Goal: Task Accomplishment & Management: Complete application form

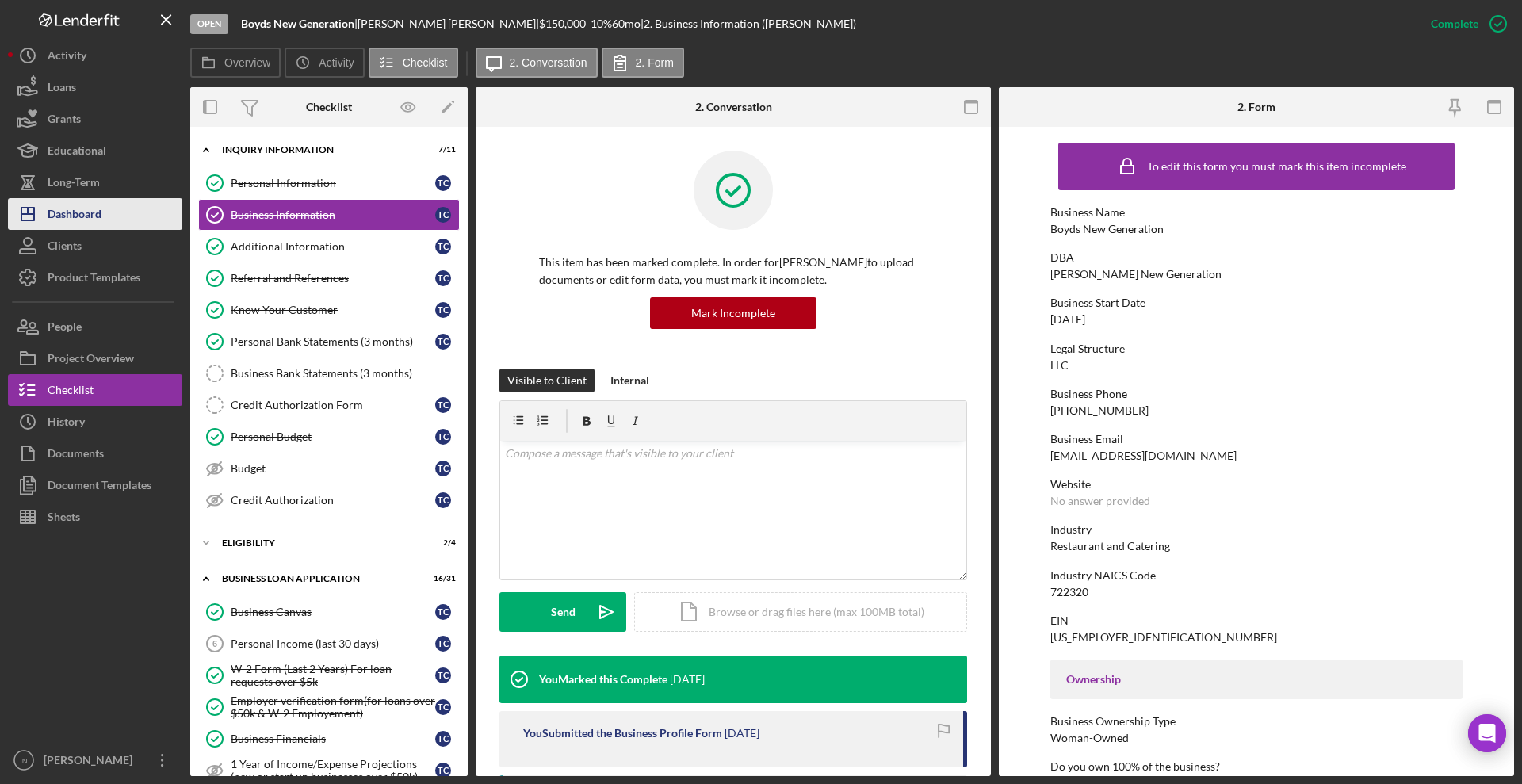
click at [85, 215] on div "Dashboard" at bounding box center [75, 216] width 54 height 35
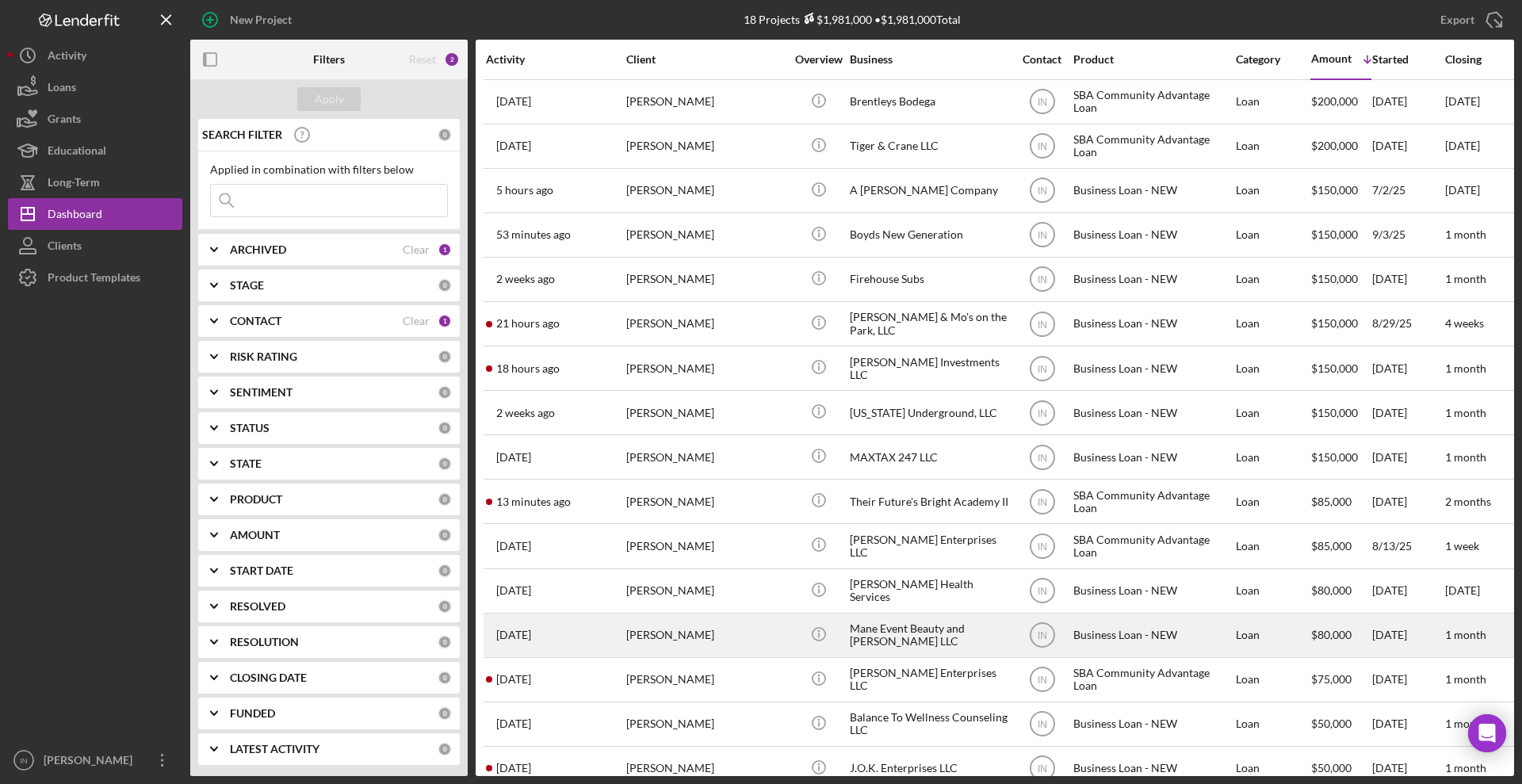
click at [719, 627] on div "[PERSON_NAME]" at bounding box center [706, 635] width 158 height 42
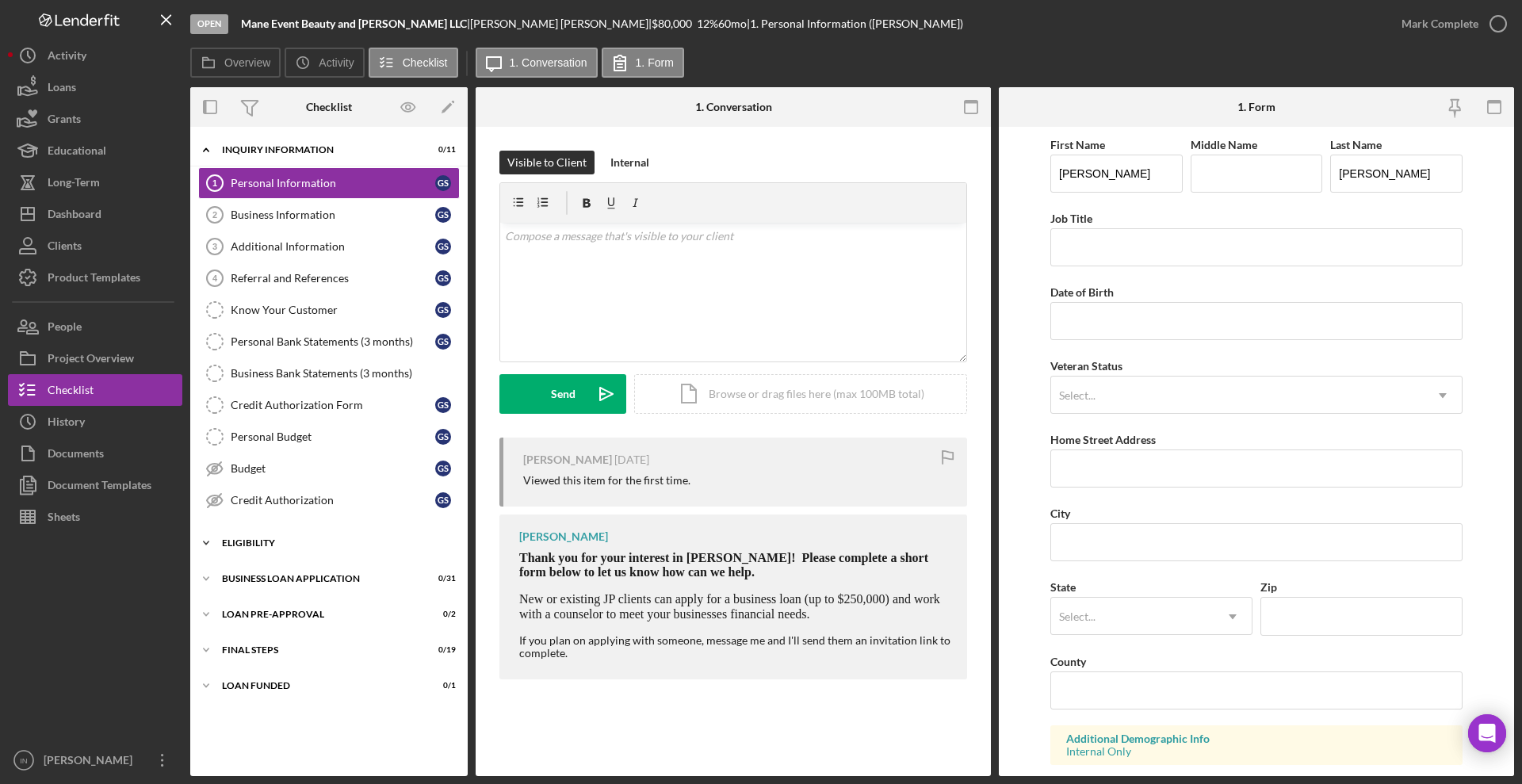
click at [258, 532] on div "Icon/Expander ELIGIBILITY 1 / 4" at bounding box center [329, 543] width 278 height 32
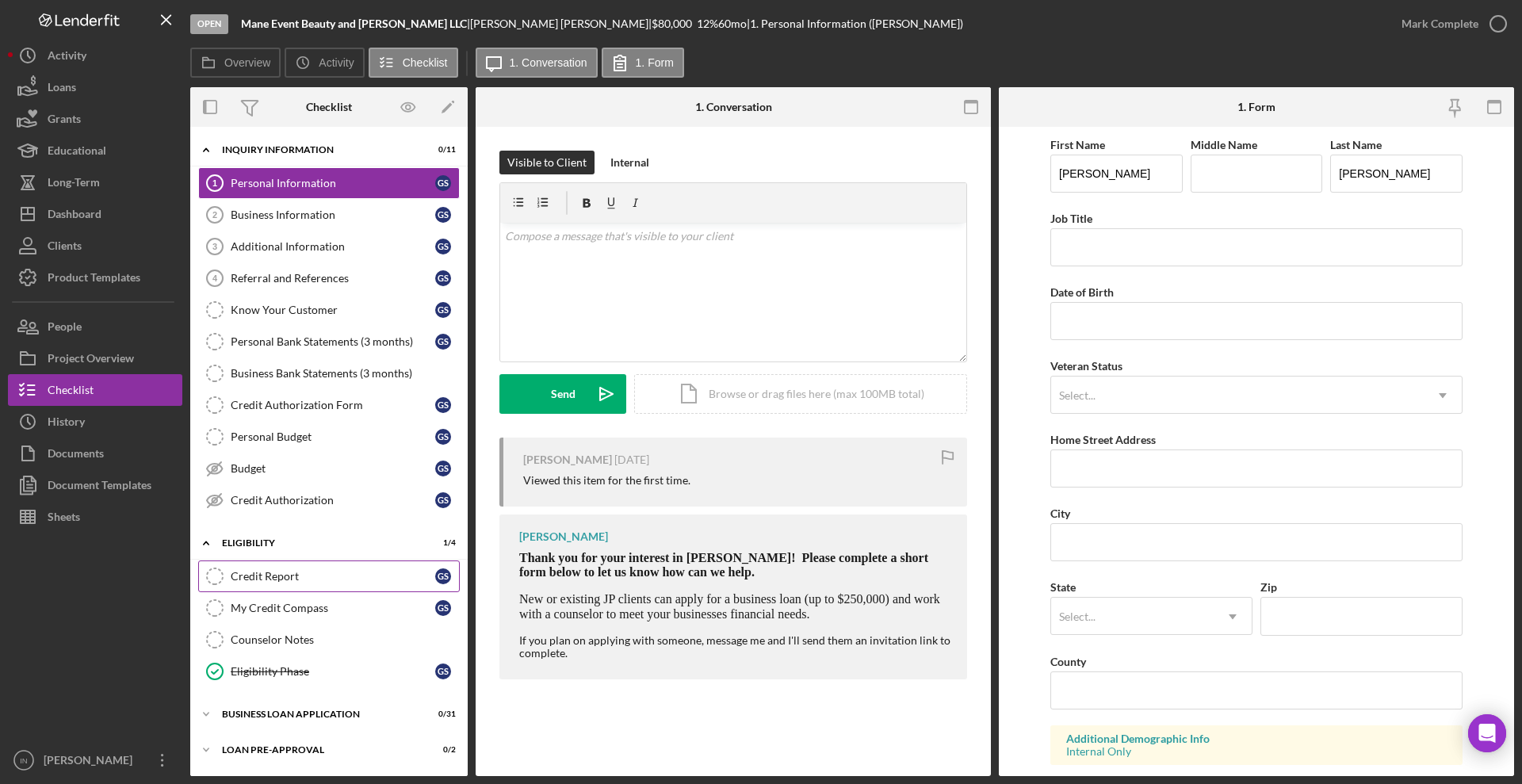
scroll to position [70, 0]
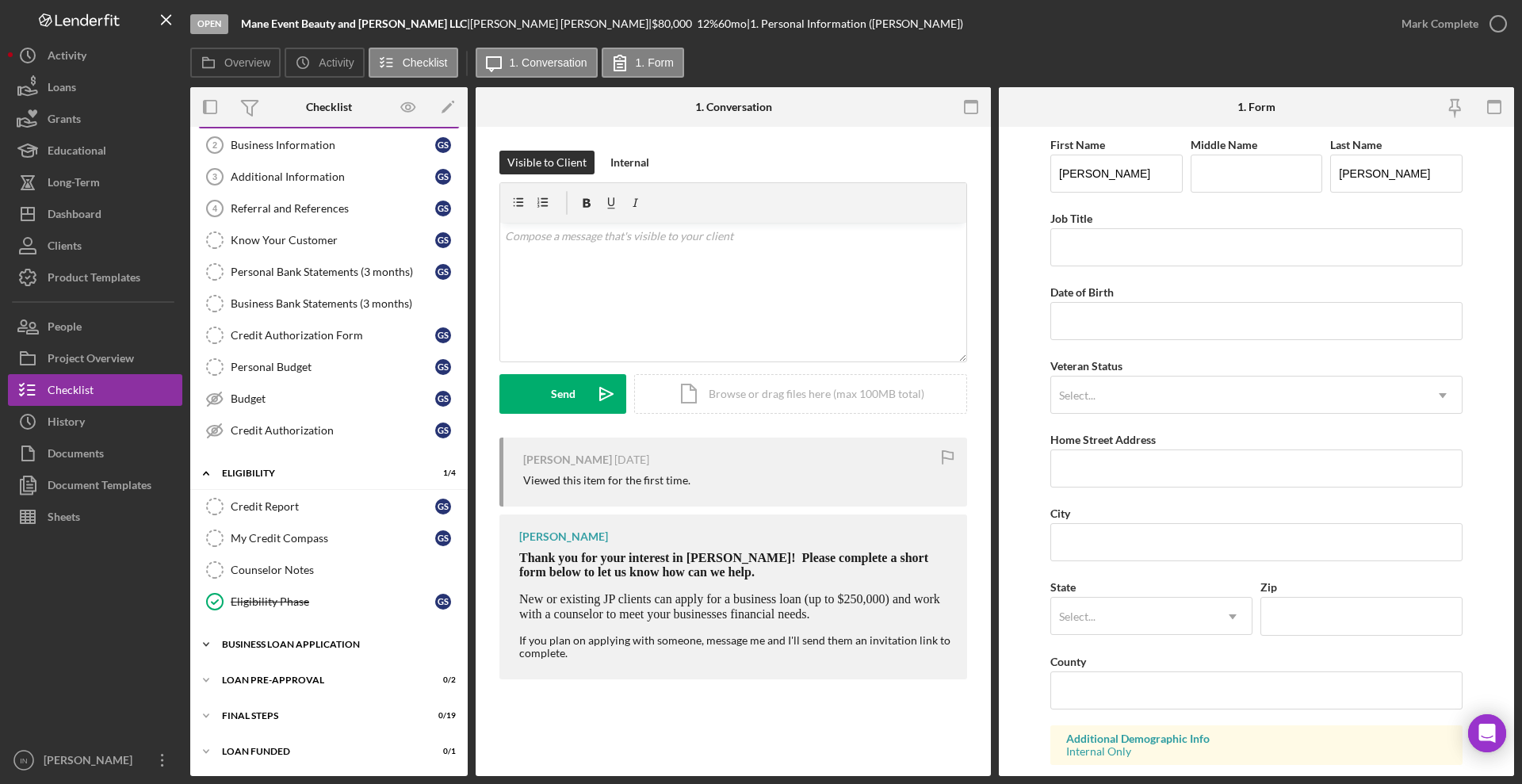
click at [302, 632] on div "Icon/Expander BUSINESS LOAN APPLICATION 0 / 31" at bounding box center [329, 644] width 278 height 32
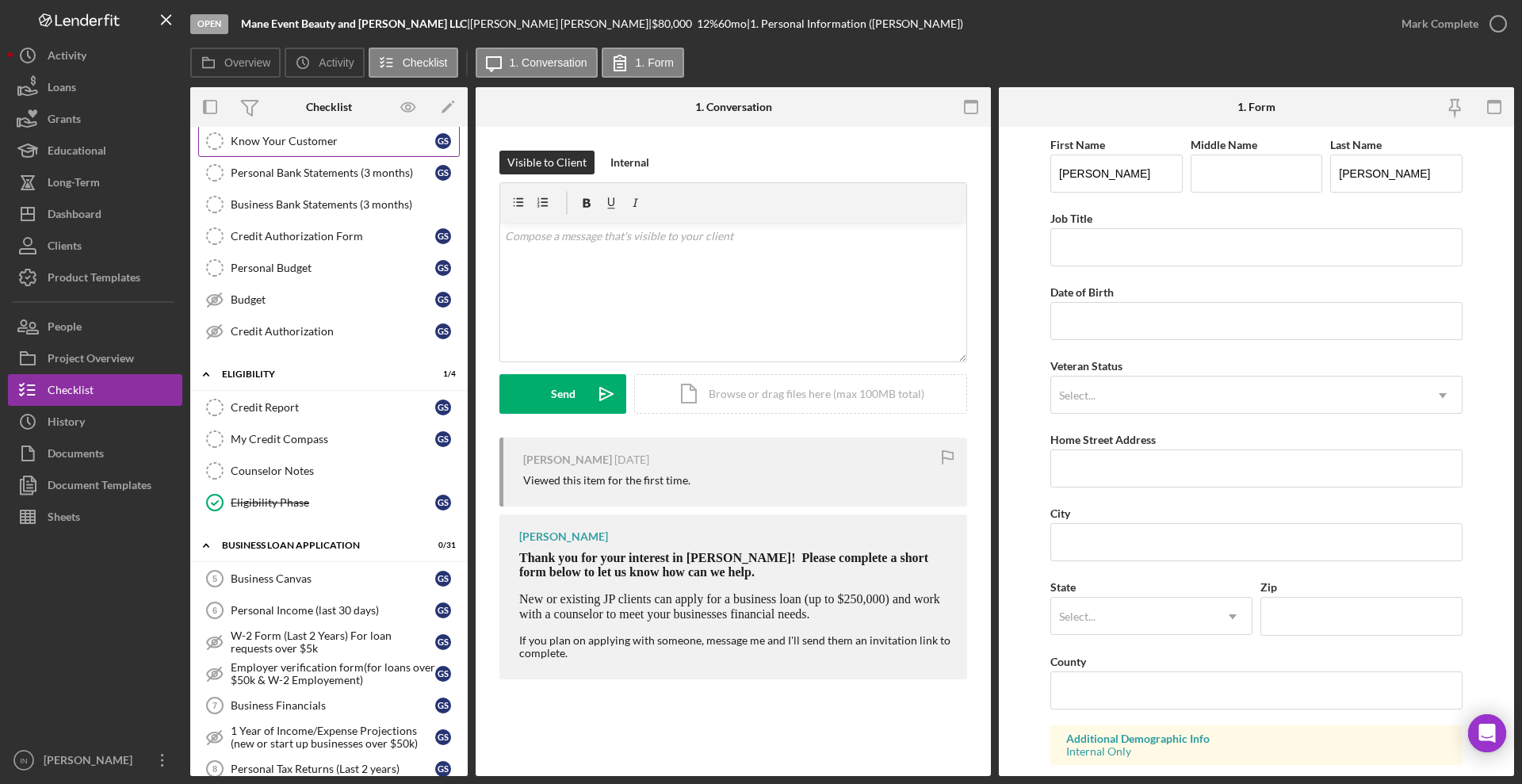
scroll to position [0, 0]
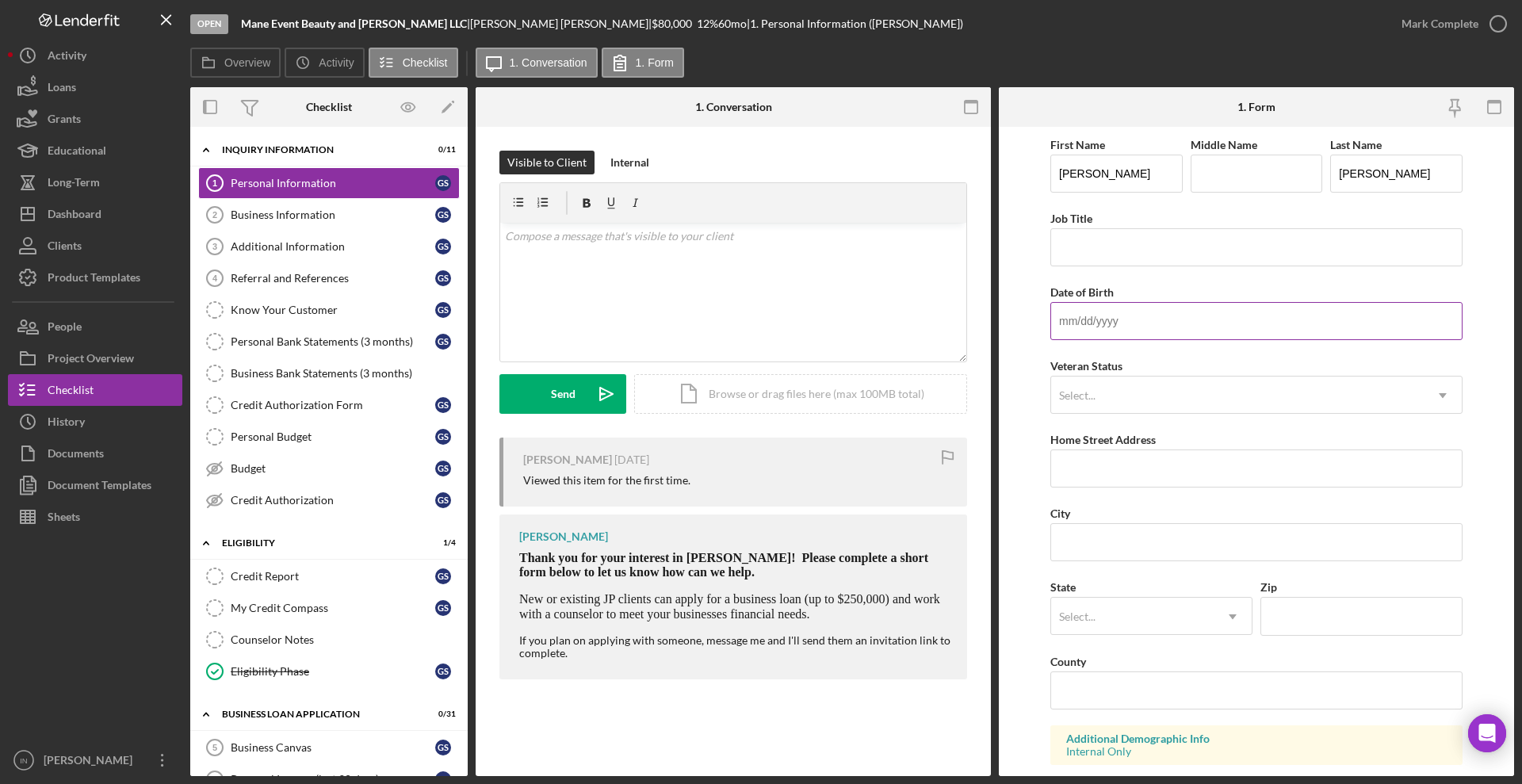
click at [1215, 310] on input "Date of Birth" at bounding box center [1257, 320] width 412 height 38
type input "[DATE]"
click at [1144, 392] on div "Select..." at bounding box center [1238, 395] width 373 height 36
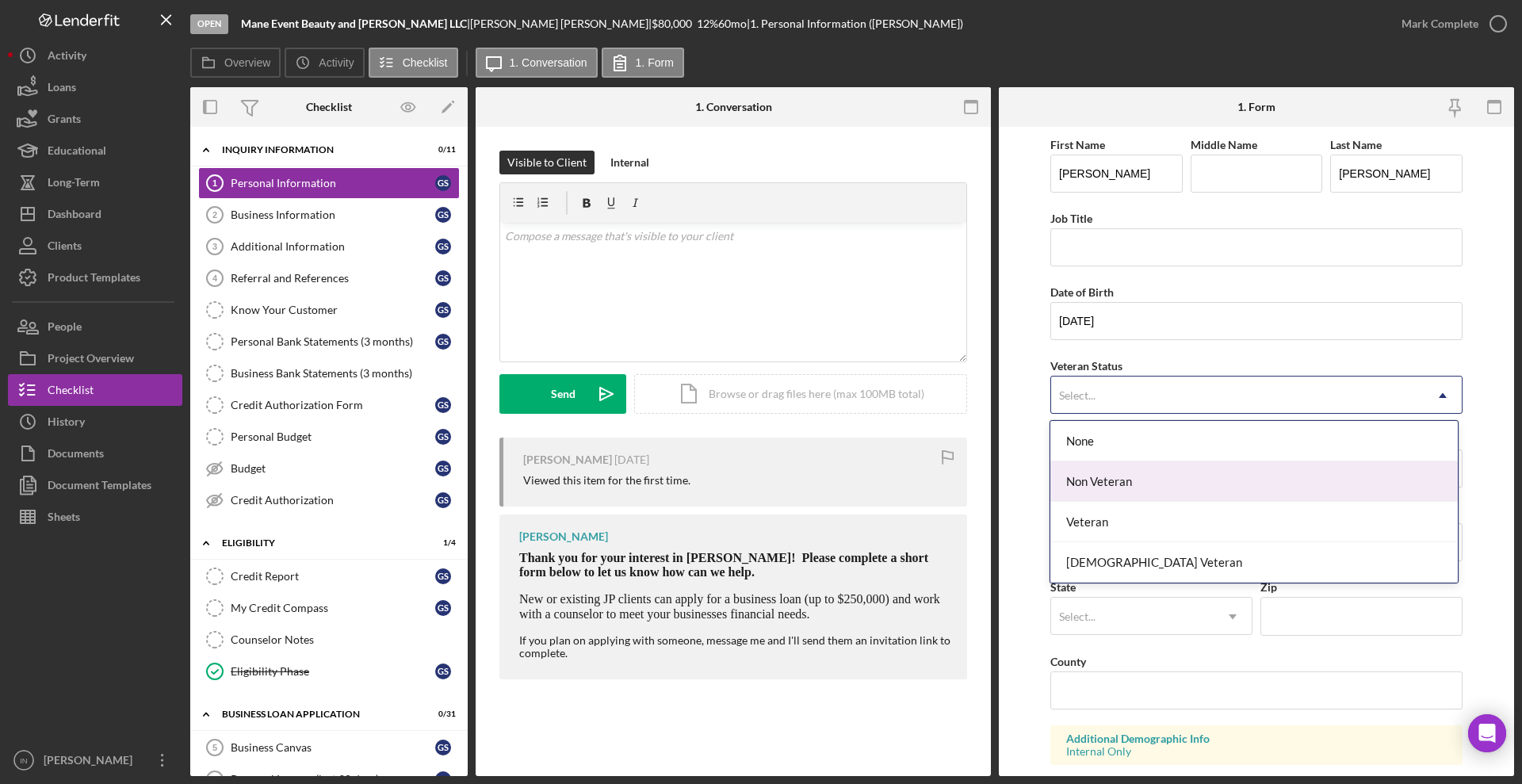
click at [1125, 488] on div "Non Veteran" at bounding box center [1254, 481] width 406 height 40
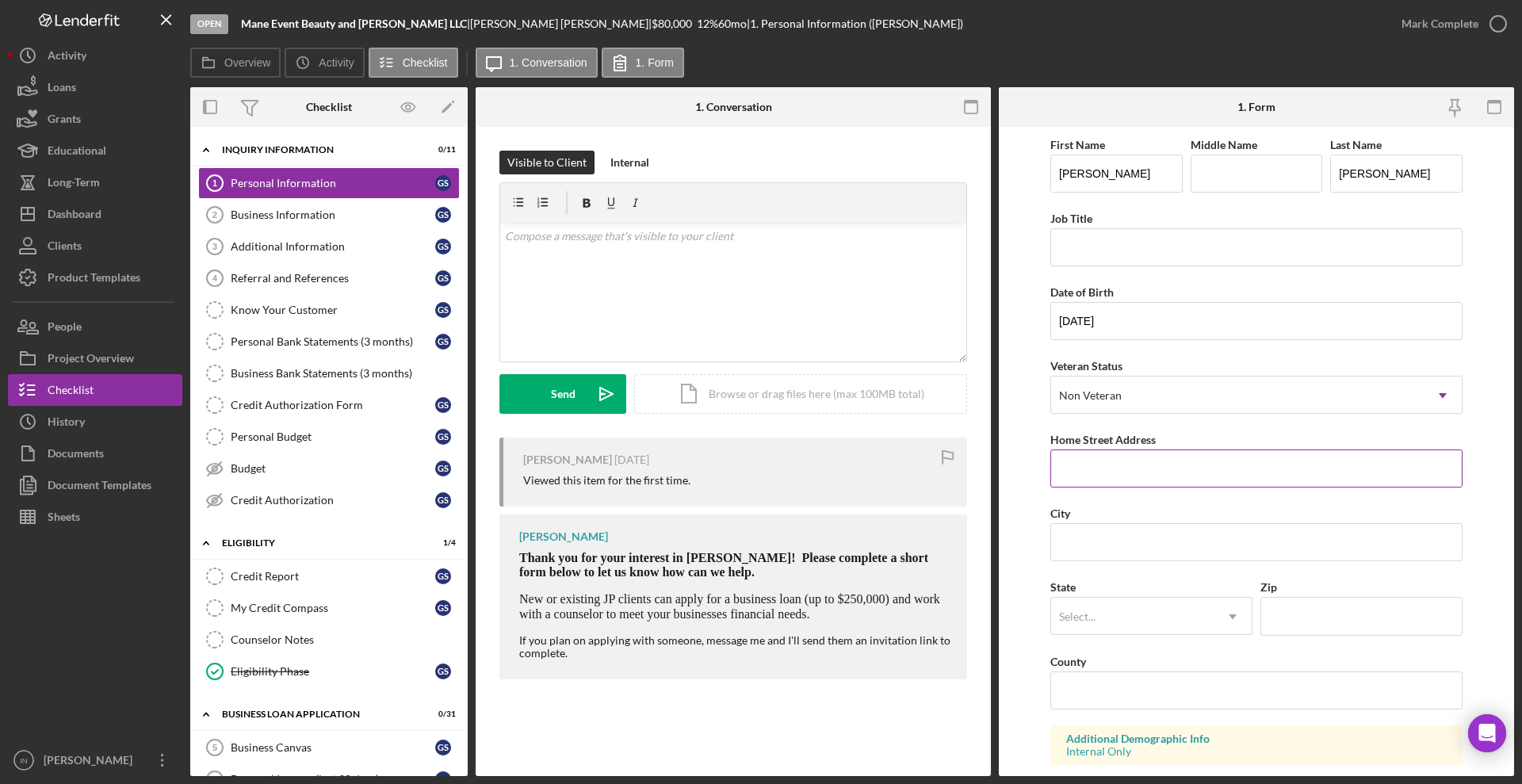
click at [1127, 470] on input "Home Street Address" at bounding box center [1257, 468] width 412 height 38
type input "[STREET_ADDRESS]"
type input "Westfield"
type input "MO"
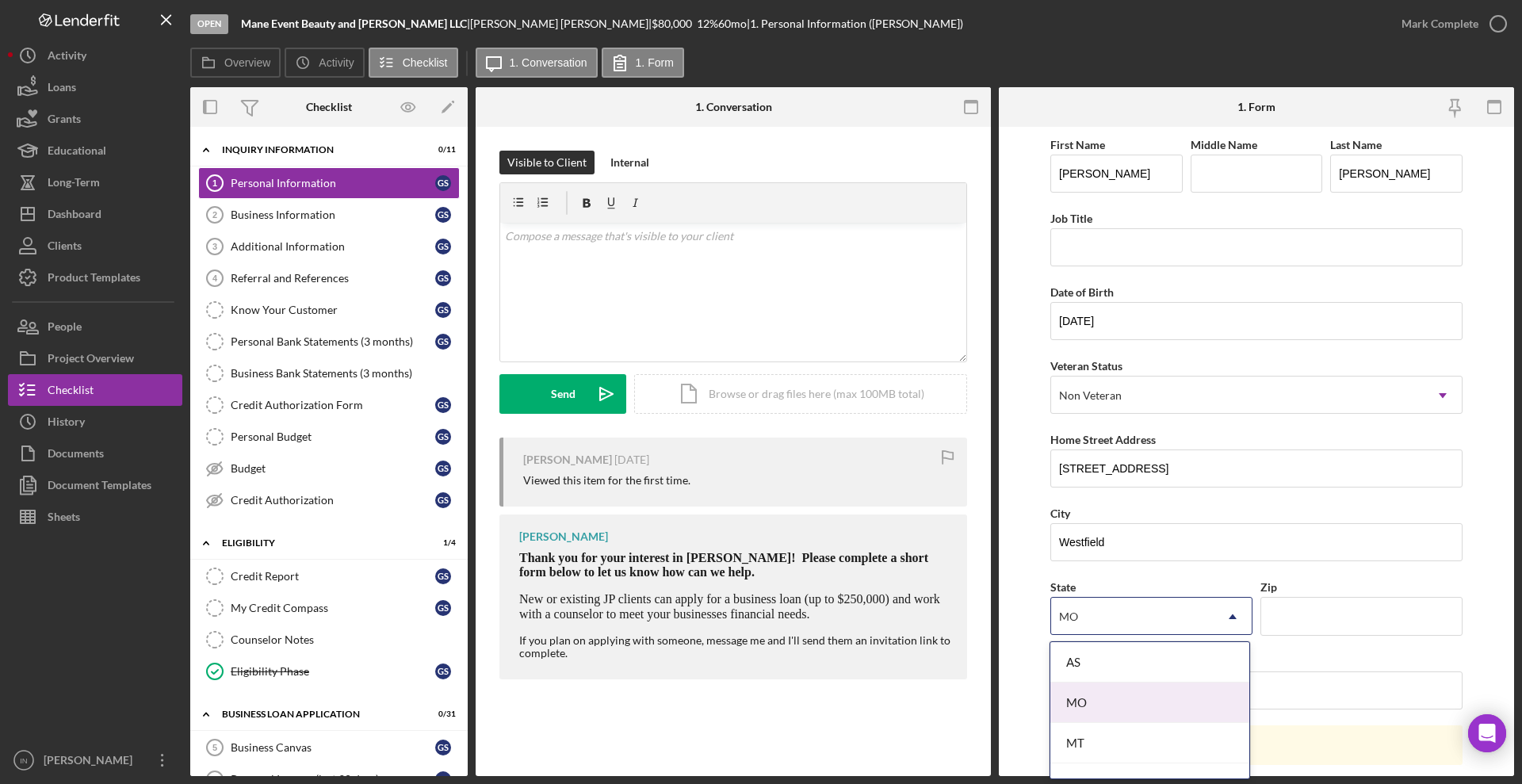
click at [1088, 697] on div "MO" at bounding box center [1150, 702] width 199 height 40
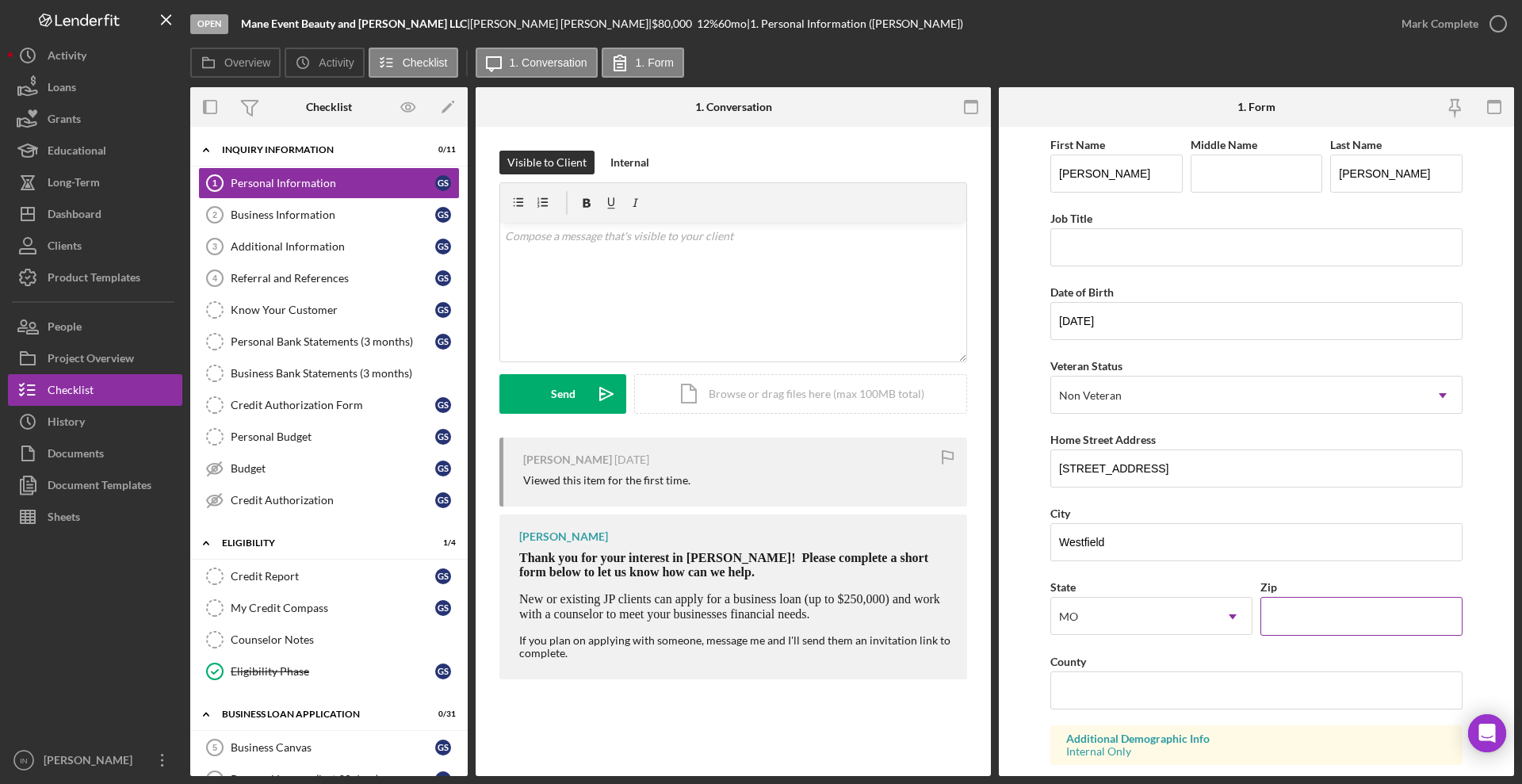
click at [1297, 617] on input "Zip" at bounding box center [1361, 616] width 202 height 38
type input "63385"
click at [1100, 684] on input "County" at bounding box center [1257, 690] width 412 height 38
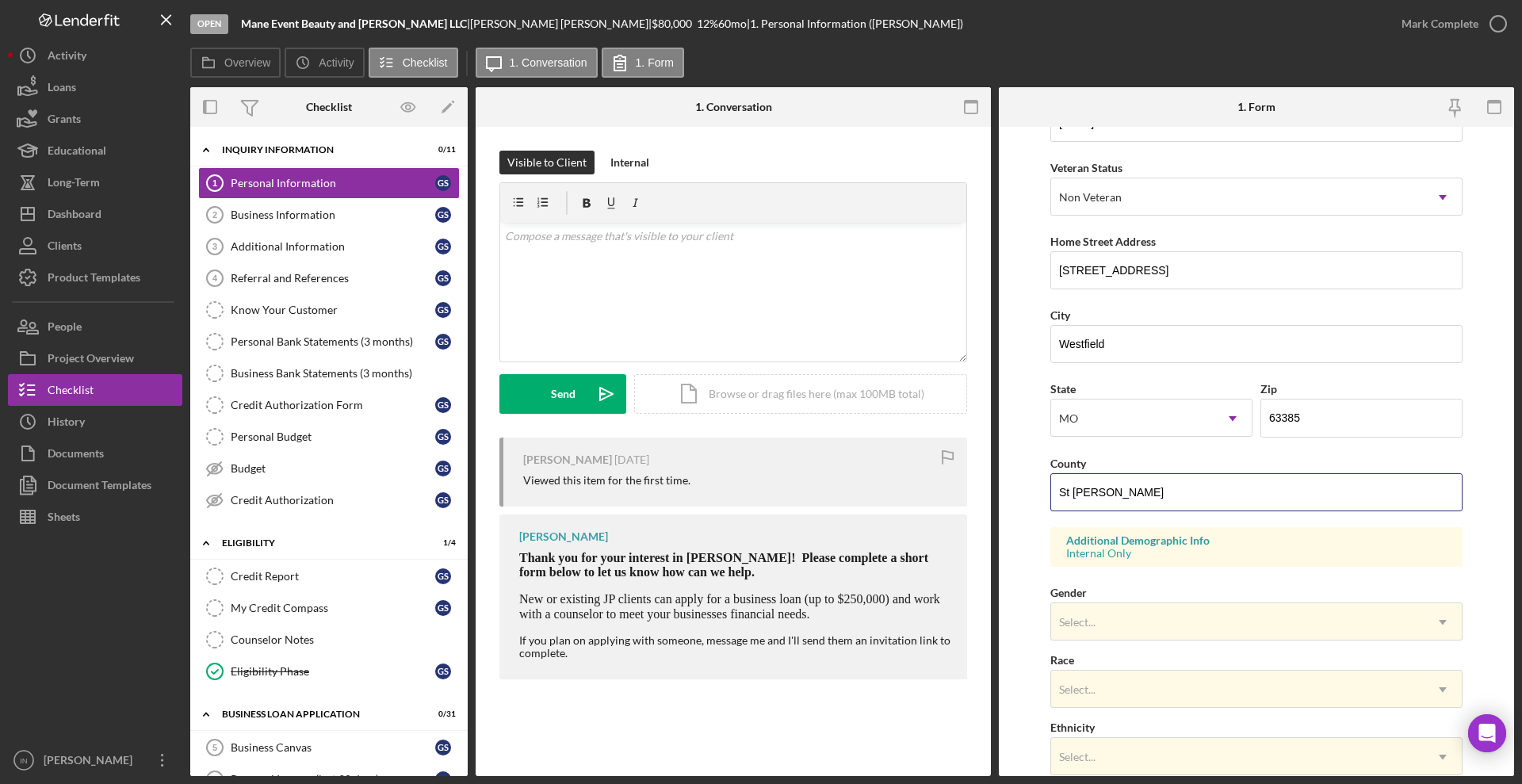
scroll to position [409, 0]
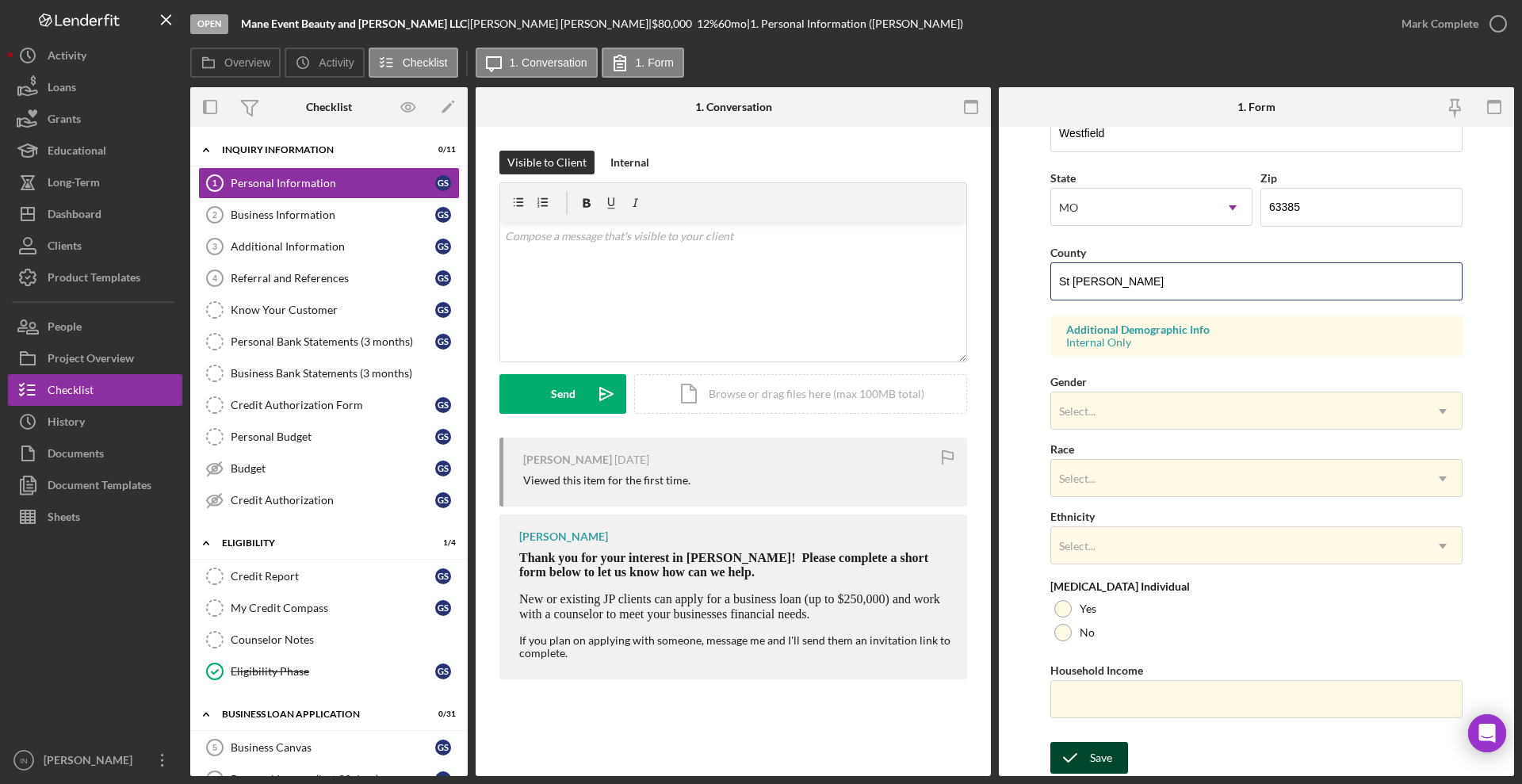
type input "St [PERSON_NAME]"
click at [1100, 743] on div "Save" at bounding box center [1101, 758] width 22 height 32
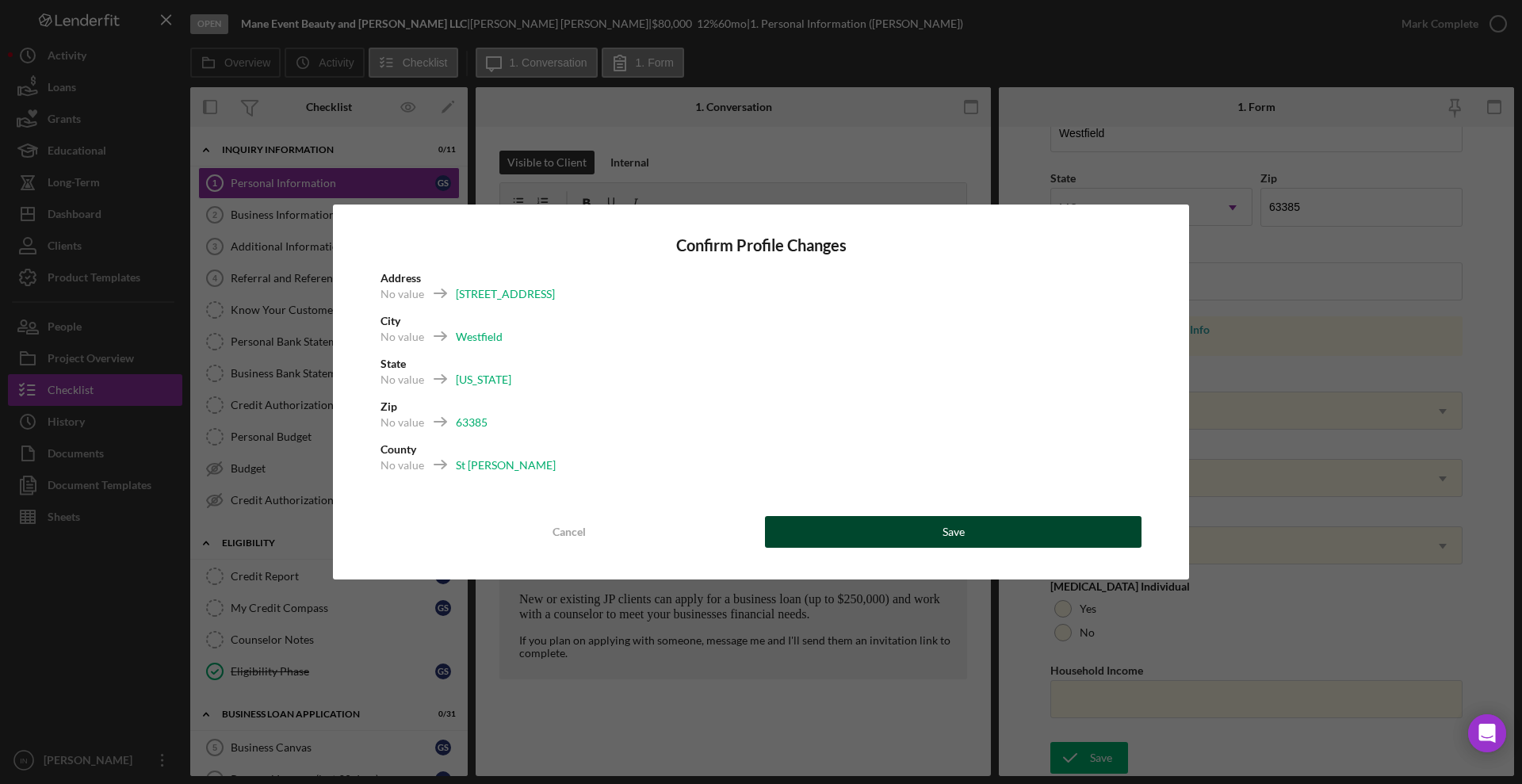
click at [983, 527] on button "Save" at bounding box center [953, 532] width 377 height 32
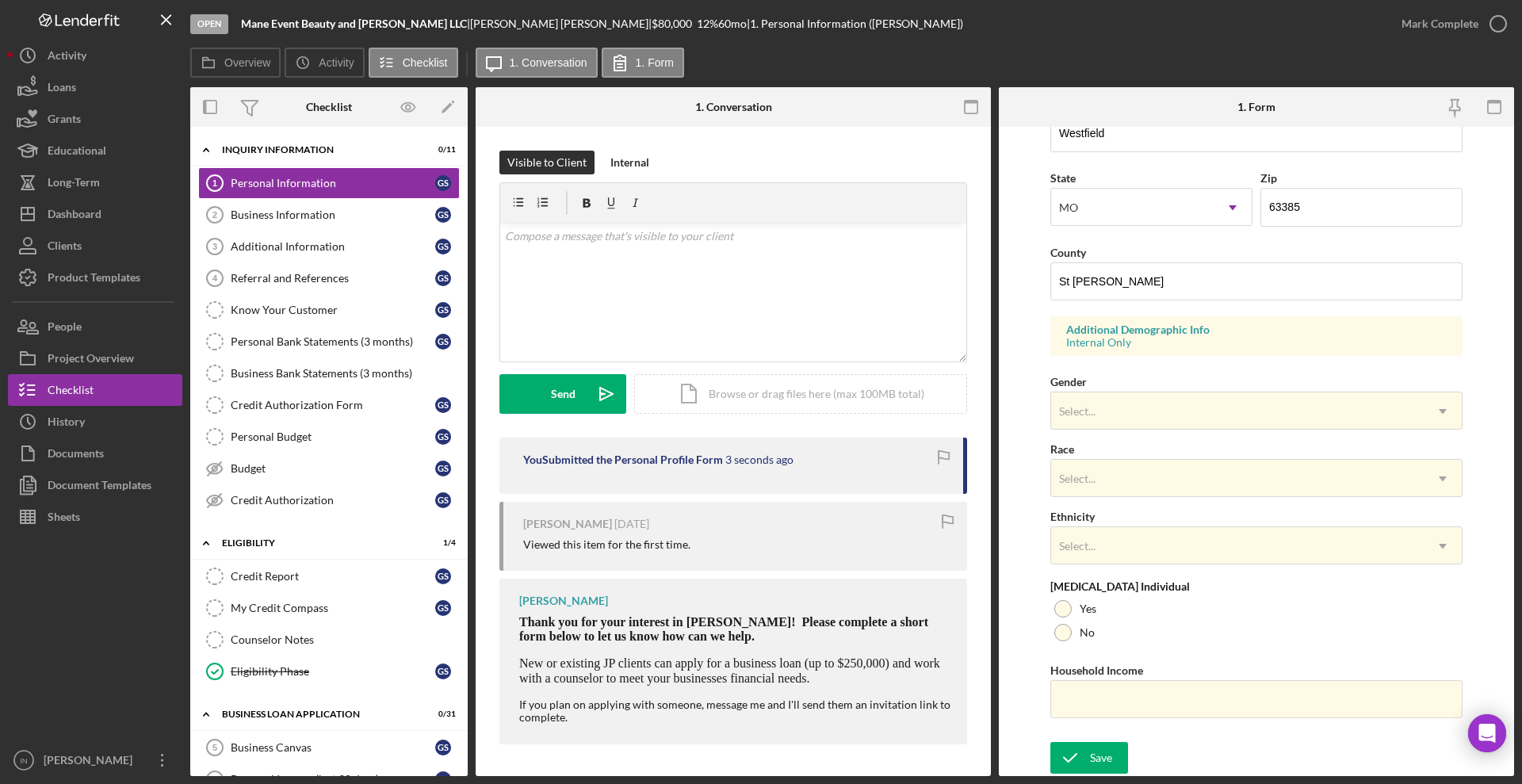
click at [1446, 26] on div "Mark Complete" at bounding box center [1440, 24] width 77 height 32
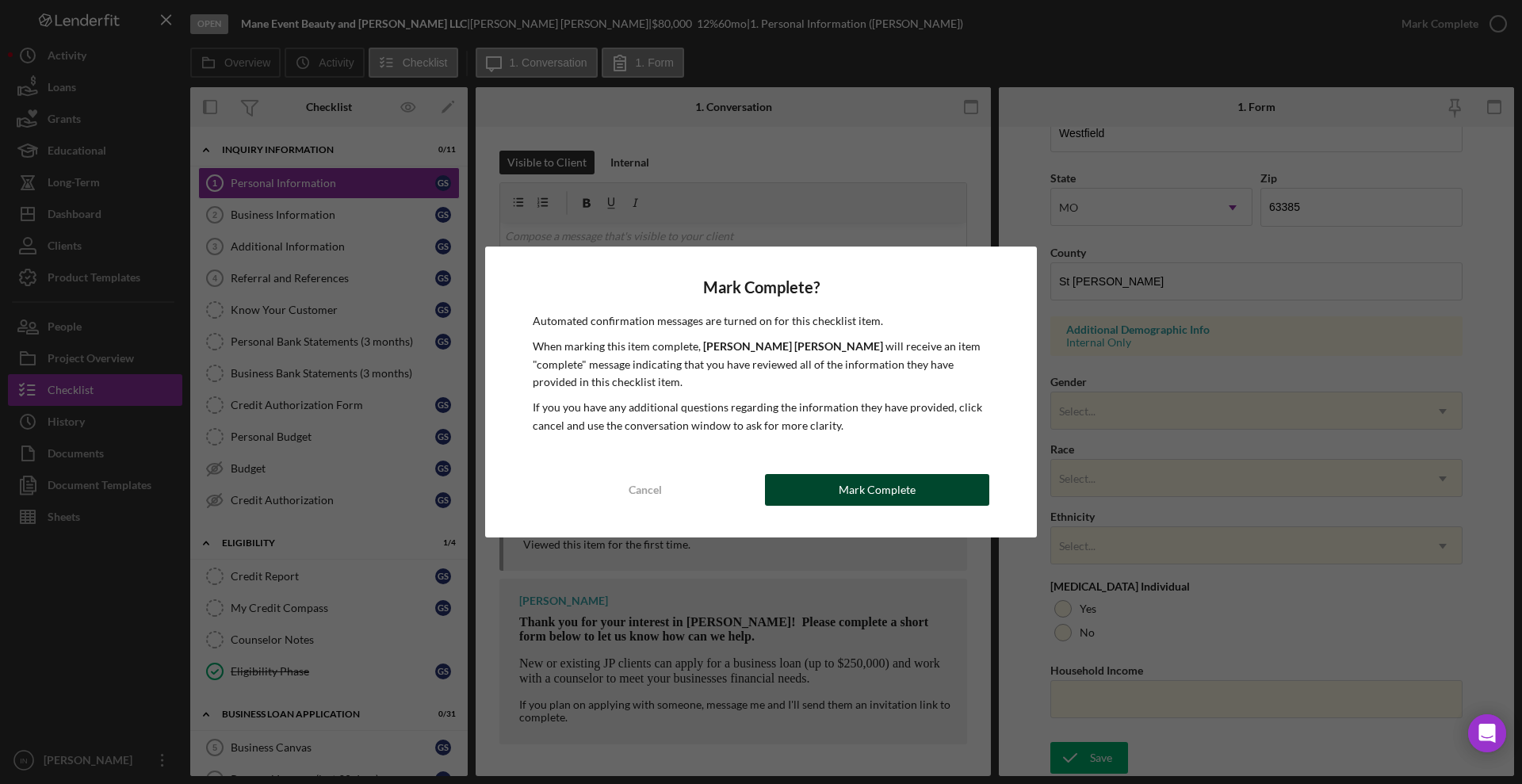
click at [834, 501] on button "Mark Complete" at bounding box center [877, 490] width 225 height 32
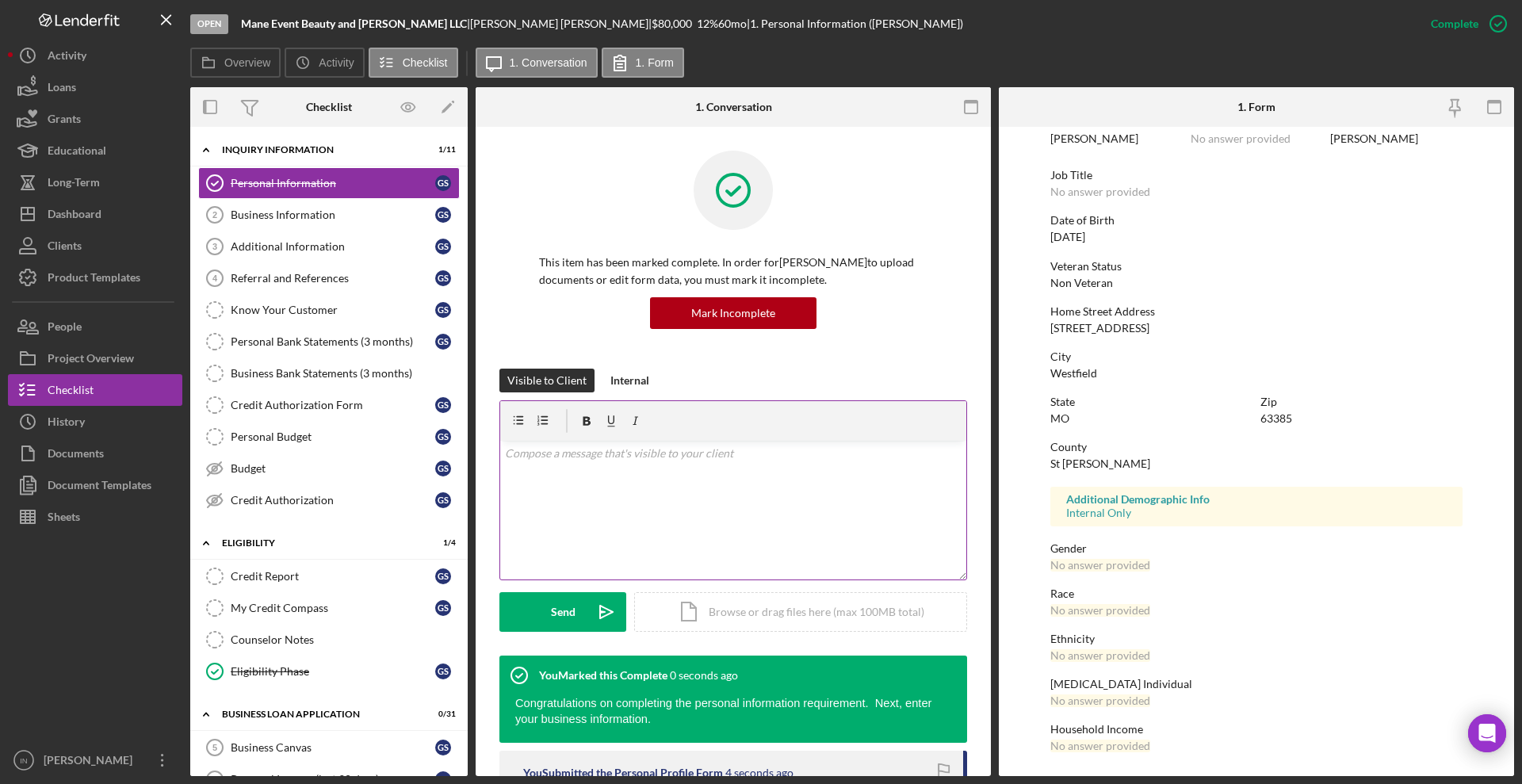
scroll to position [90, 0]
click at [294, 210] on div "Business Information" at bounding box center [332, 215] width 204 height 13
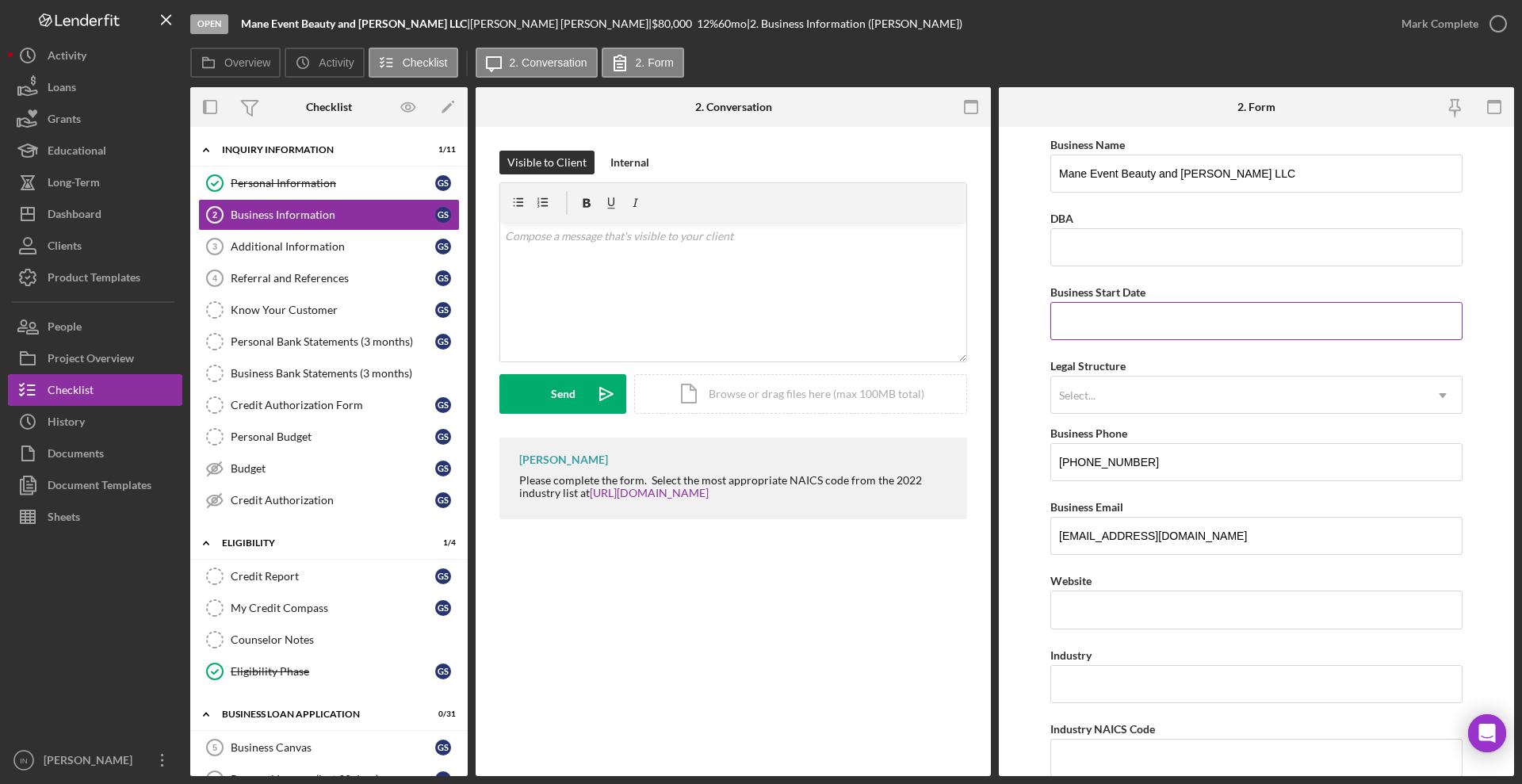
click at [1109, 324] on input "Business Start Date" at bounding box center [1257, 320] width 412 height 38
type input "[DATE]"
click at [1195, 394] on div "Select..." at bounding box center [1238, 395] width 373 height 36
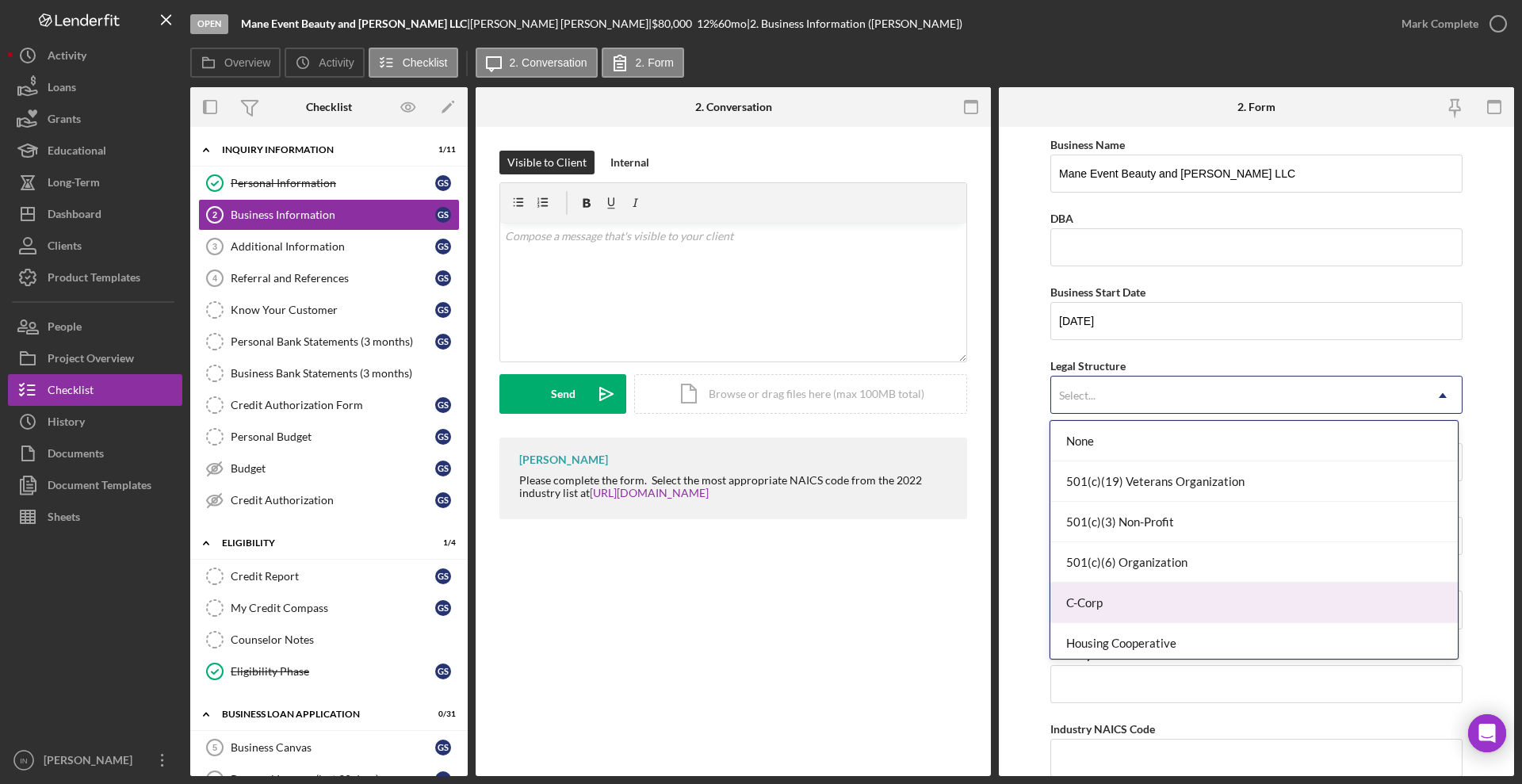
scroll to position [199, 0]
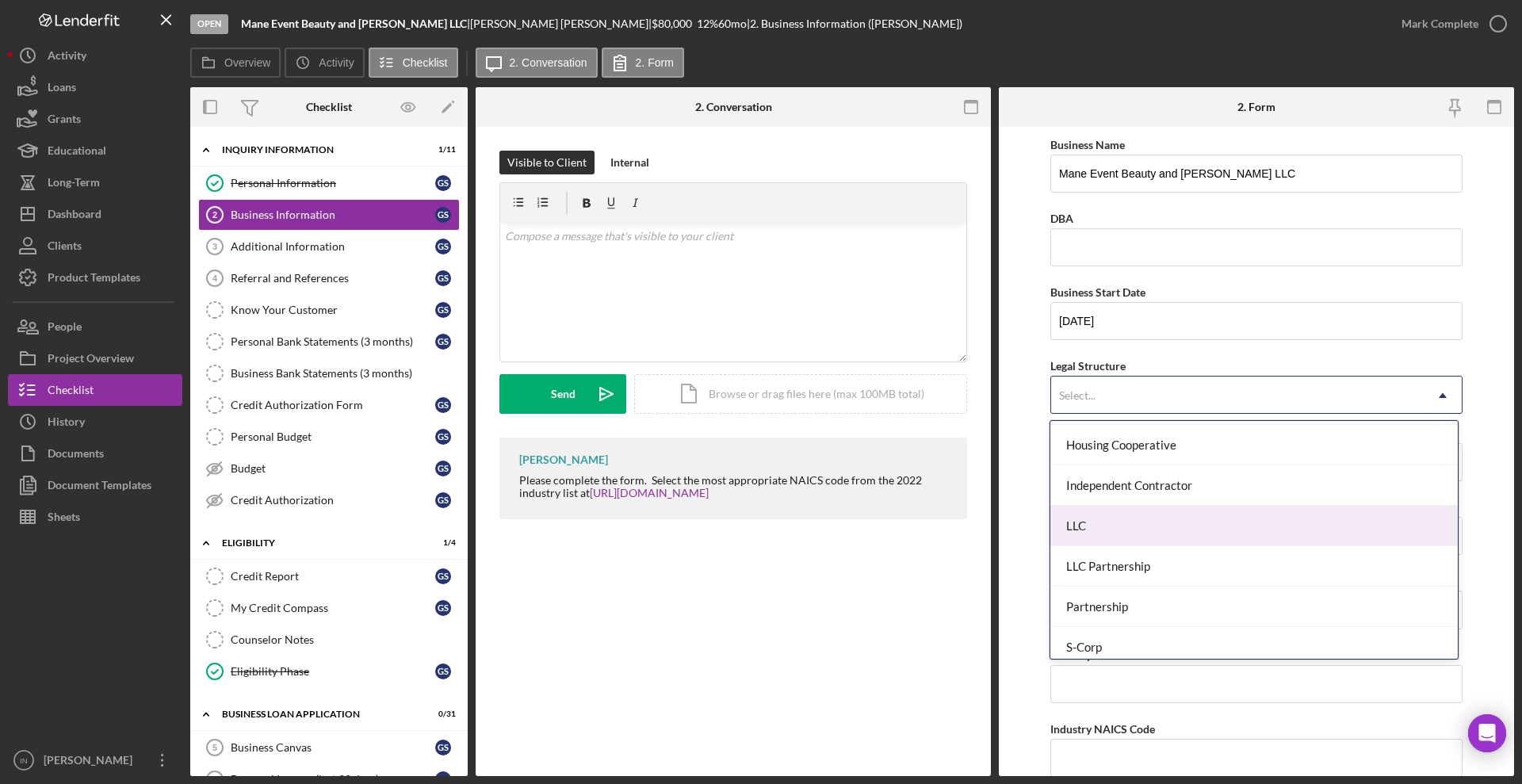
click at [1135, 522] on div "LLC" at bounding box center [1254, 526] width 406 height 40
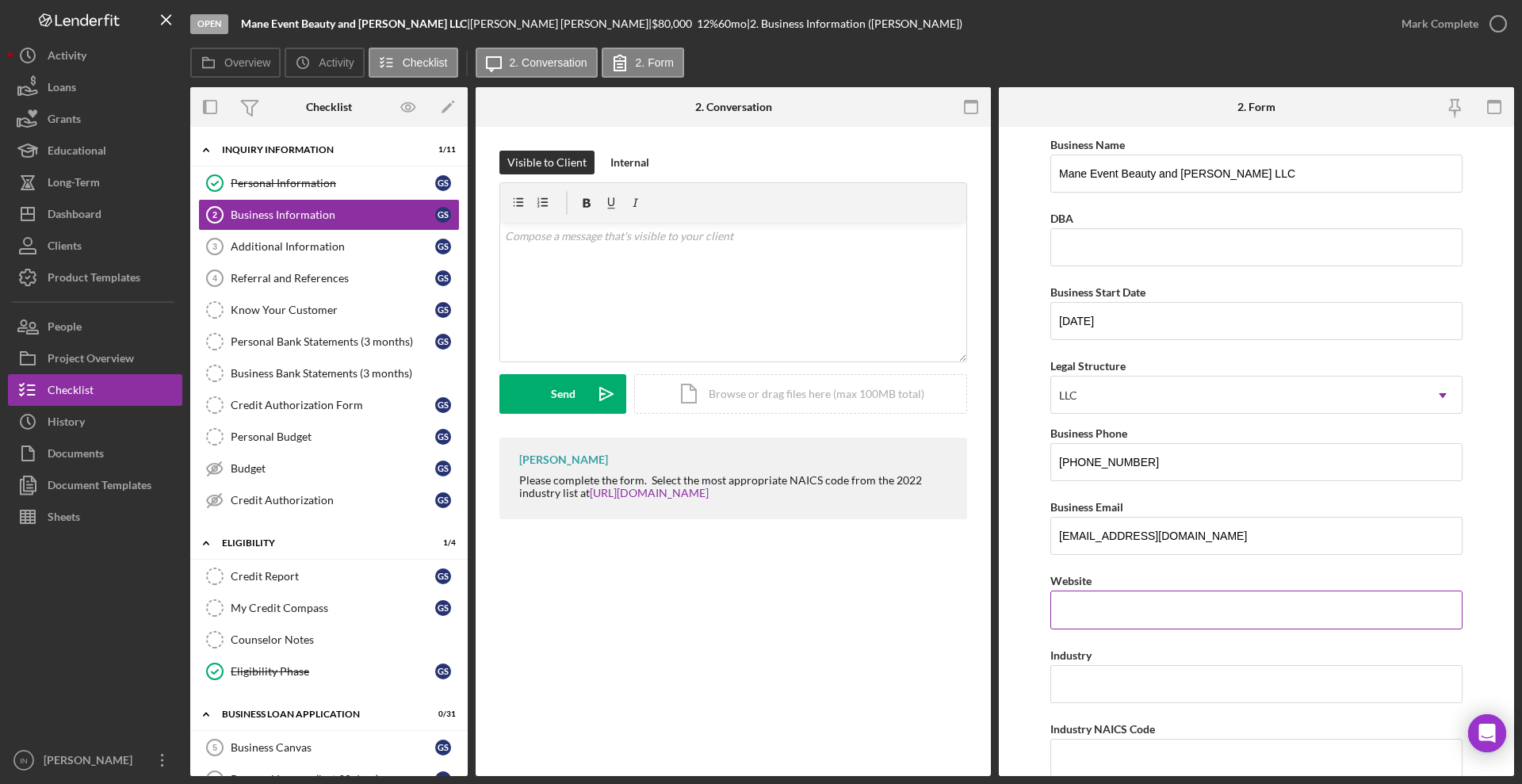
scroll to position [99, 0]
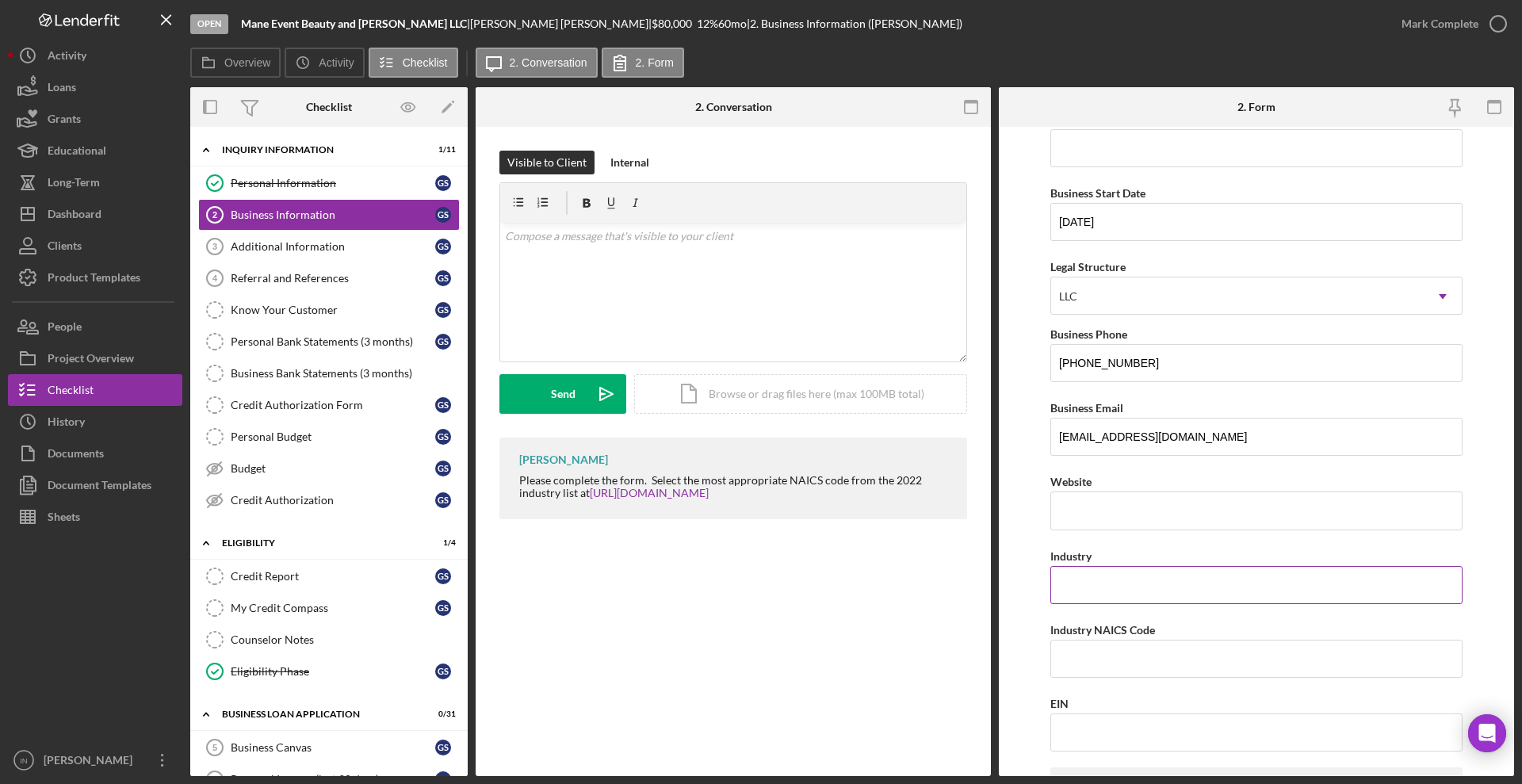
click at [1120, 578] on input "Industry" at bounding box center [1257, 585] width 412 height 38
type input "Beauty"
click at [1084, 738] on input "EIN" at bounding box center [1257, 732] width 412 height 38
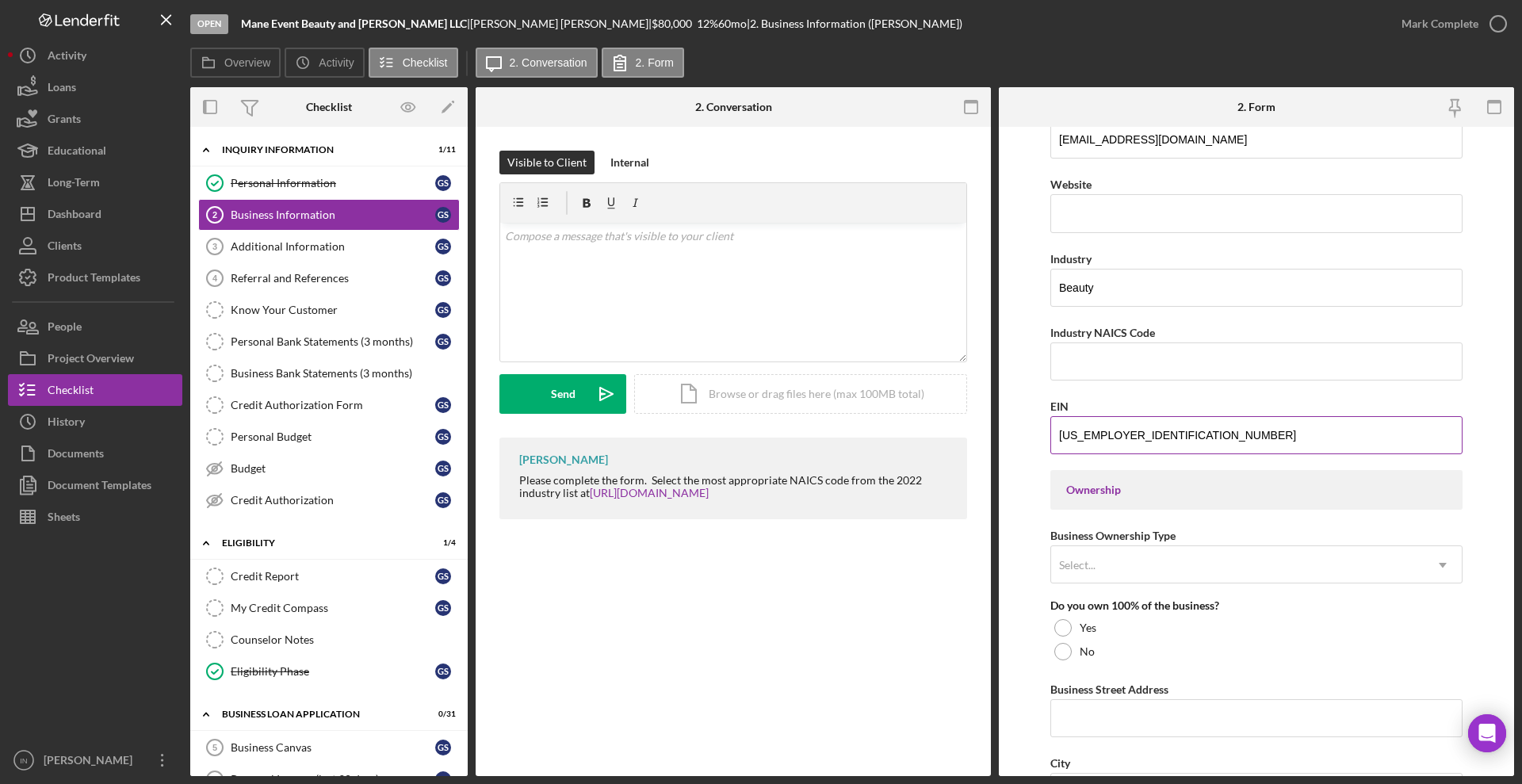
scroll to position [495, 0]
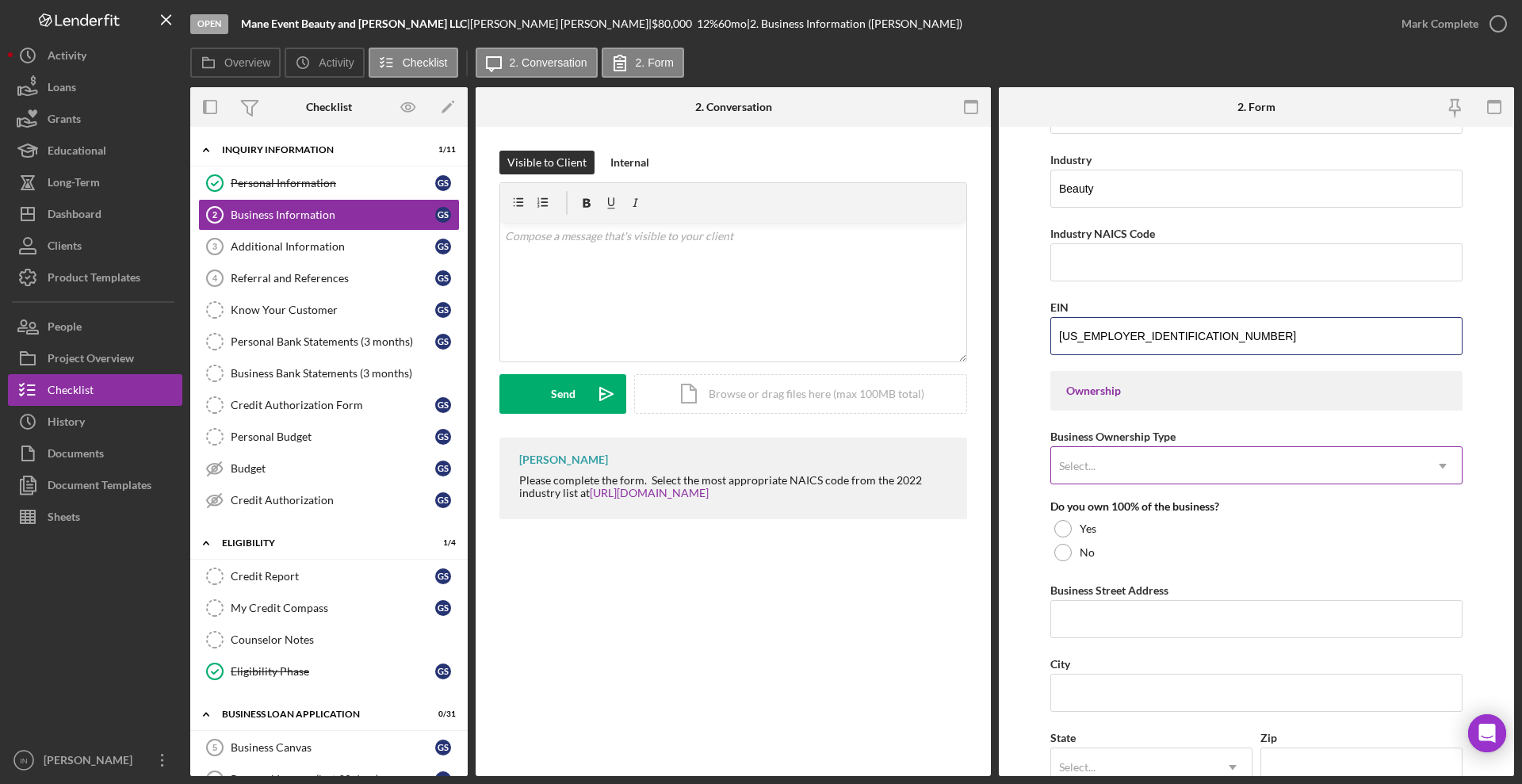
type input "[US_EMPLOYER_IDENTIFICATION_NUMBER]"
click at [1180, 462] on div "Select..." at bounding box center [1238, 465] width 373 height 36
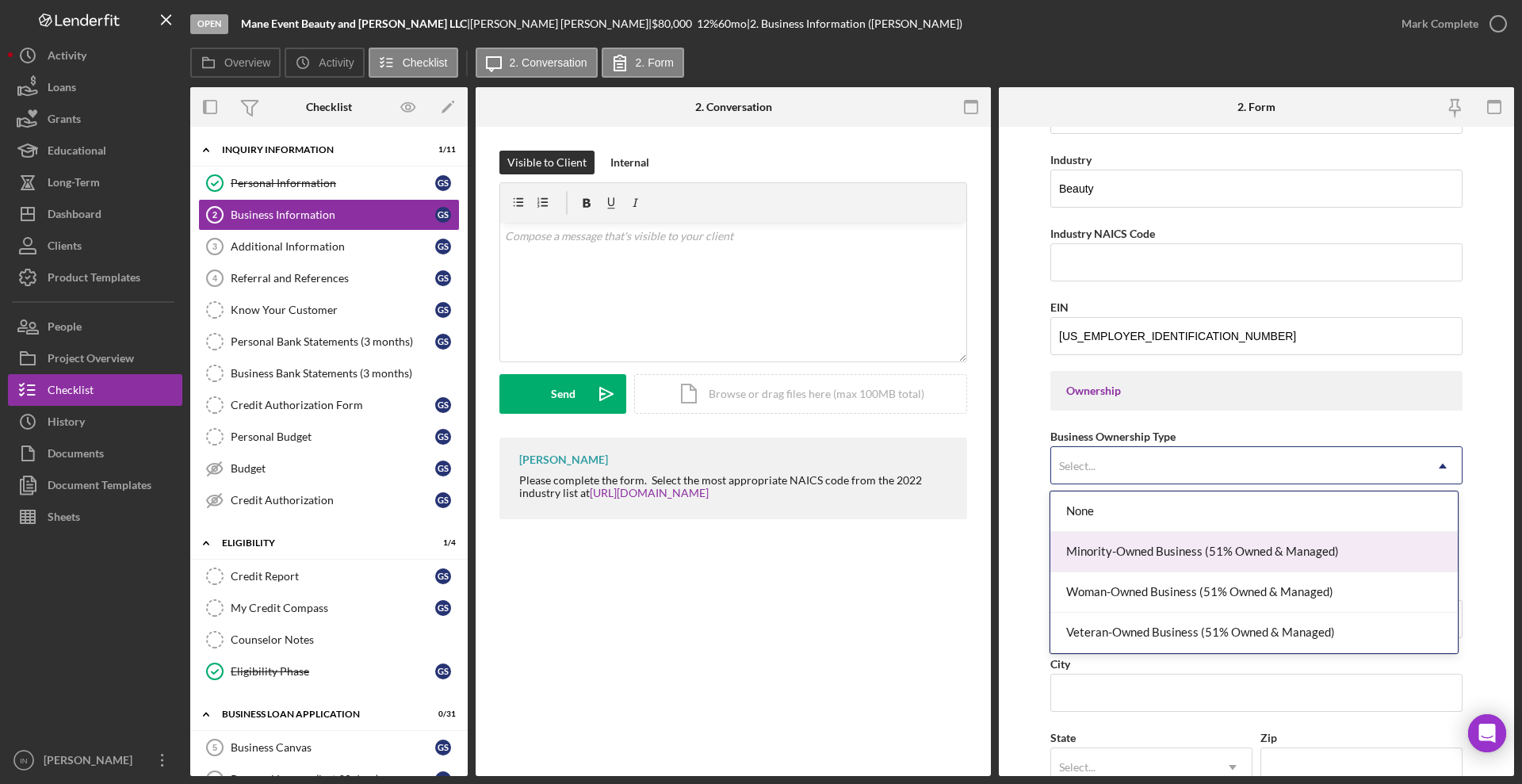
click at [1160, 562] on div "Minority-Owned Business (51% Owned & Managed)" at bounding box center [1254, 552] width 406 height 40
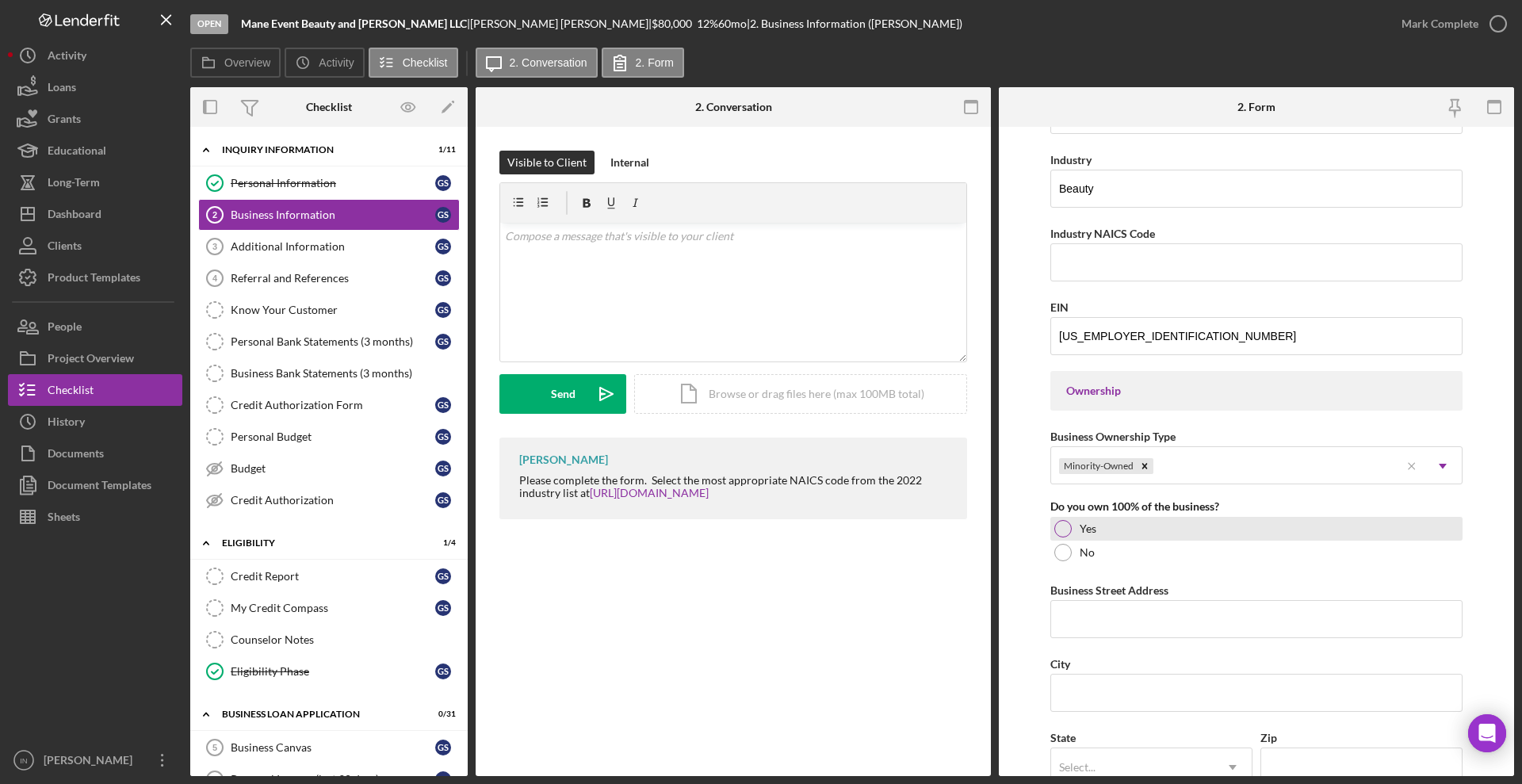
click at [1063, 528] on div at bounding box center [1063, 528] width 18 height 18
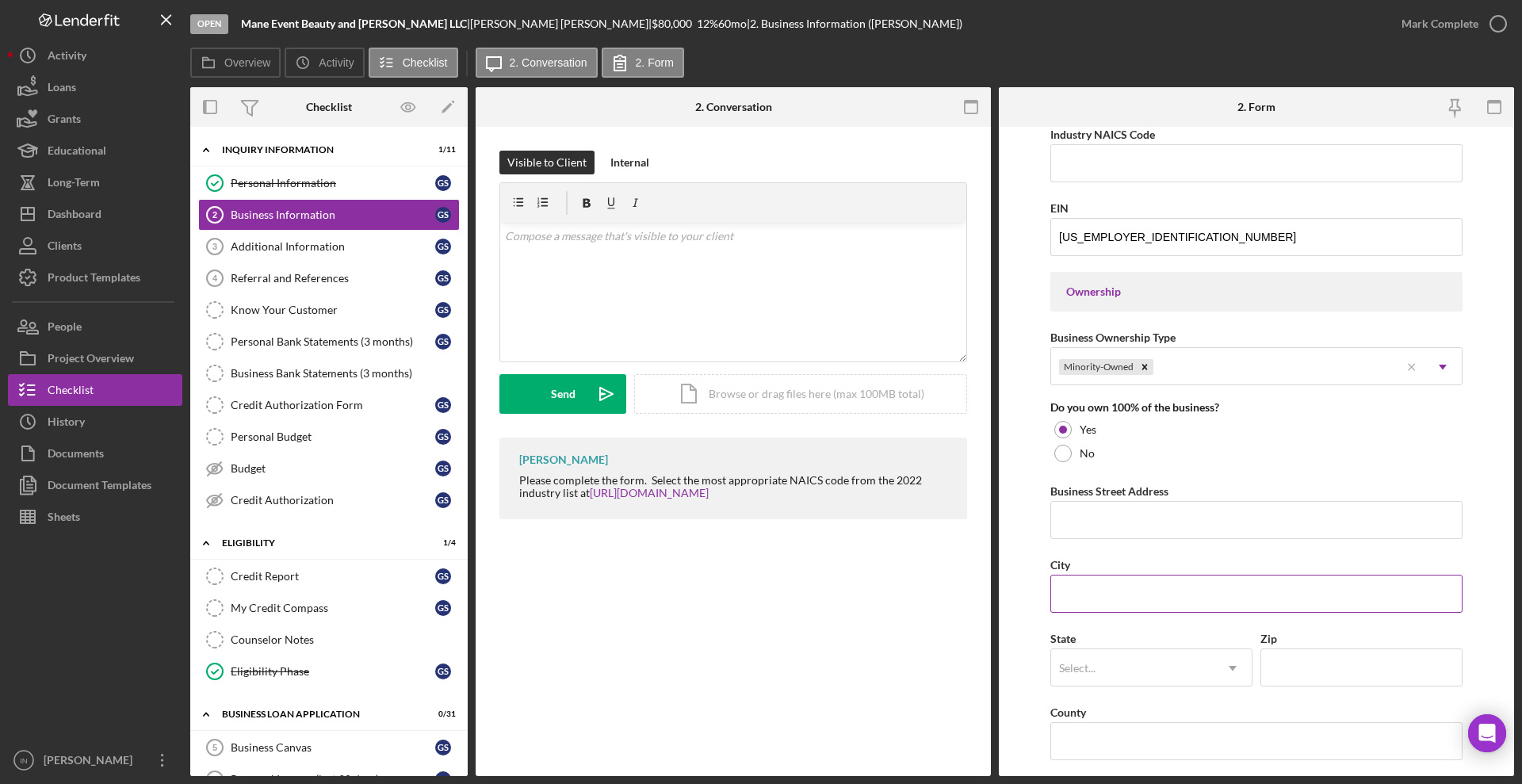
scroll to position [694, 0]
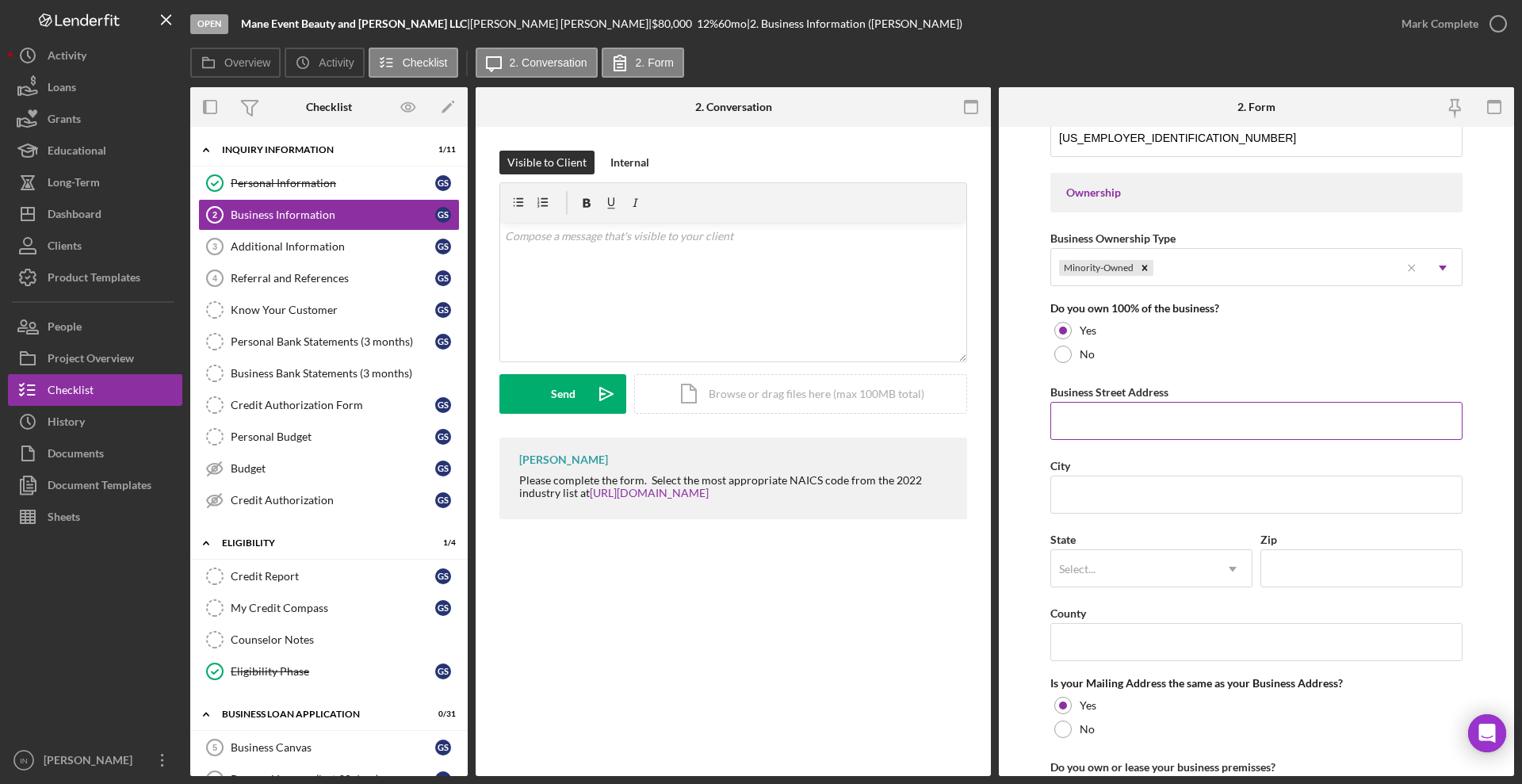
click at [1130, 430] on input "Business Street Address" at bounding box center [1257, 421] width 412 height 38
type input "[STREET_ADDRESS]"
type input "[GEOGRAPHIC_DATA][PERSON_NAME]"
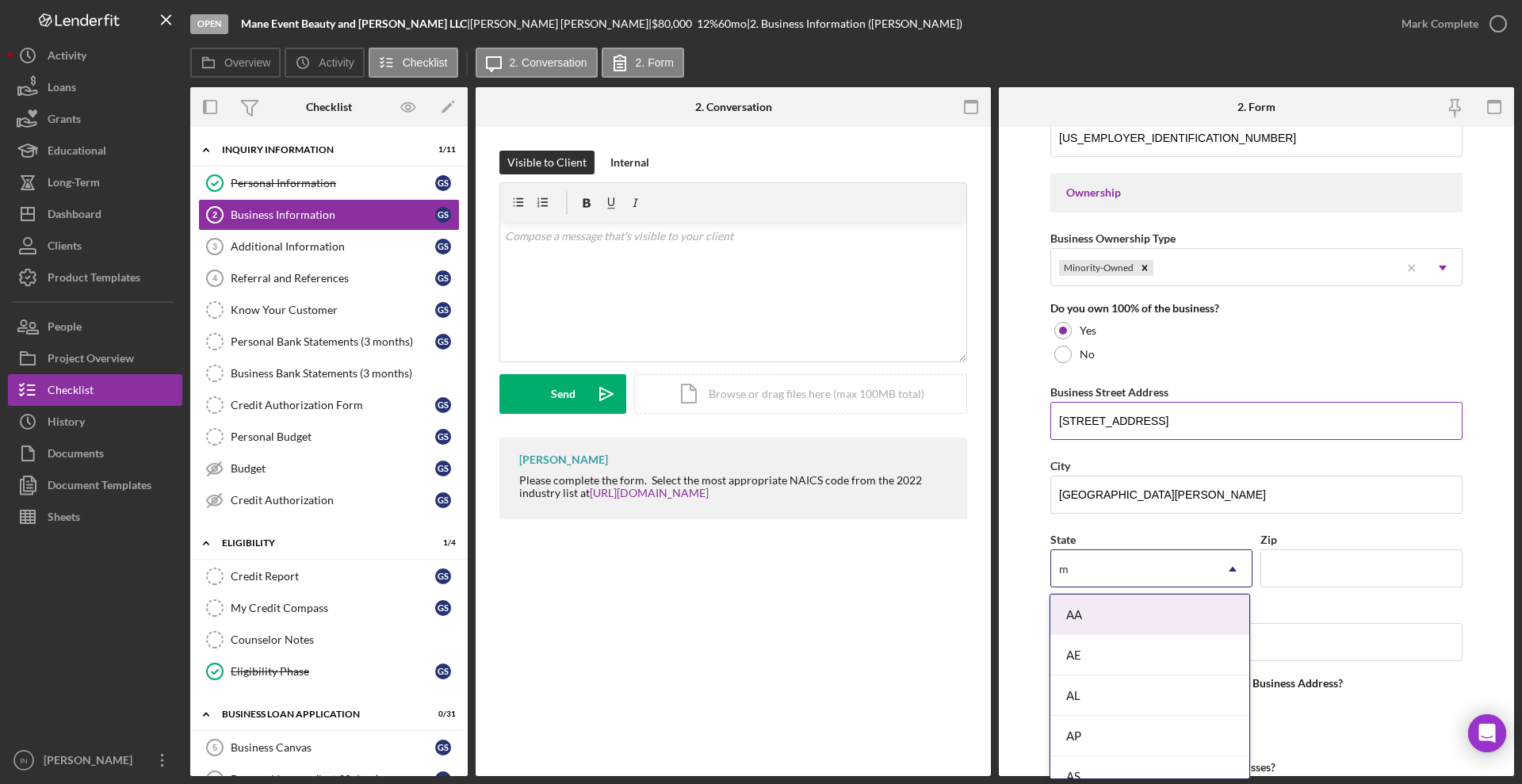
type input "mo"
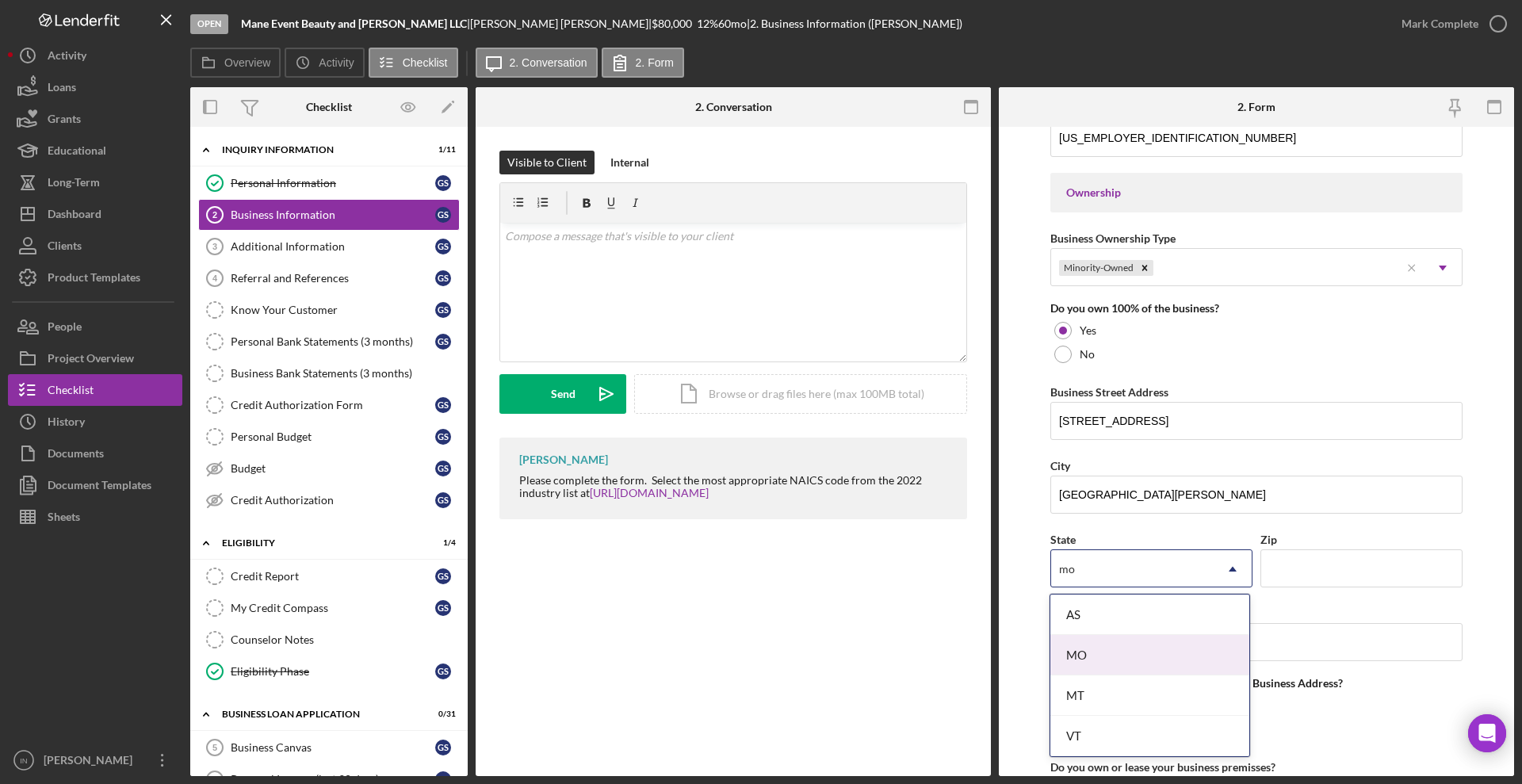
click at [1145, 663] on div "MO" at bounding box center [1150, 655] width 199 height 40
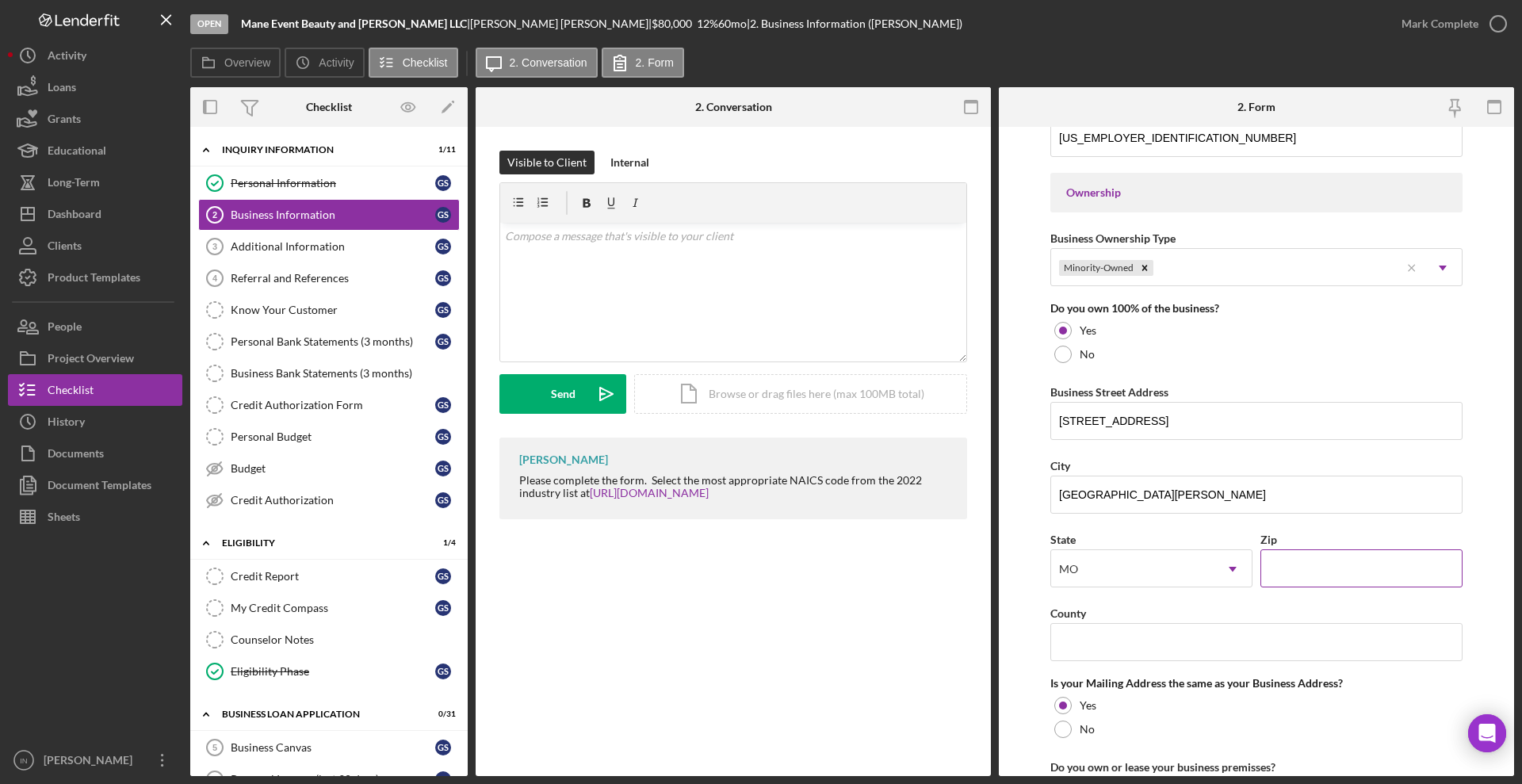
click at [1323, 554] on input "Zip" at bounding box center [1361, 568] width 202 height 38
type input "63130"
click at [1219, 638] on input "County" at bounding box center [1257, 642] width 412 height 38
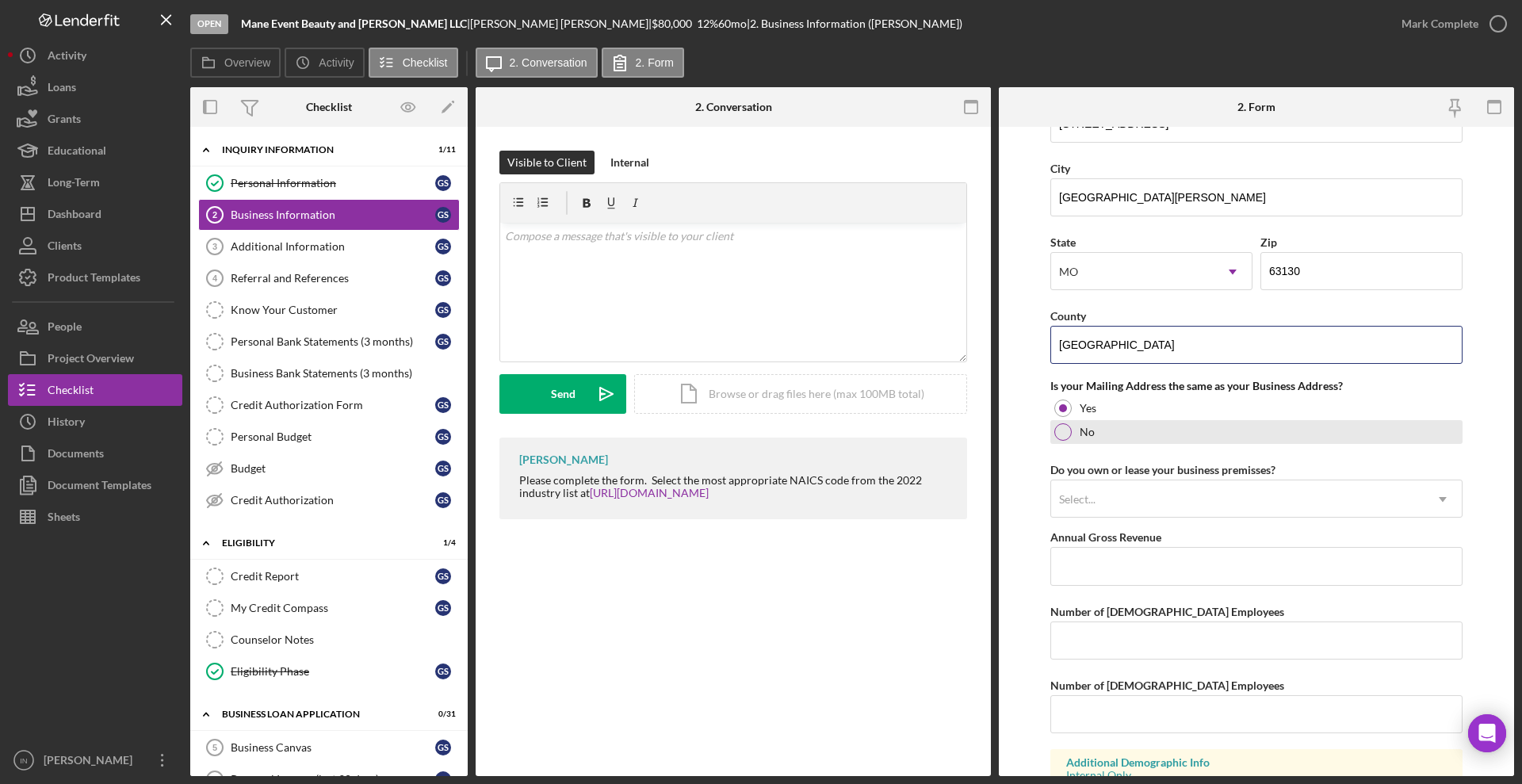
scroll to position [1090, 0]
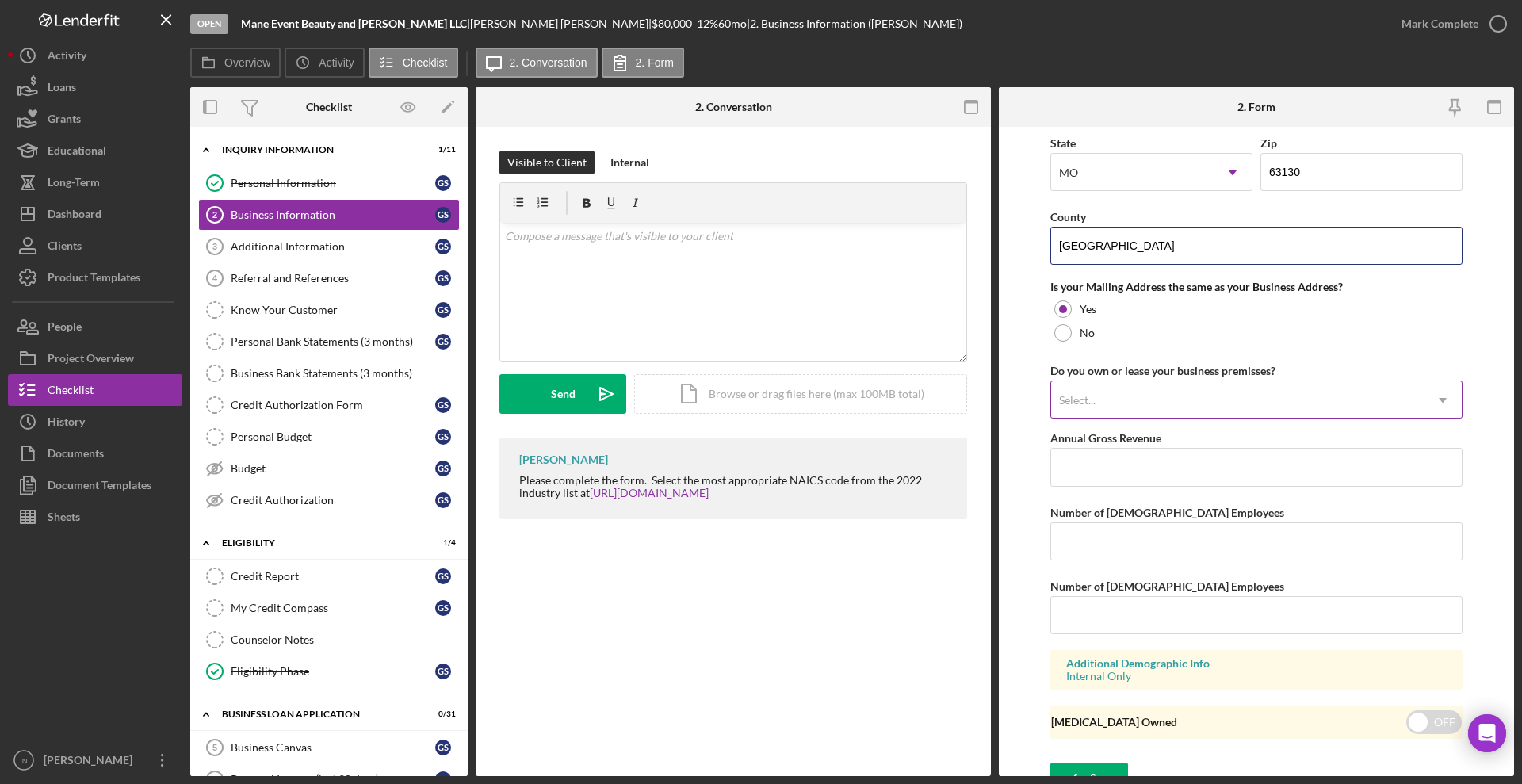
type input "[GEOGRAPHIC_DATA]"
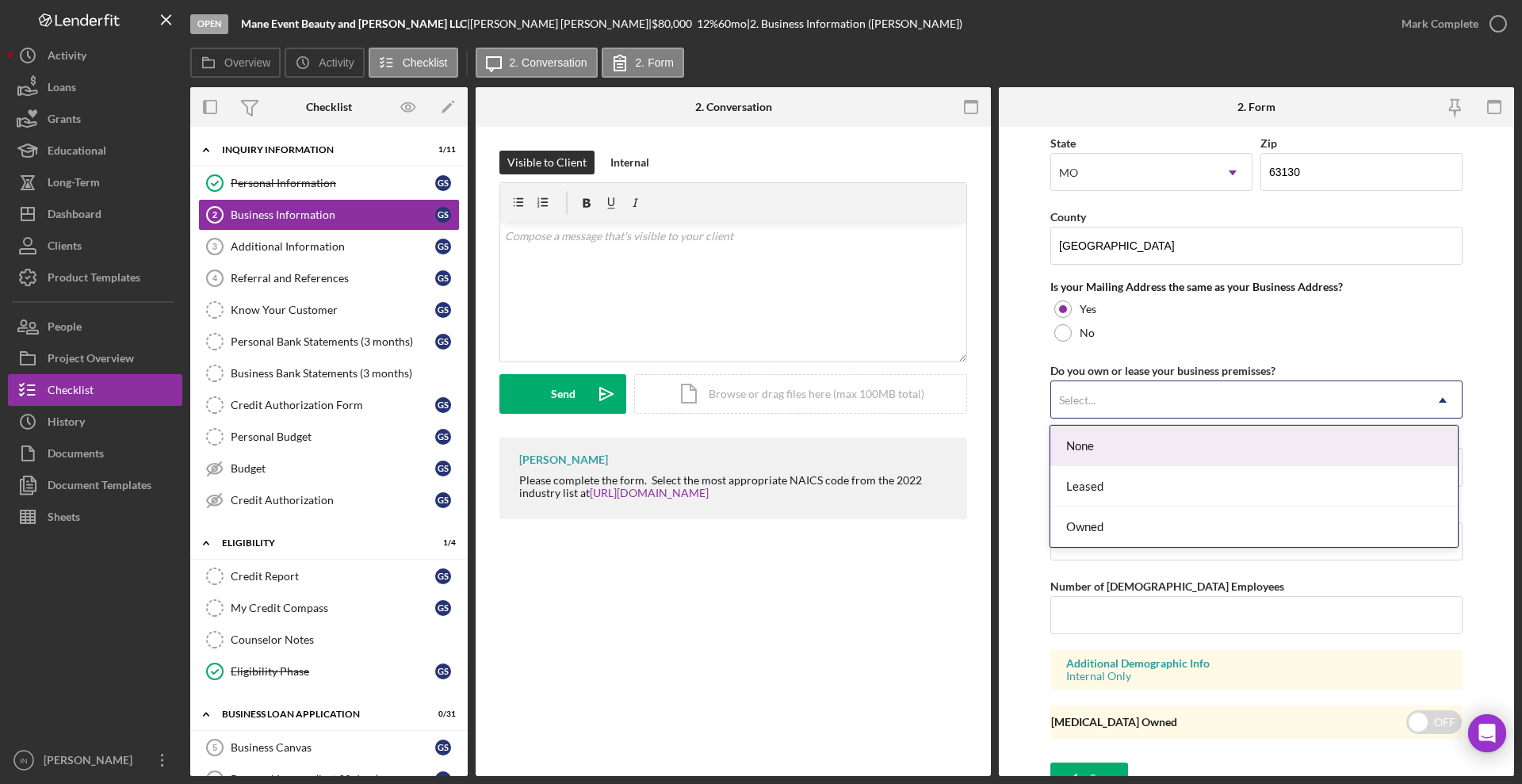
click at [1197, 406] on div "Select..." at bounding box center [1238, 400] width 373 height 36
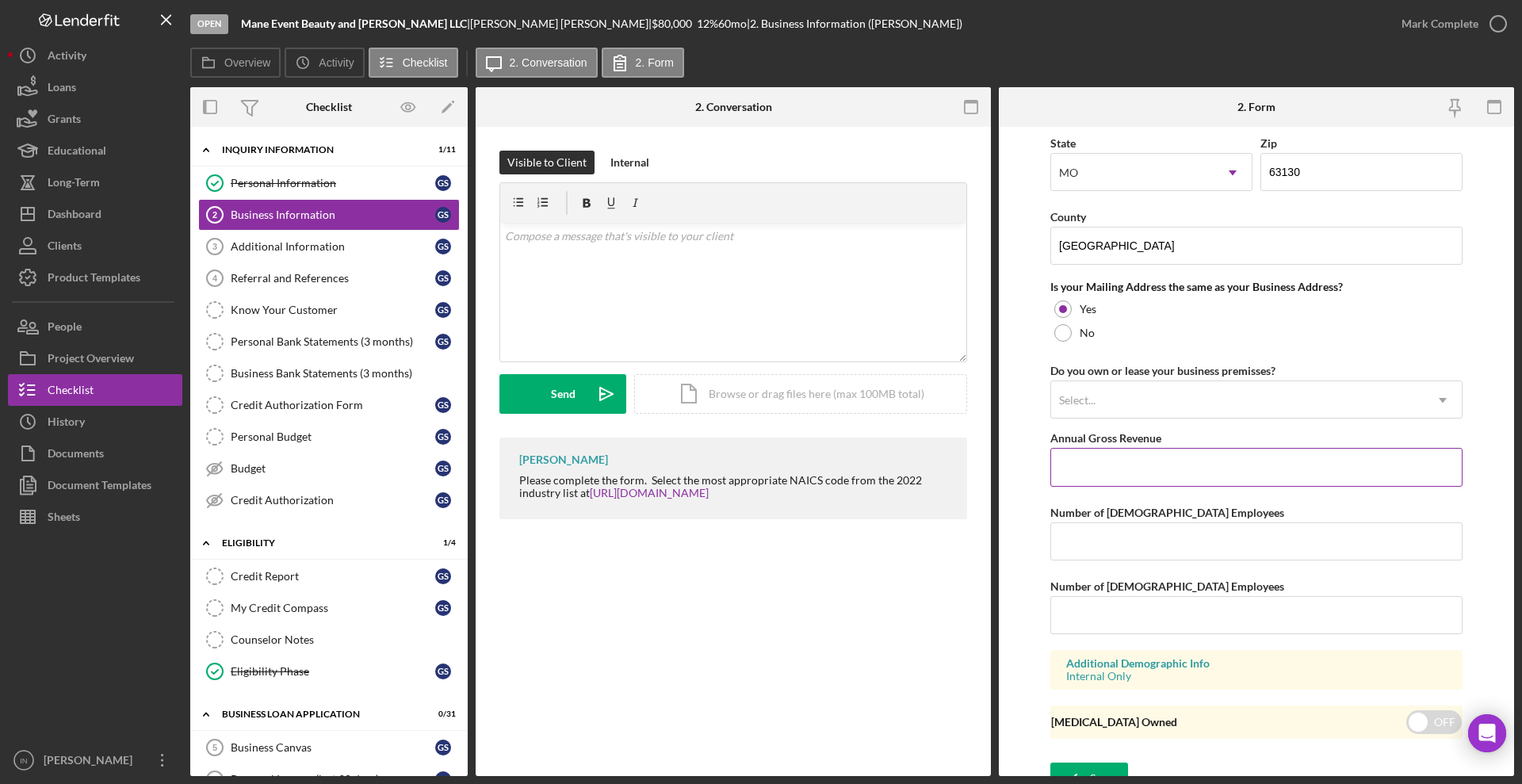
click at [1127, 468] on input "Annual Gross Revenue" at bounding box center [1257, 466] width 412 height 38
type input "$150,000"
click at [1084, 549] on input "Number of [DEMOGRAPHIC_DATA] Employees" at bounding box center [1257, 541] width 412 height 38
type input "3"
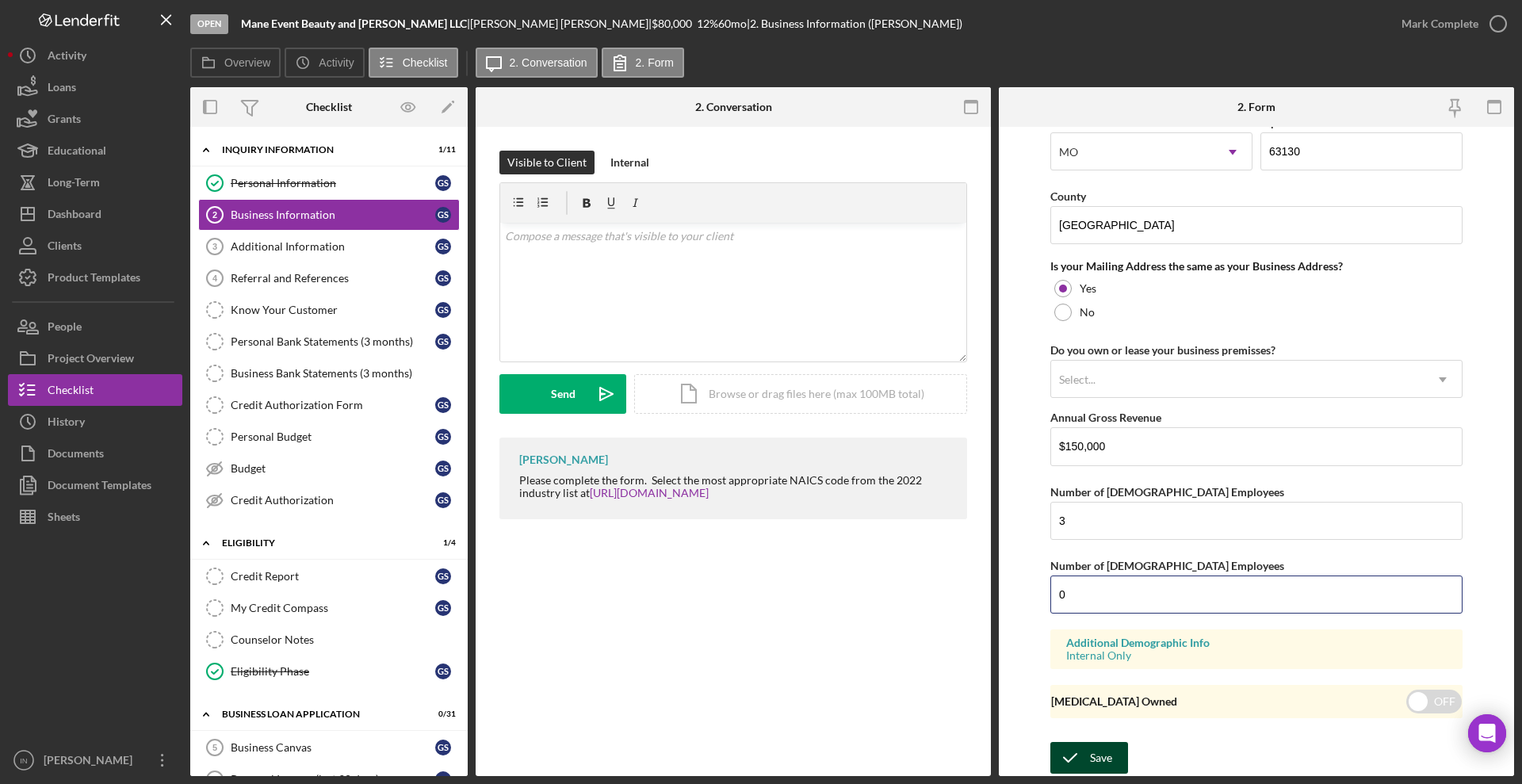
type input "0"
click at [1093, 755] on div "Save" at bounding box center [1101, 758] width 22 height 32
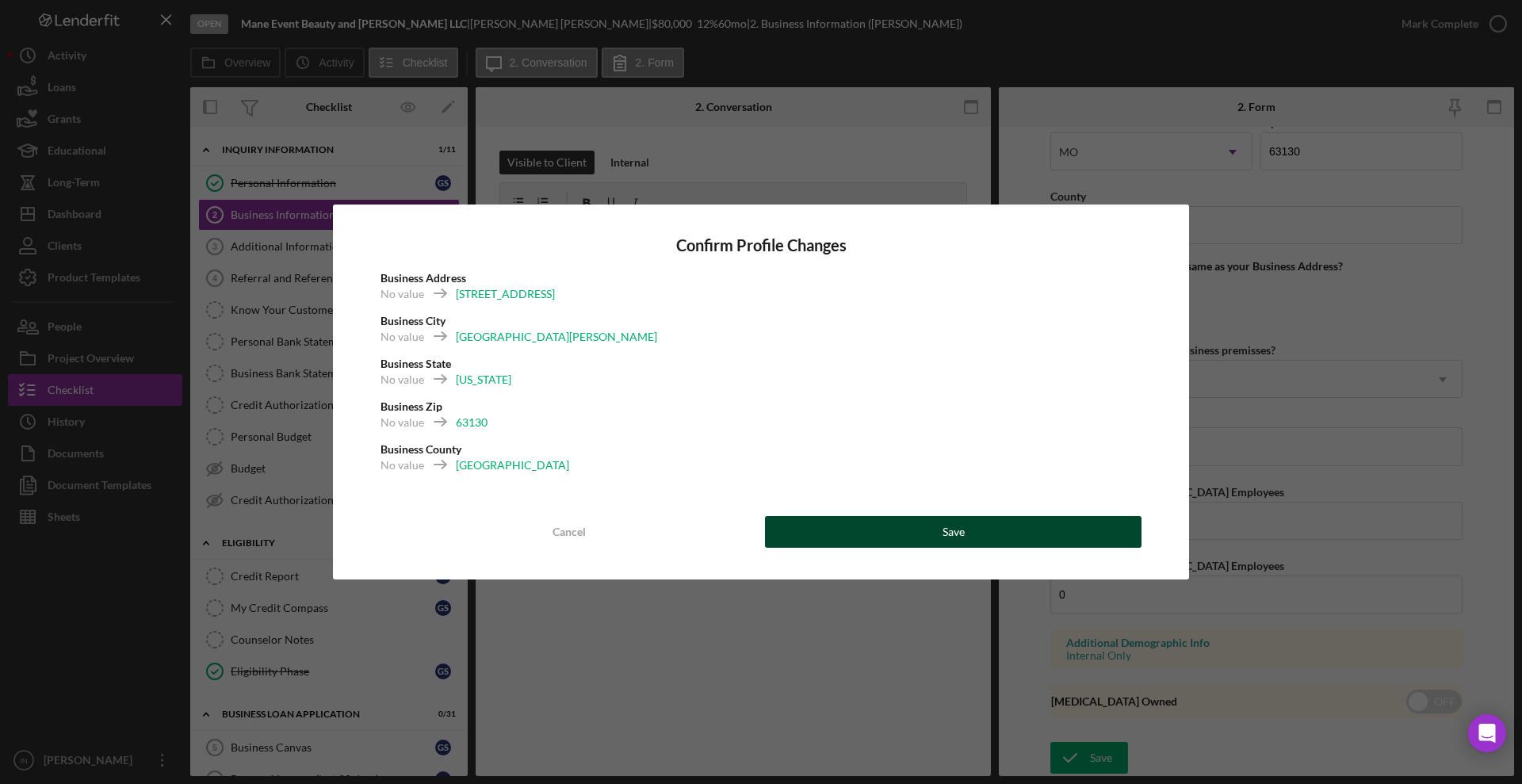
click at [892, 529] on button "Save" at bounding box center [953, 532] width 377 height 32
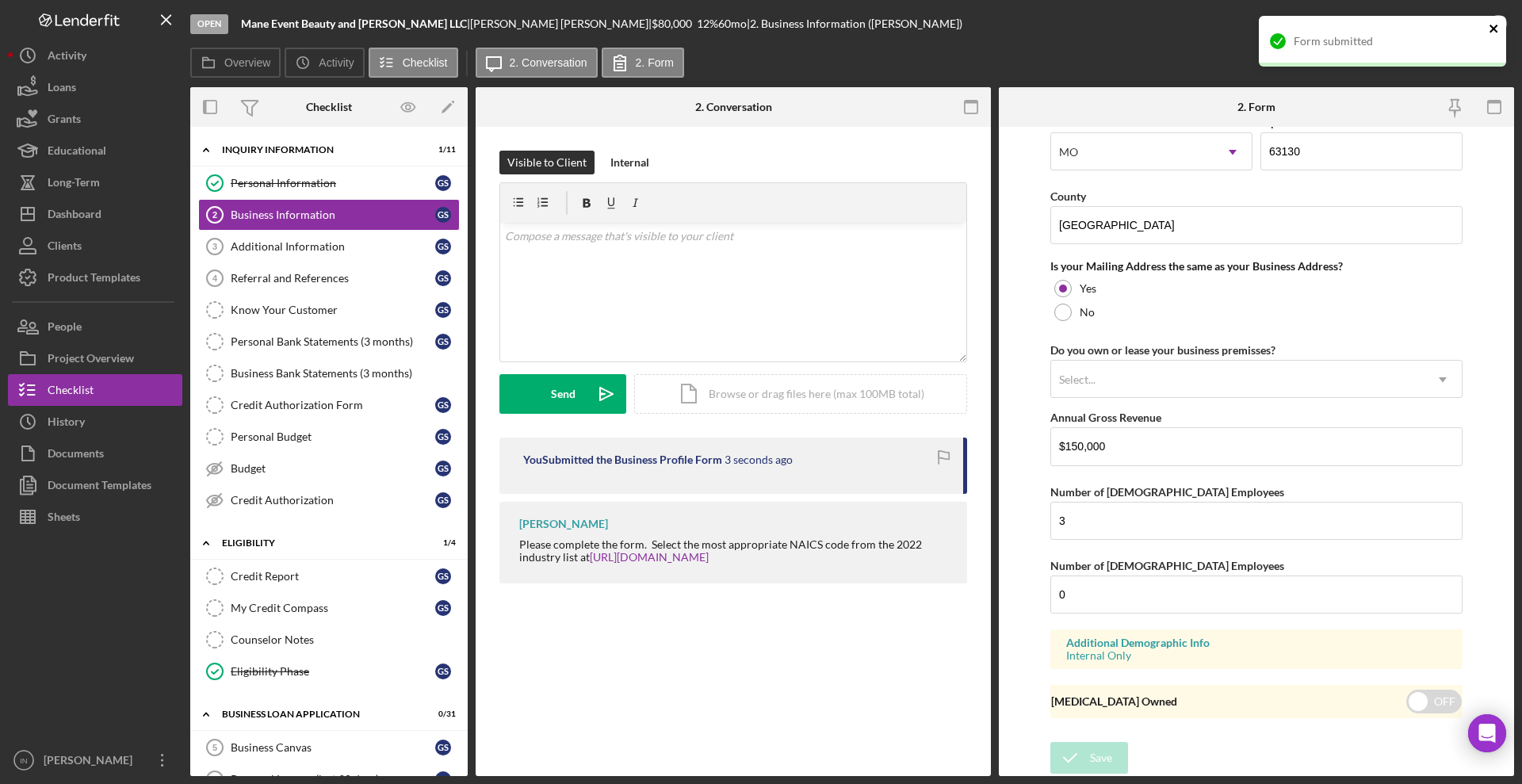
click at [1493, 23] on icon "close" at bounding box center [1494, 28] width 11 height 13
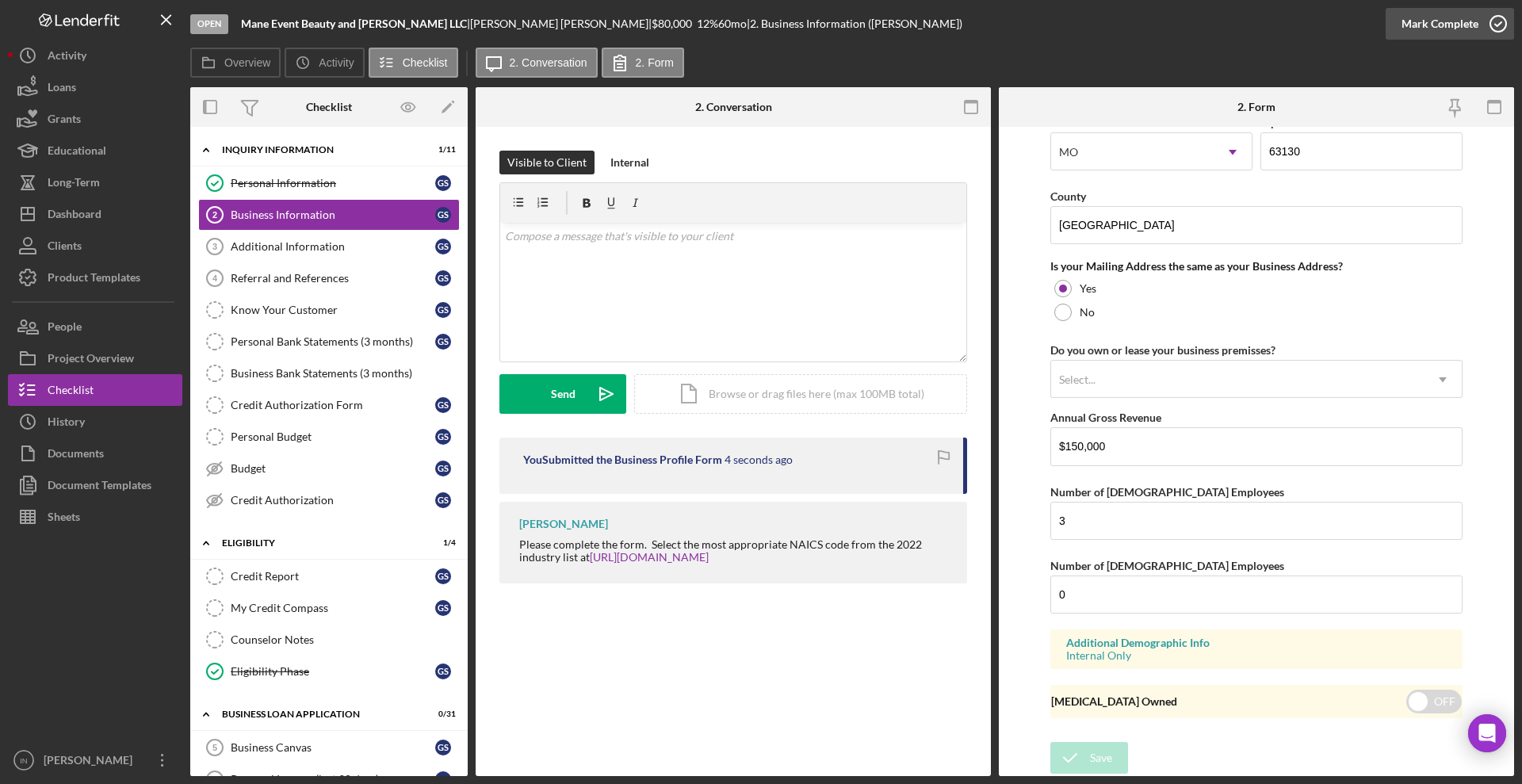
click at [1480, 25] on icon "button" at bounding box center [1498, 24] width 40 height 40
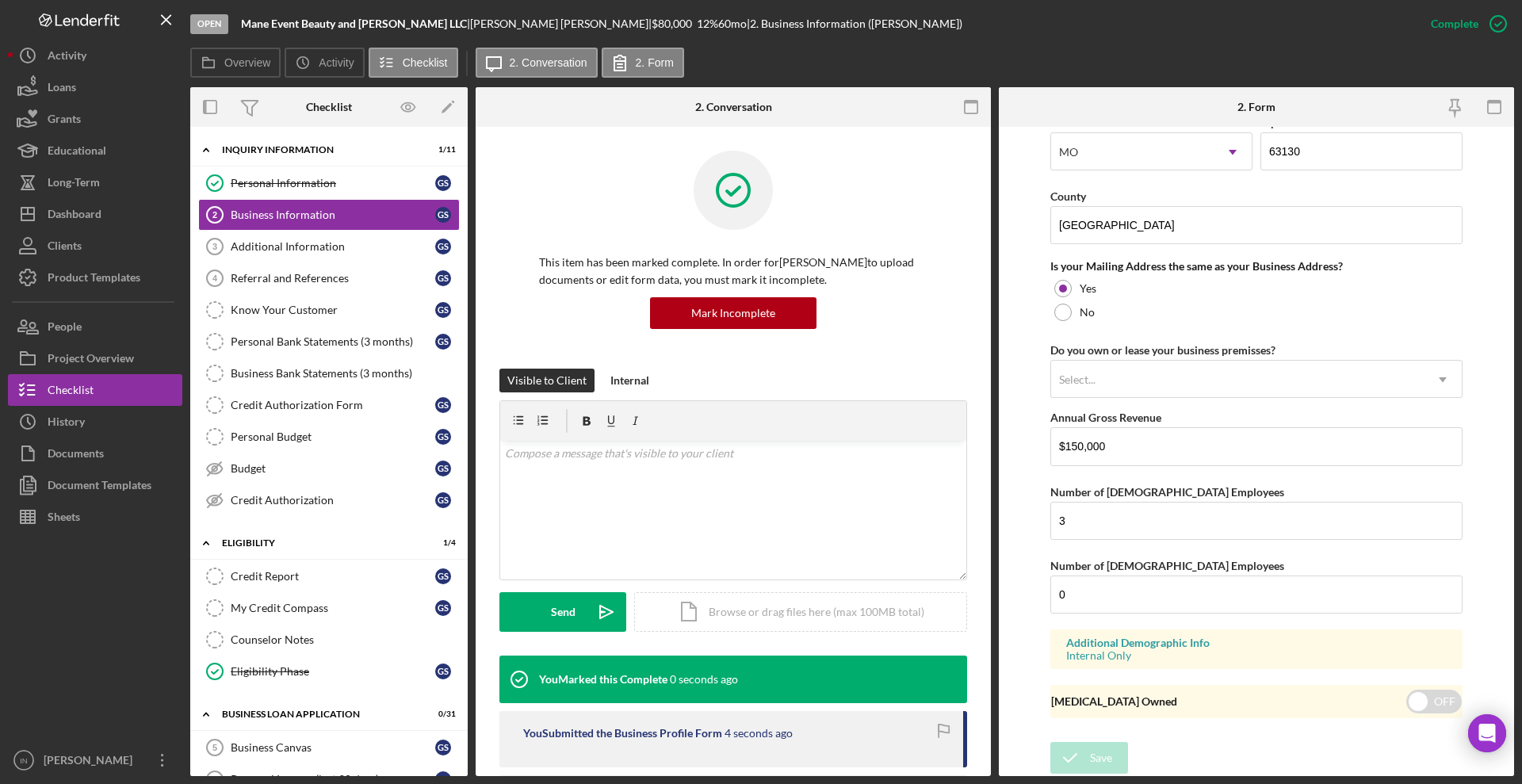
scroll to position [546, 0]
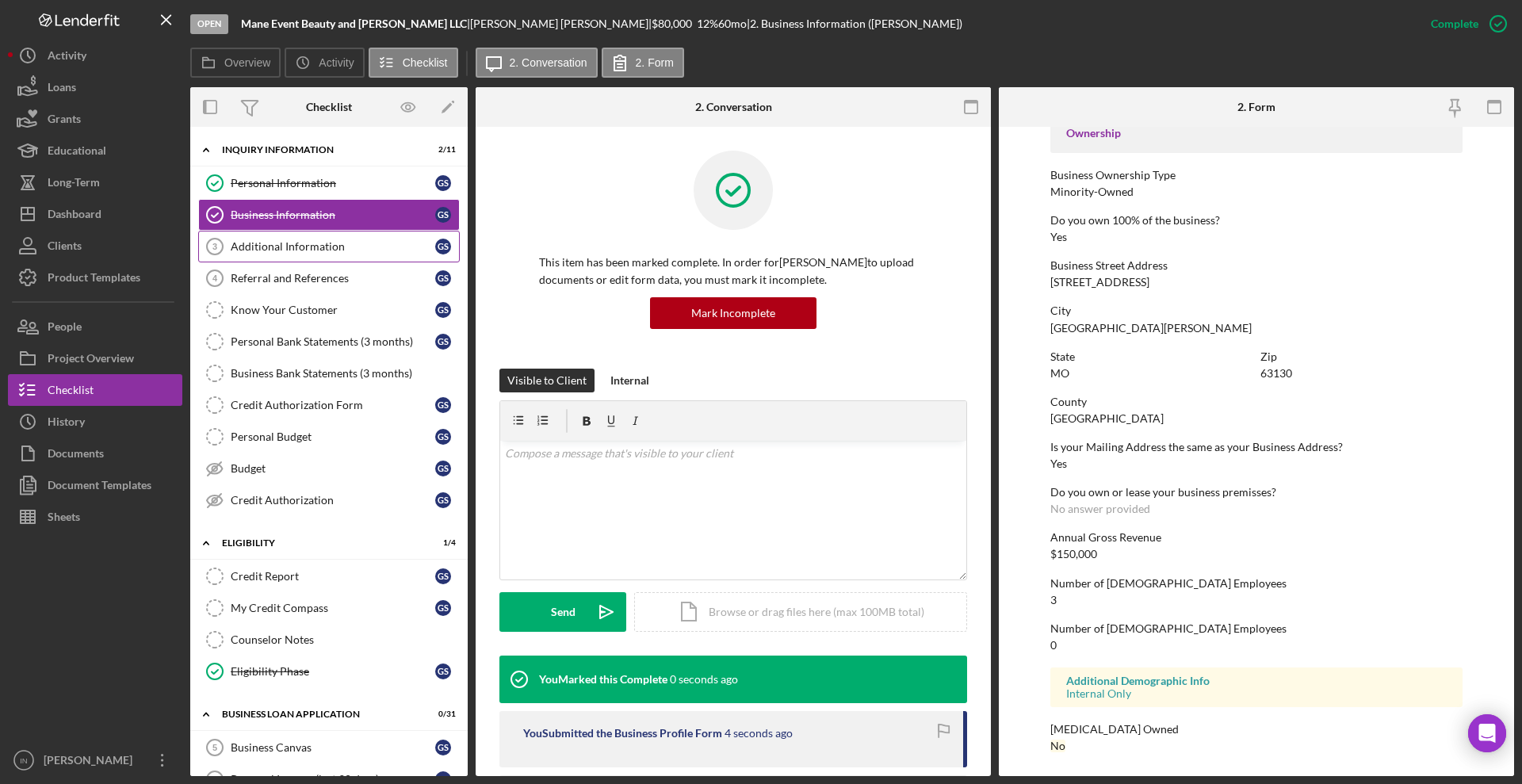
click at [307, 252] on div "Additional Information" at bounding box center [332, 246] width 204 height 13
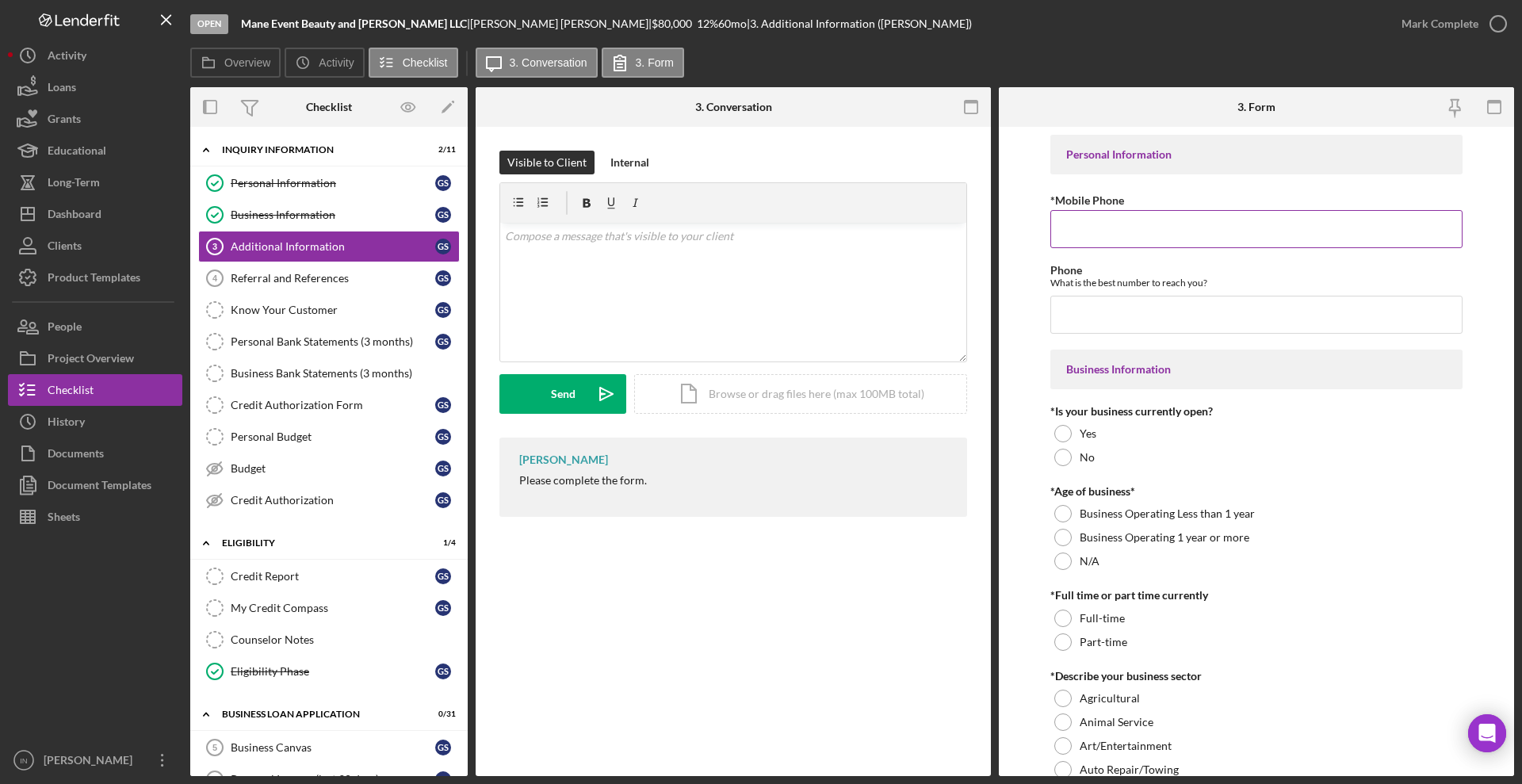
click at [1104, 232] on input "*Mobile Phone" at bounding box center [1257, 229] width 412 height 38
type input "[PHONE_NUMBER]"
click at [1105, 313] on input "Phone" at bounding box center [1257, 315] width 412 height 38
click at [1192, 227] on input "[PHONE_NUMBER]" at bounding box center [1257, 229] width 412 height 38
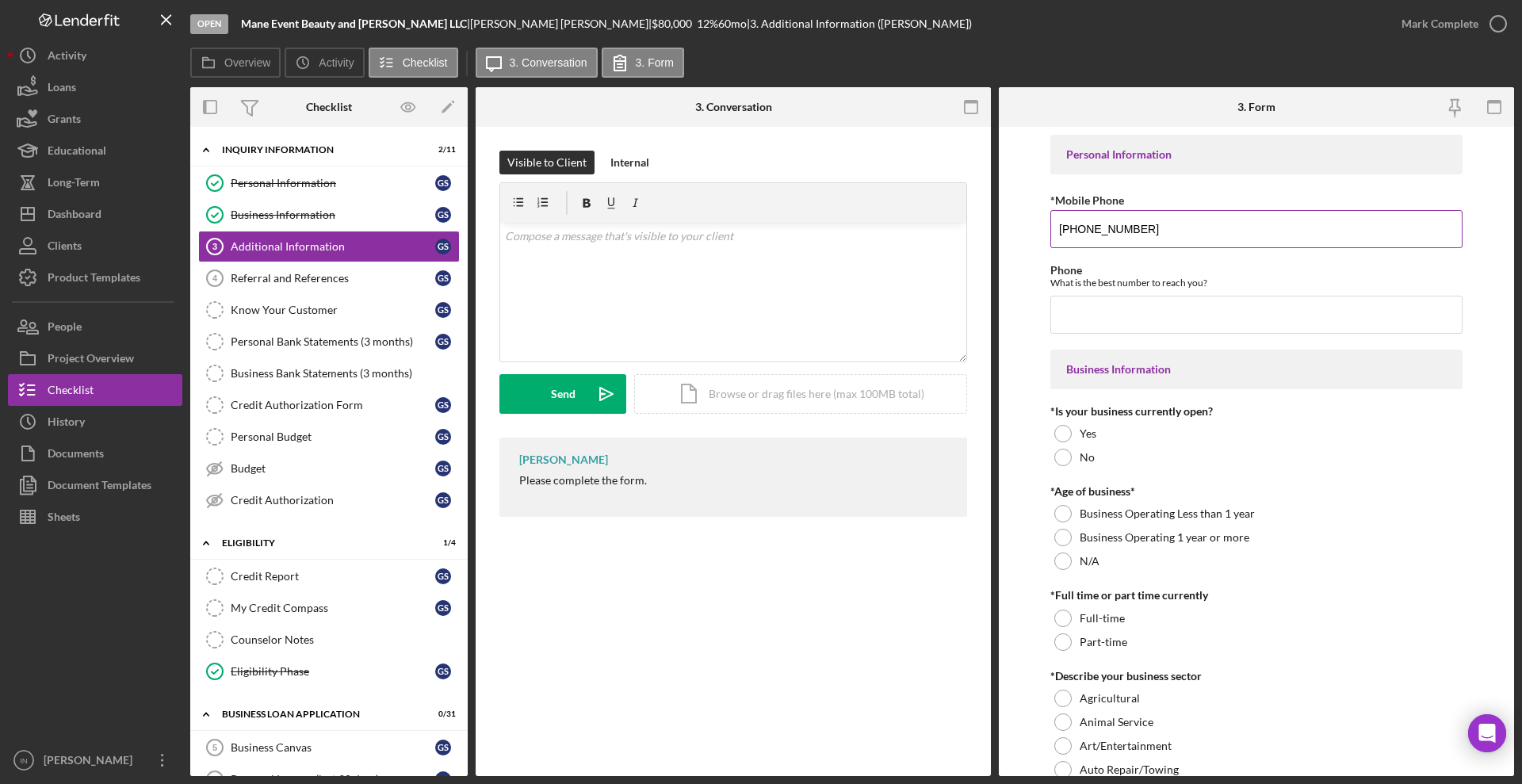
click at [1192, 227] on input "[PHONE_NUMBER]" at bounding box center [1257, 229] width 412 height 38
click at [1116, 317] on input "Phone" at bounding box center [1257, 315] width 412 height 38
paste input "[PHONE_NUMBER]"
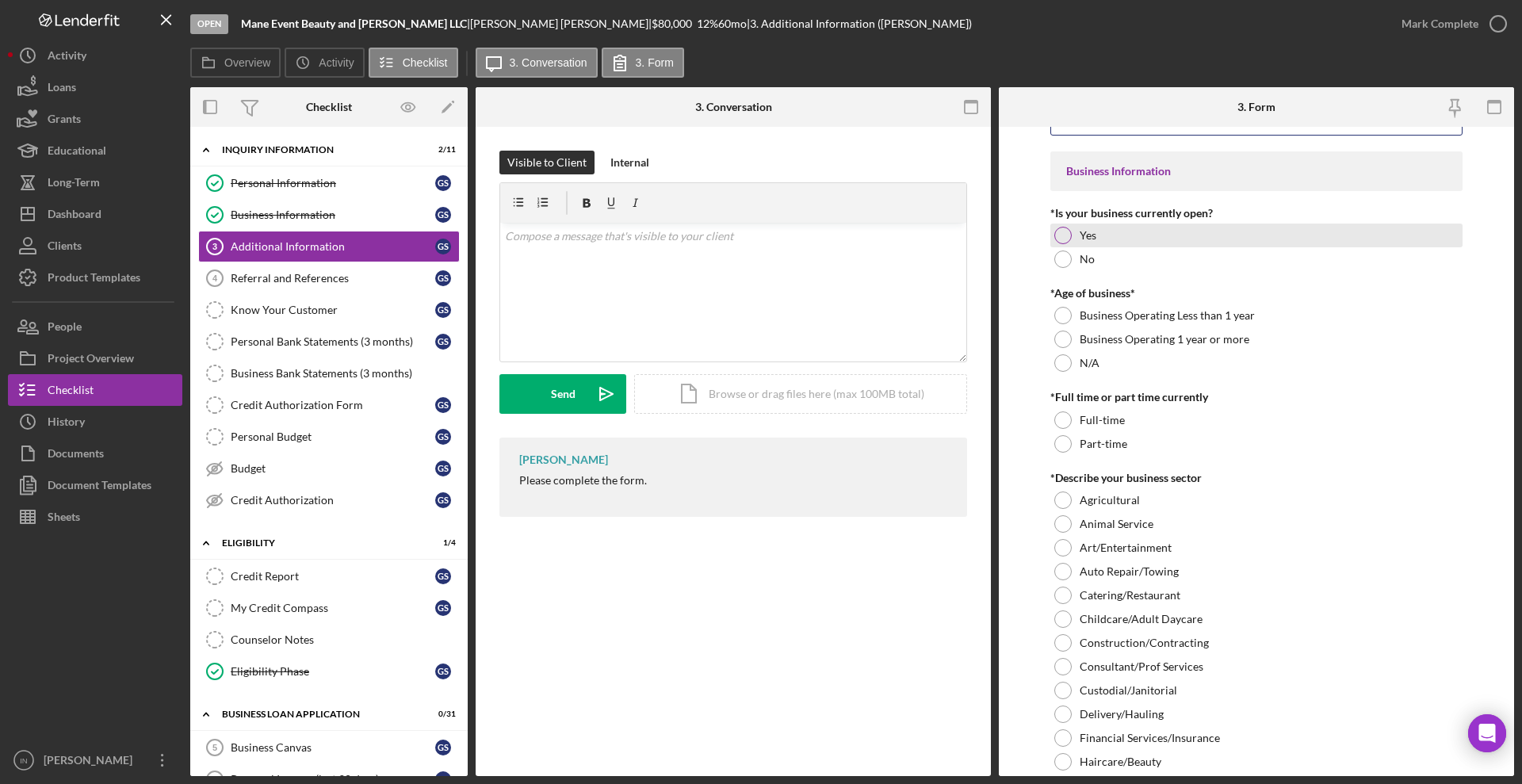
type input "[PHONE_NUMBER]"
click at [1098, 236] on div "Yes" at bounding box center [1257, 236] width 412 height 24
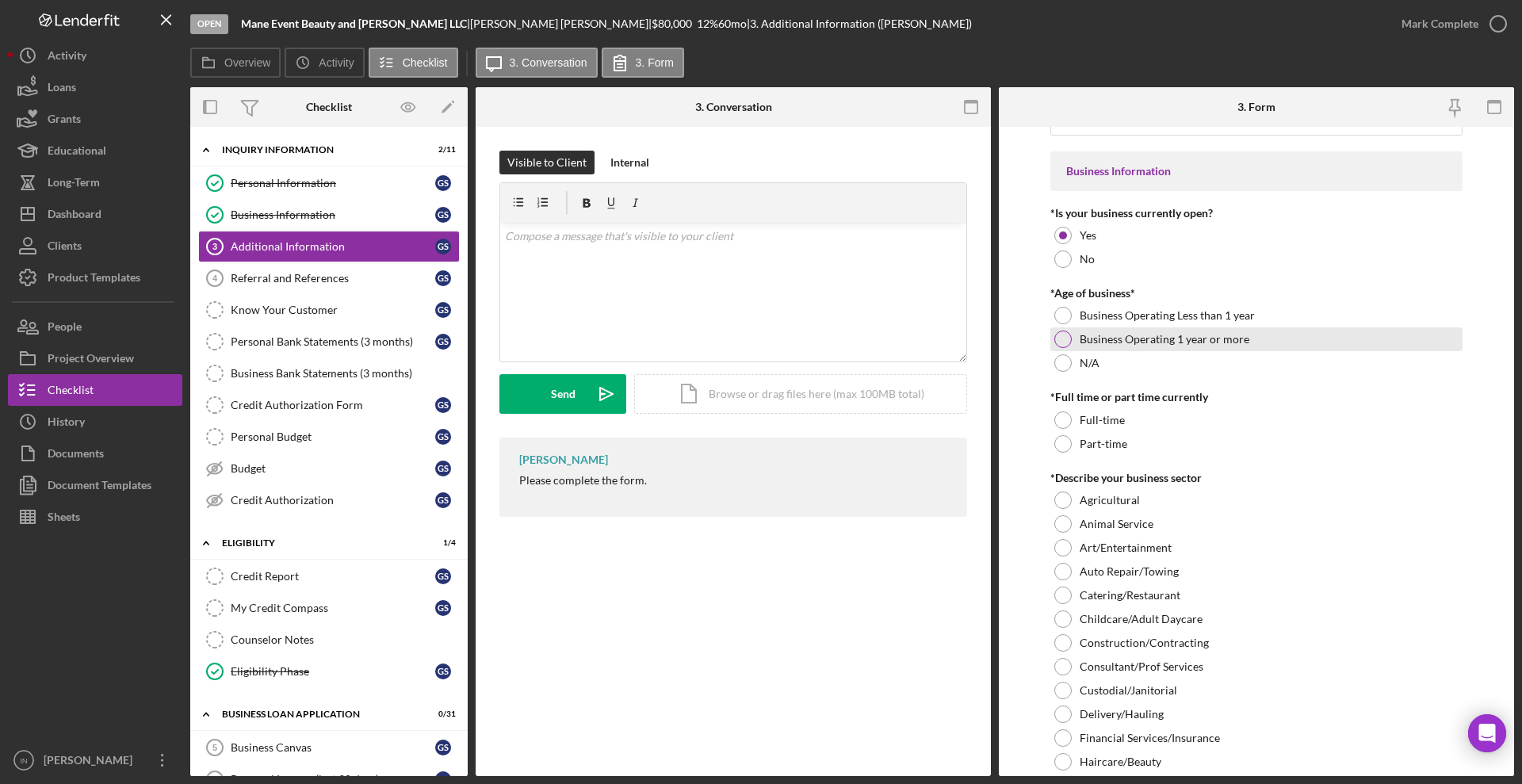
click at [1105, 342] on label "Business Operating 1 year or more" at bounding box center [1165, 339] width 170 height 13
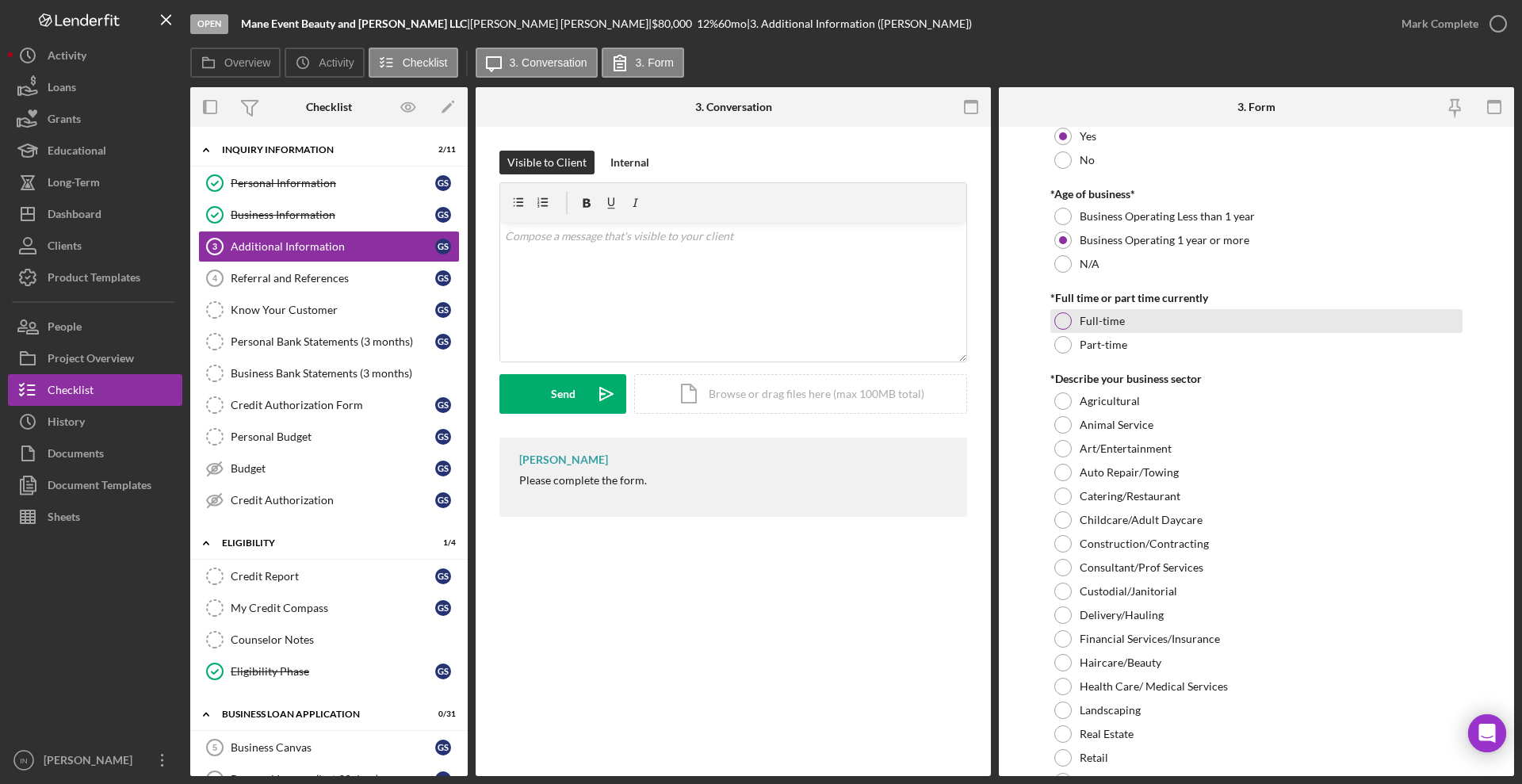
click at [1092, 316] on label "Full-time" at bounding box center [1103, 320] width 45 height 13
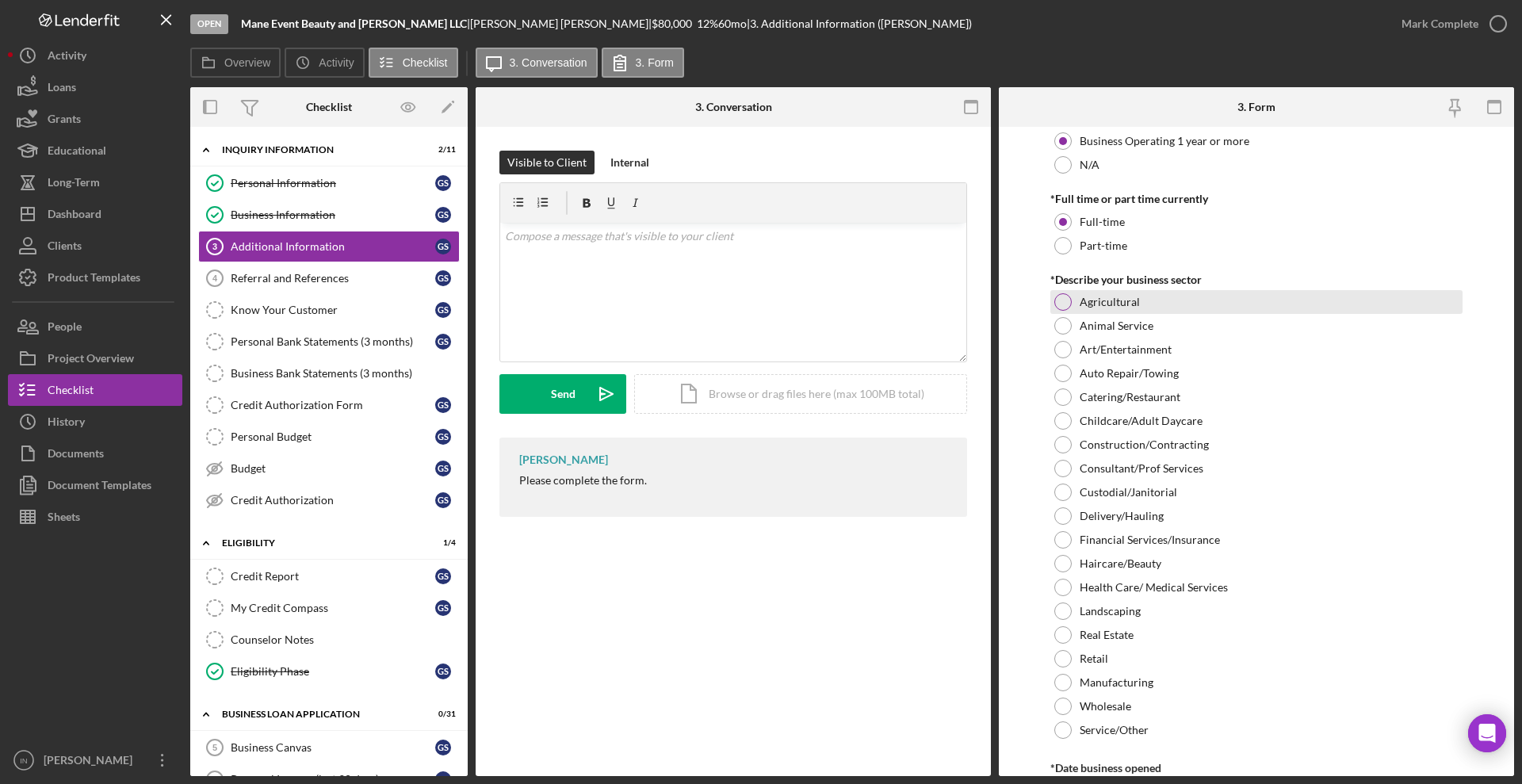
scroll to position [495, 0]
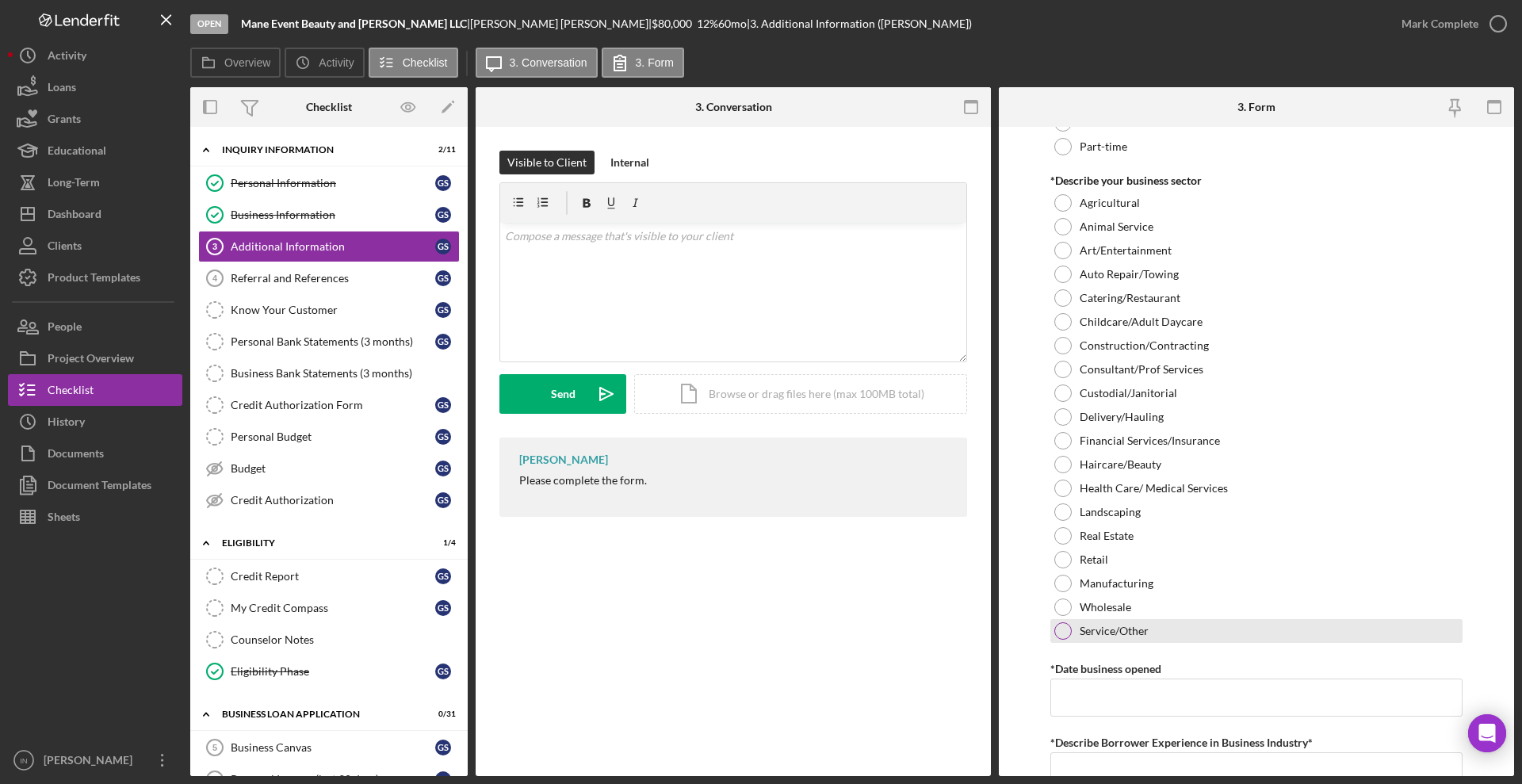
click at [1098, 630] on label "Service/Other" at bounding box center [1115, 631] width 69 height 13
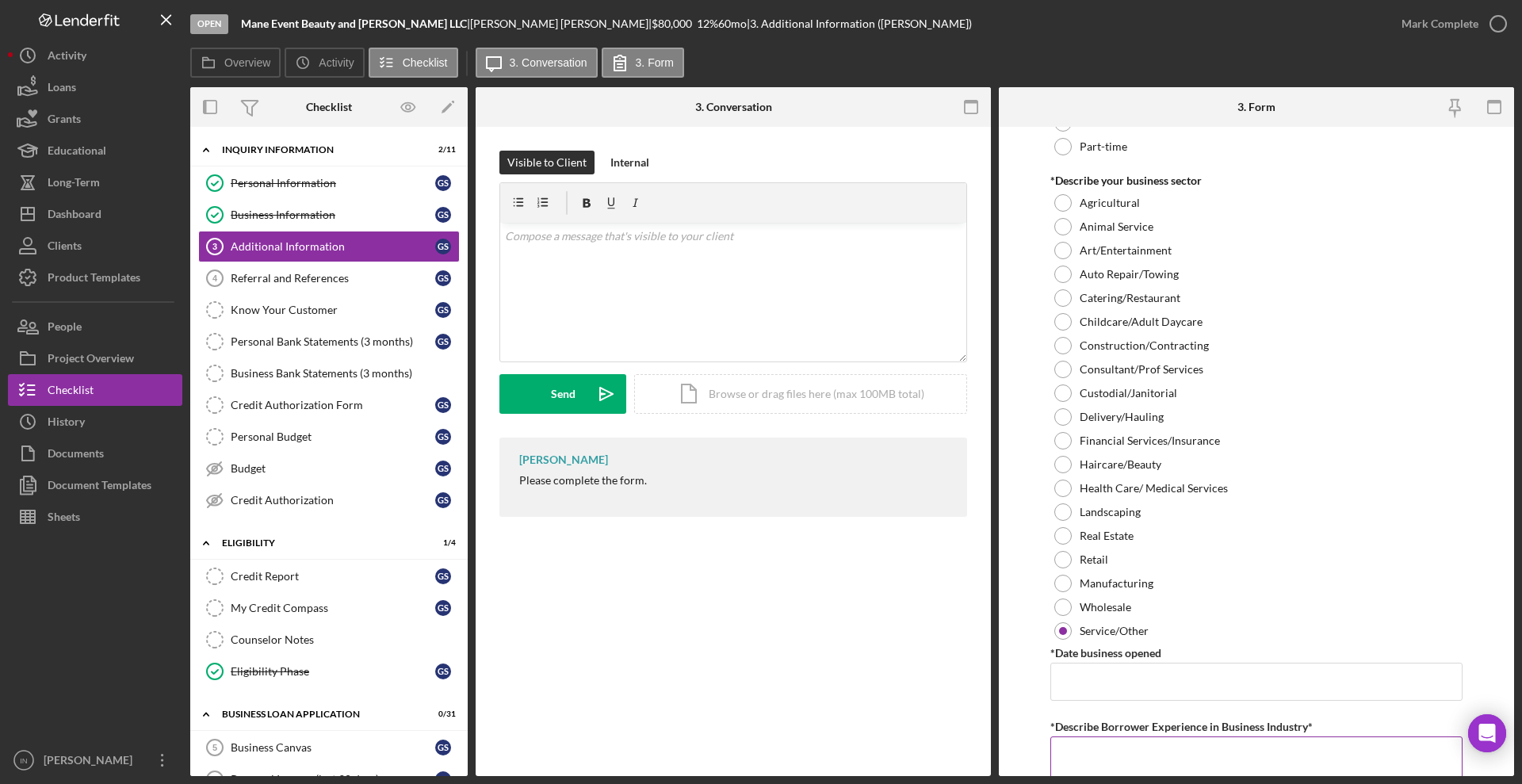
scroll to position [595, 0]
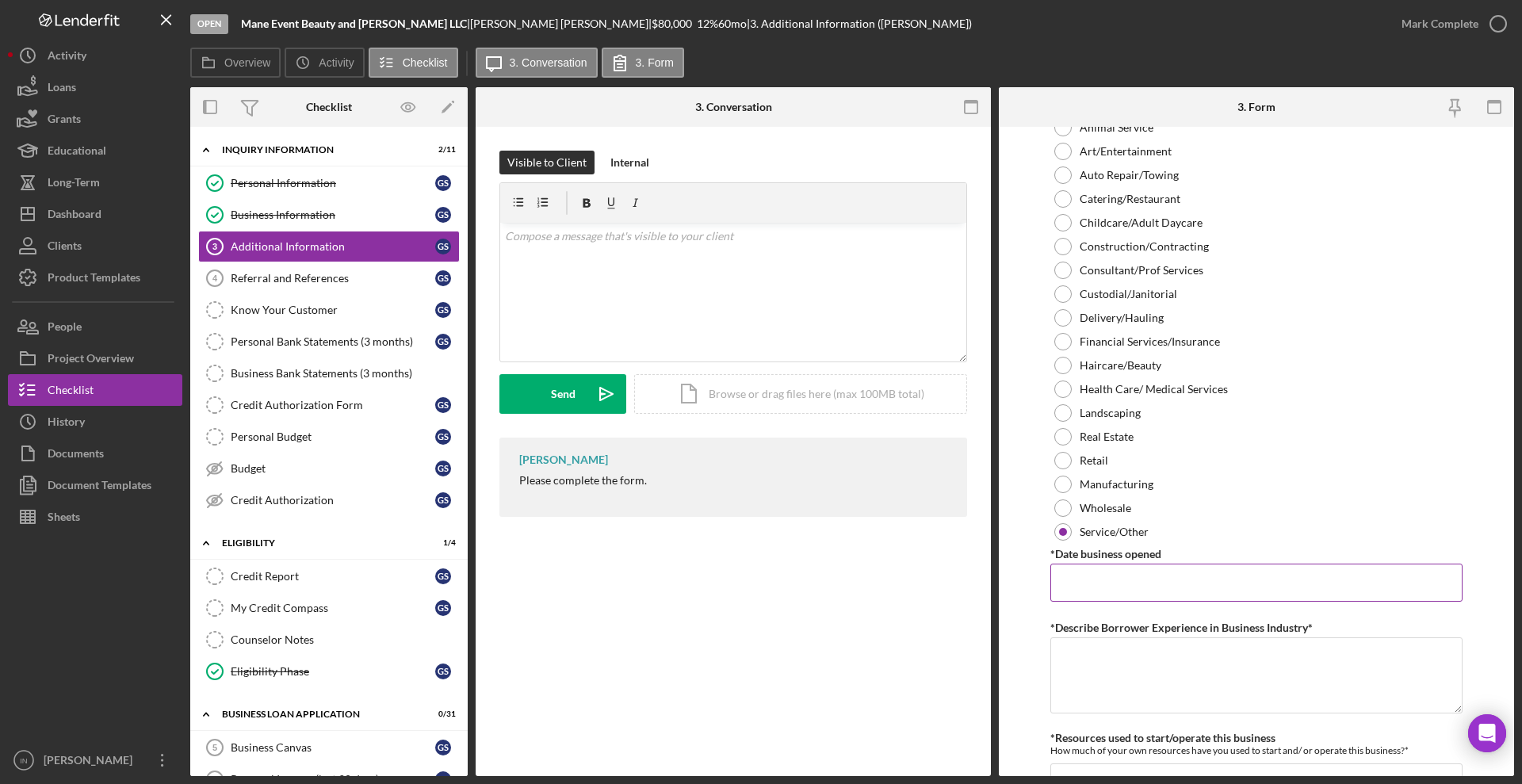
click at [1105, 583] on input "*Date business opened" at bounding box center [1257, 582] width 412 height 38
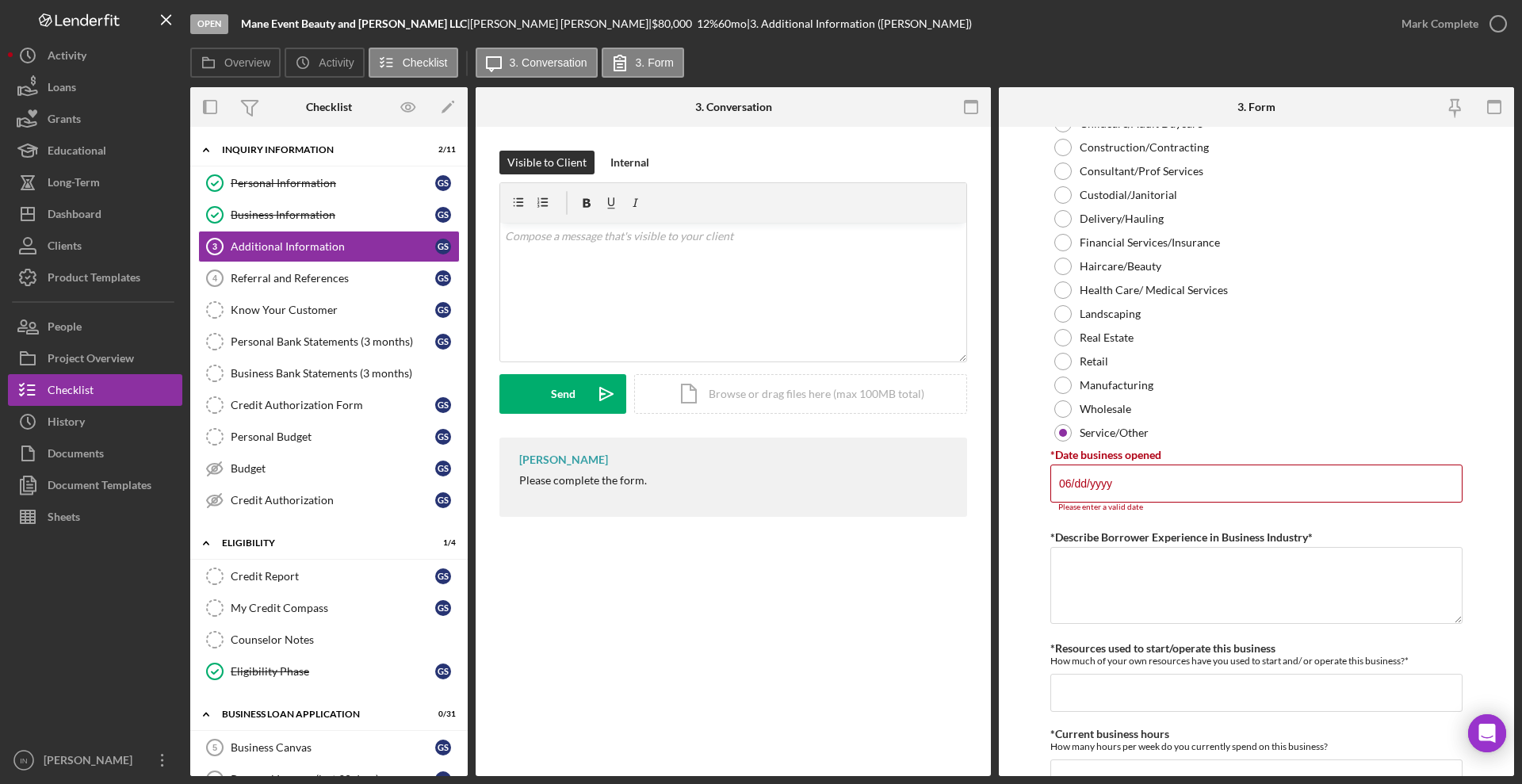
type input "0m/dd/yyyy"
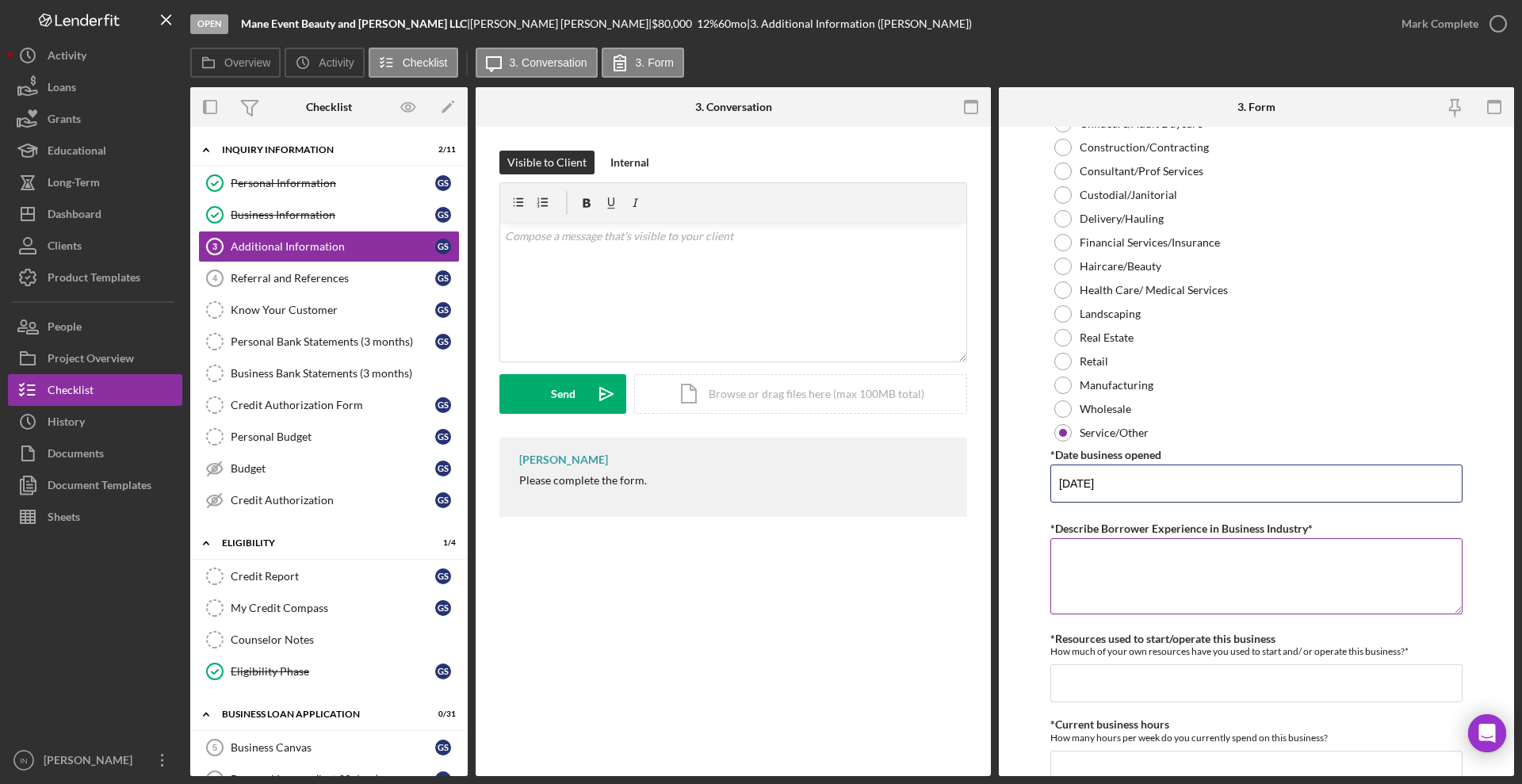
scroll to position [892, 0]
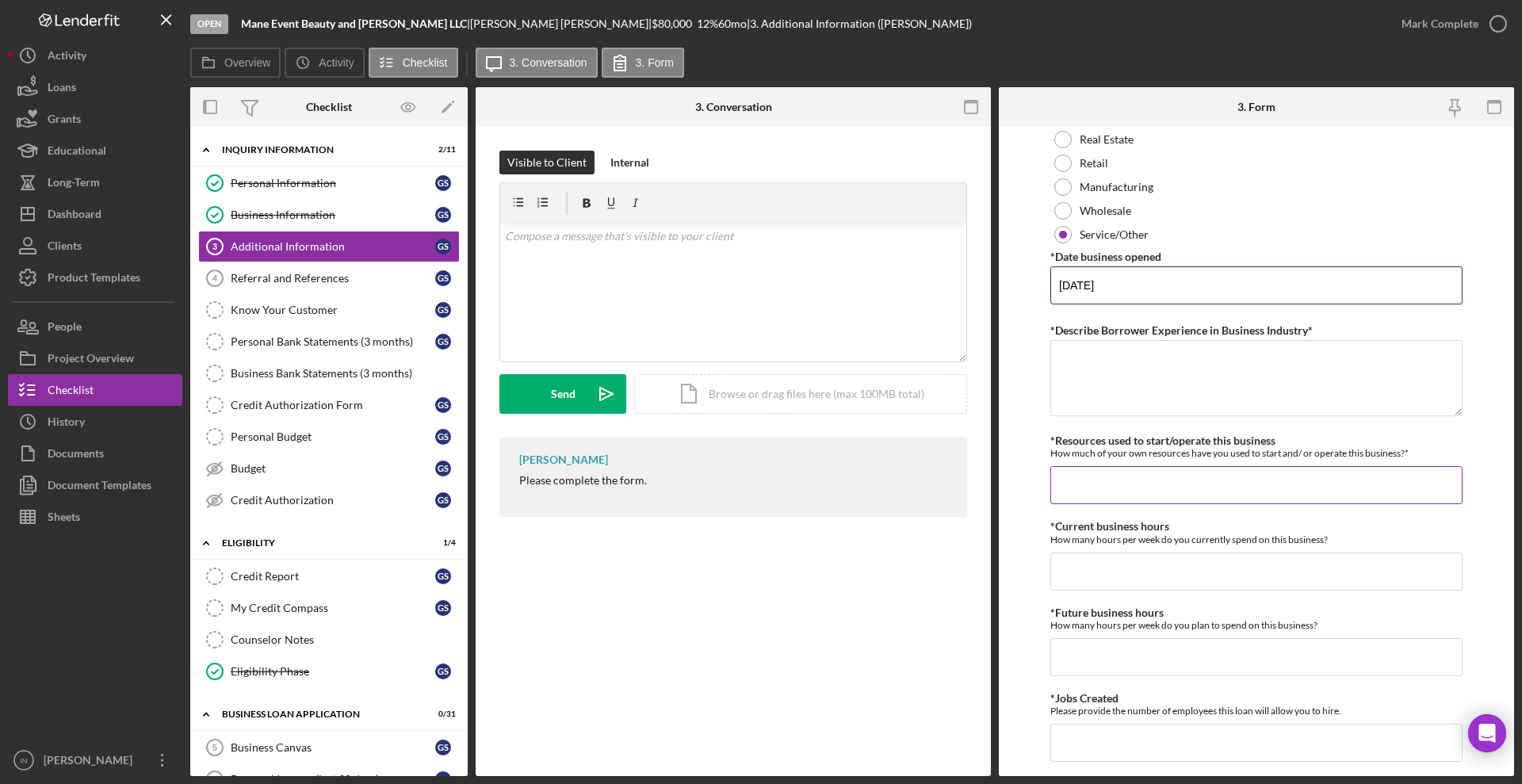
type input "[DATE]"
click at [1131, 495] on input "*Resources used to start/operate this business" at bounding box center [1257, 485] width 412 height 38
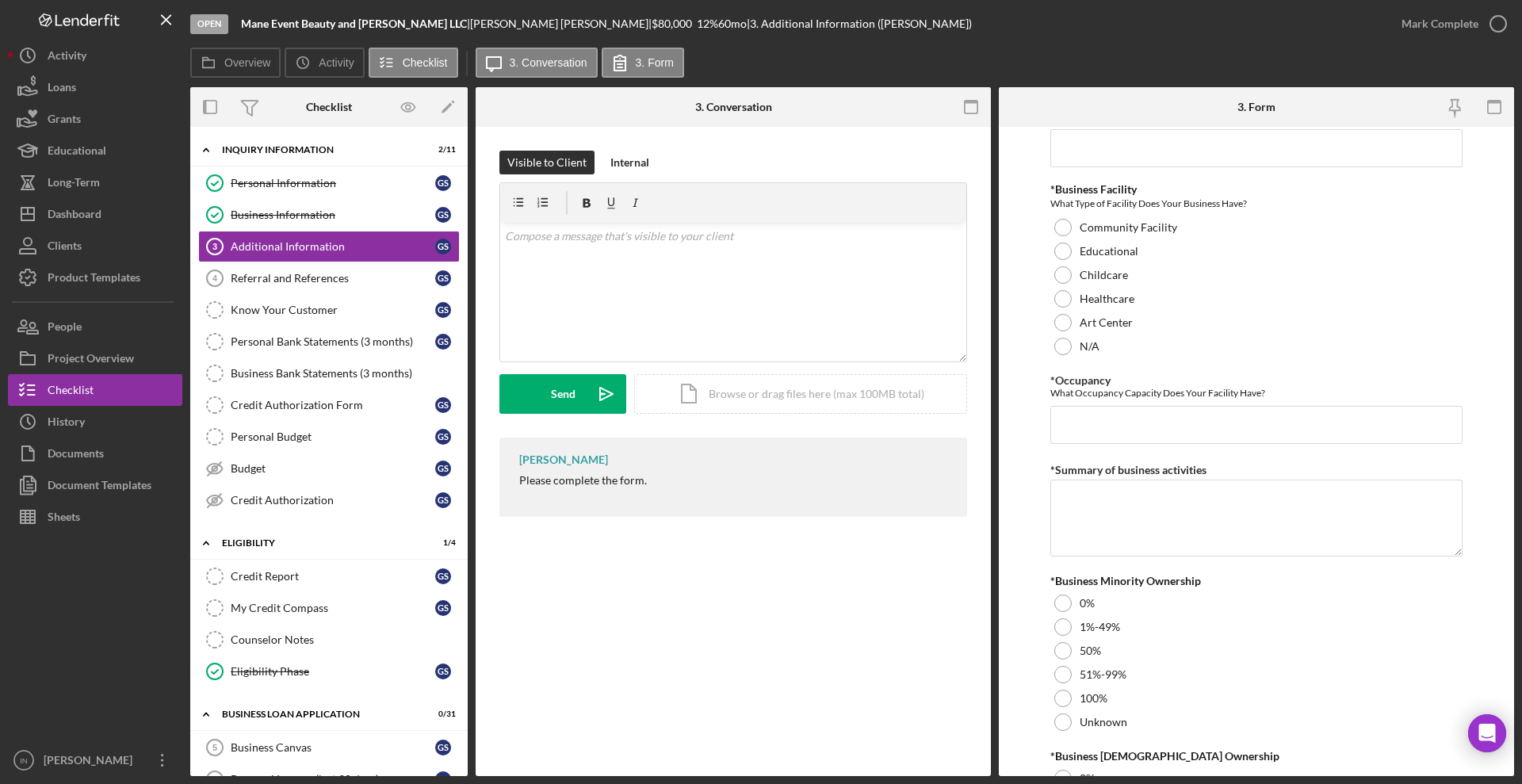
scroll to position [1677, 0]
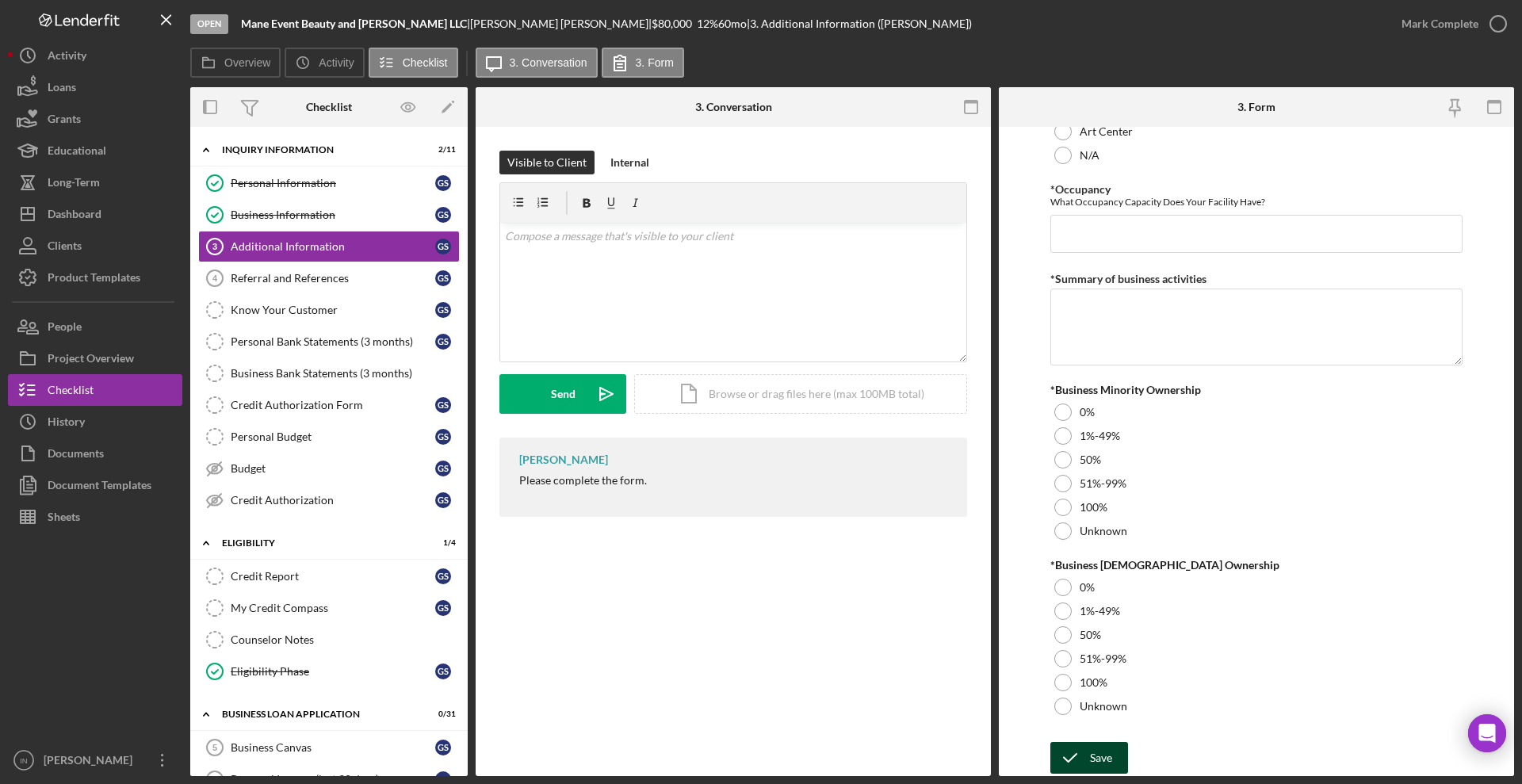
type input "$10,000"
click at [1108, 758] on div "Save" at bounding box center [1101, 758] width 22 height 32
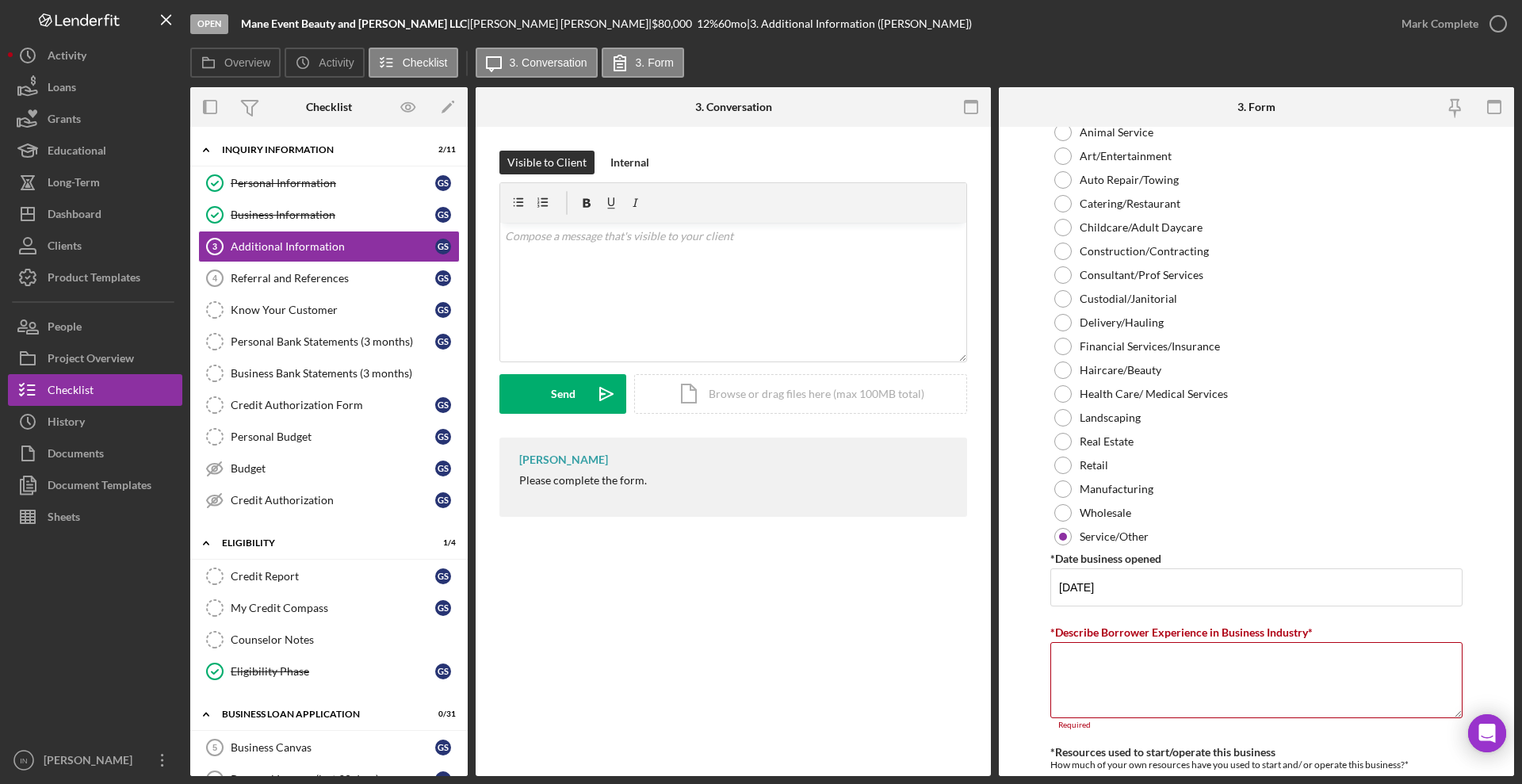
scroll to position [788, 0]
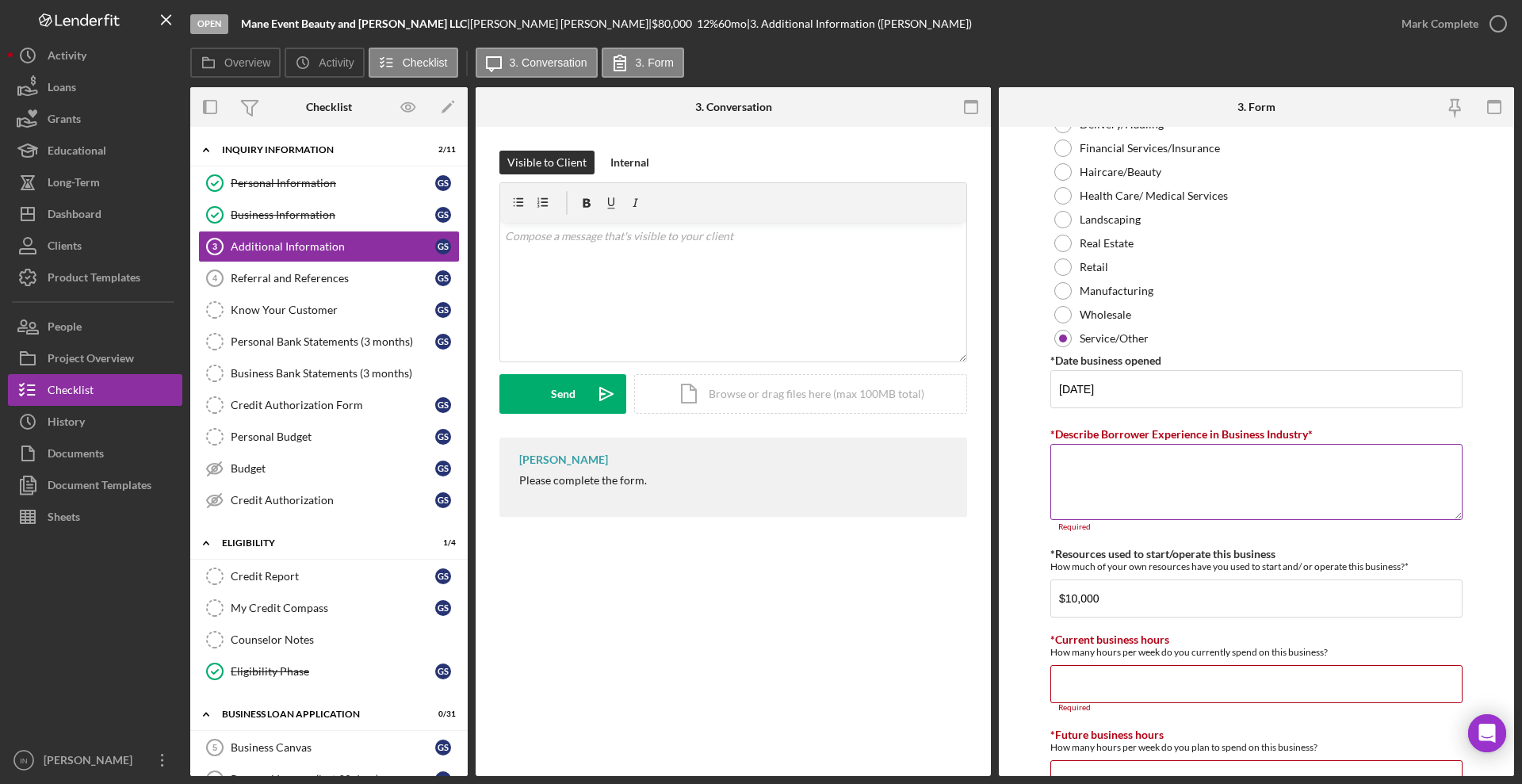
click at [1119, 471] on textarea "*Describe Borrower Experience in Business Industry*" at bounding box center [1257, 482] width 412 height 76
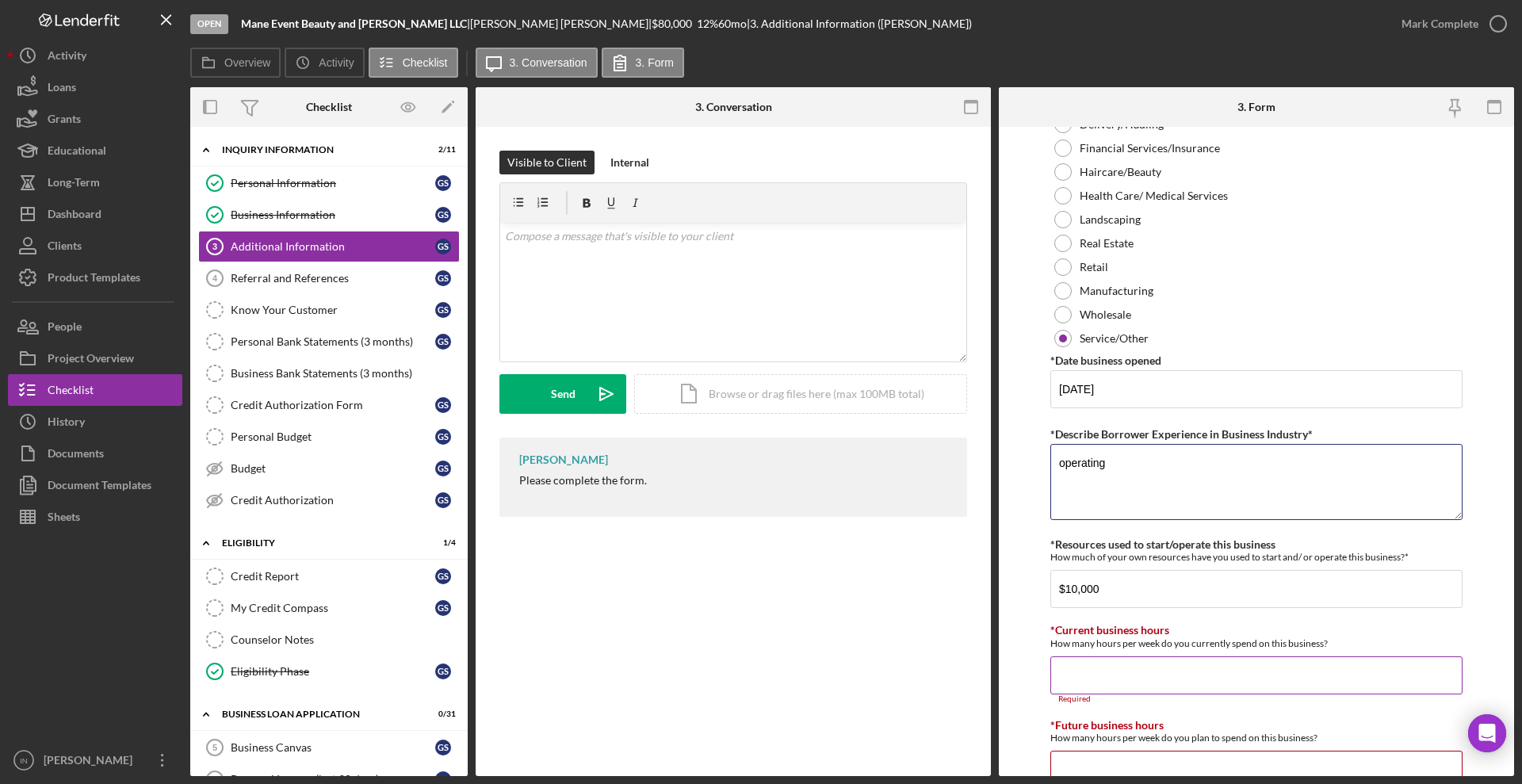
type textarea "operating"
click at [1116, 668] on input "*Current business hours" at bounding box center [1257, 675] width 412 height 38
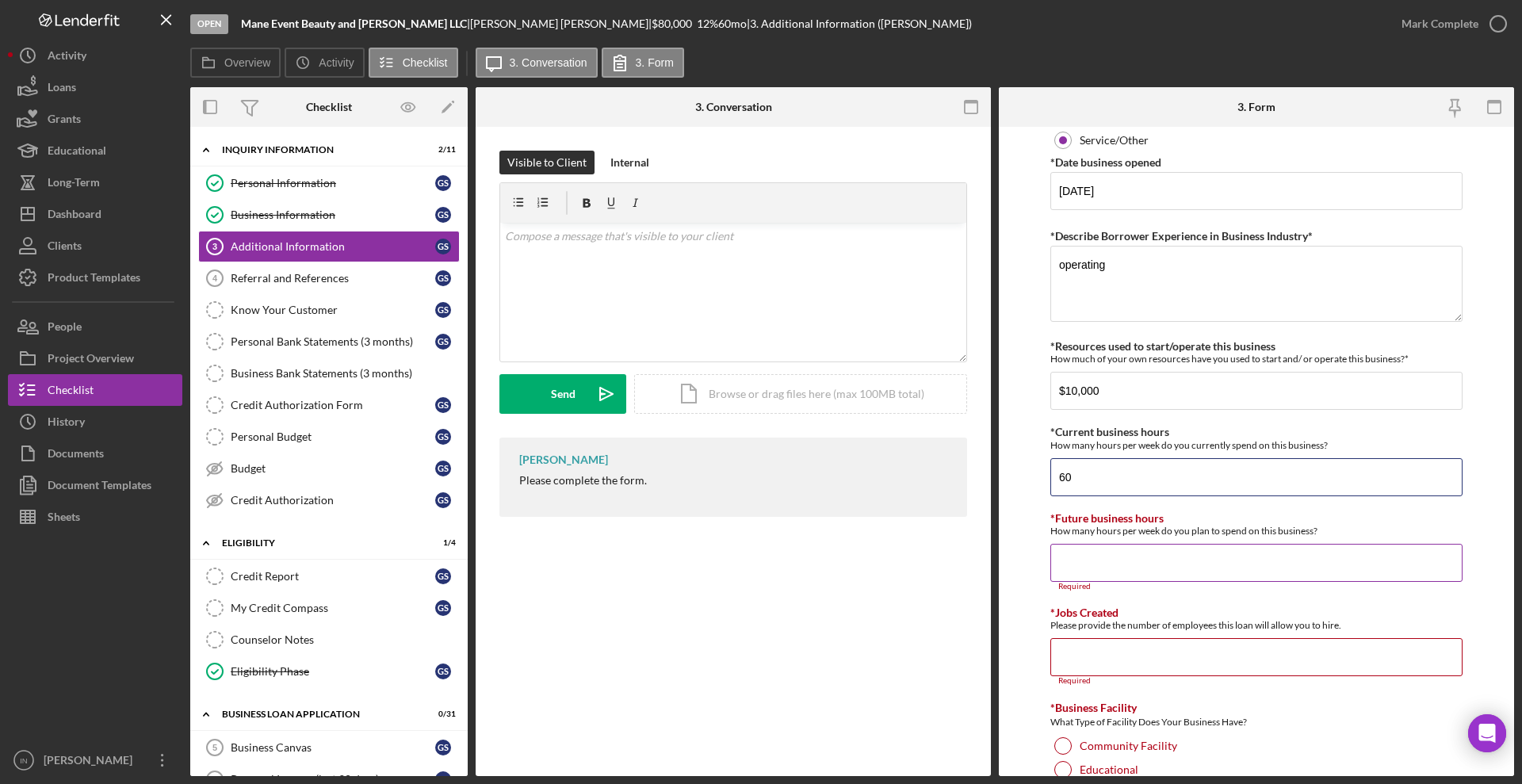
type input "60"
click at [1058, 569] on input "*Future business hours" at bounding box center [1257, 563] width 412 height 38
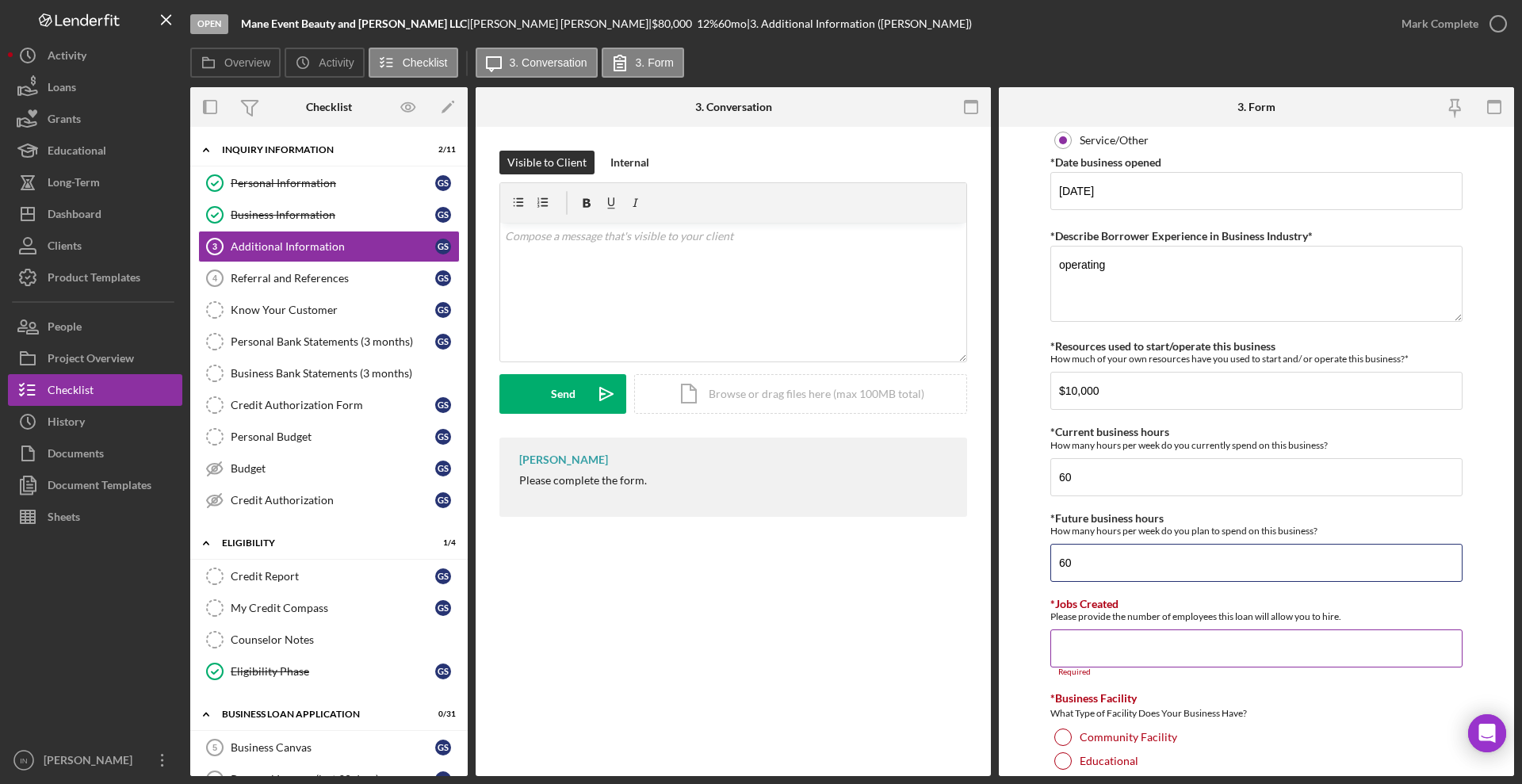
type input "60"
click at [1115, 639] on input "*Jobs Created" at bounding box center [1257, 648] width 412 height 38
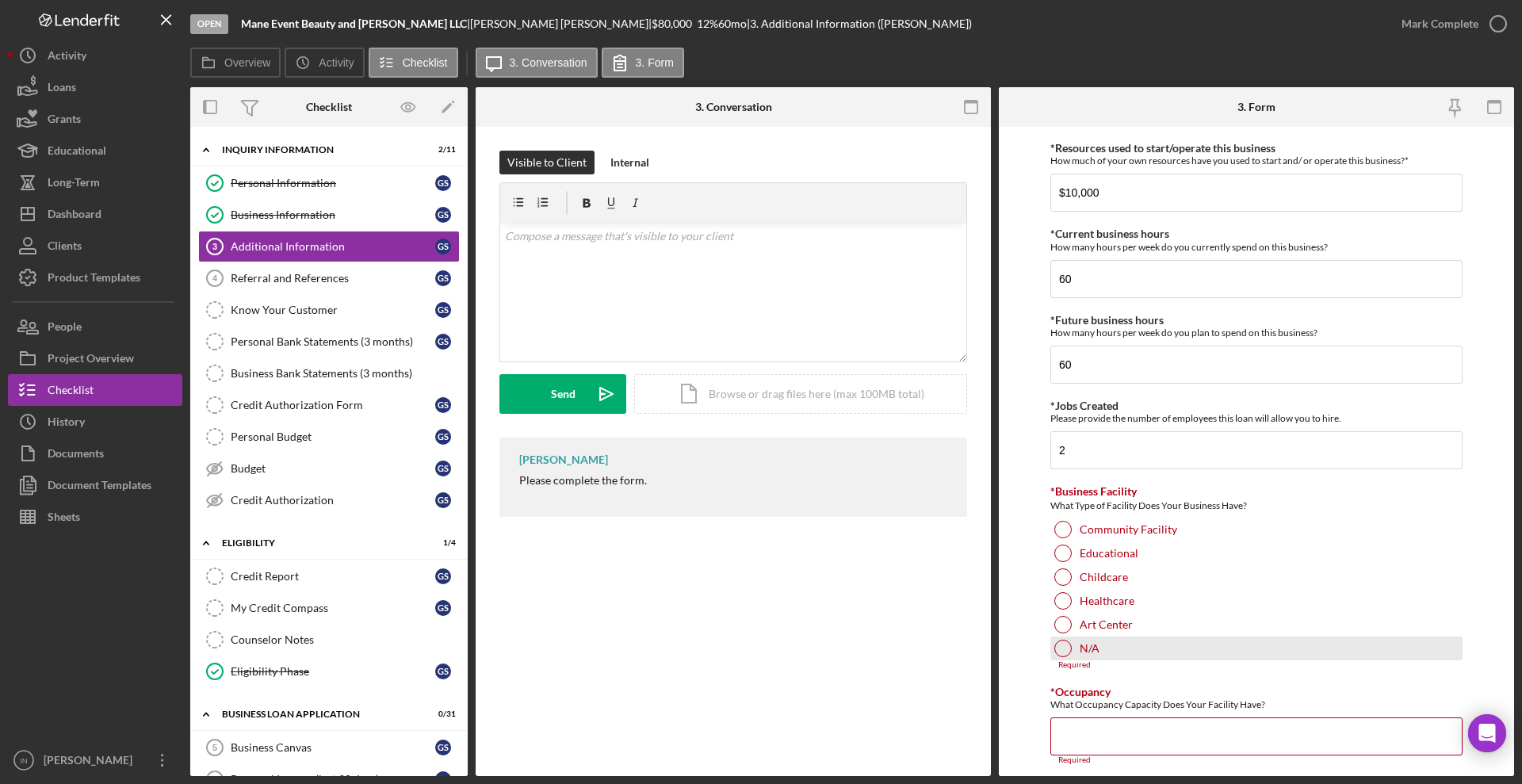
click at [1100, 649] on div "N/A" at bounding box center [1257, 649] width 412 height 24
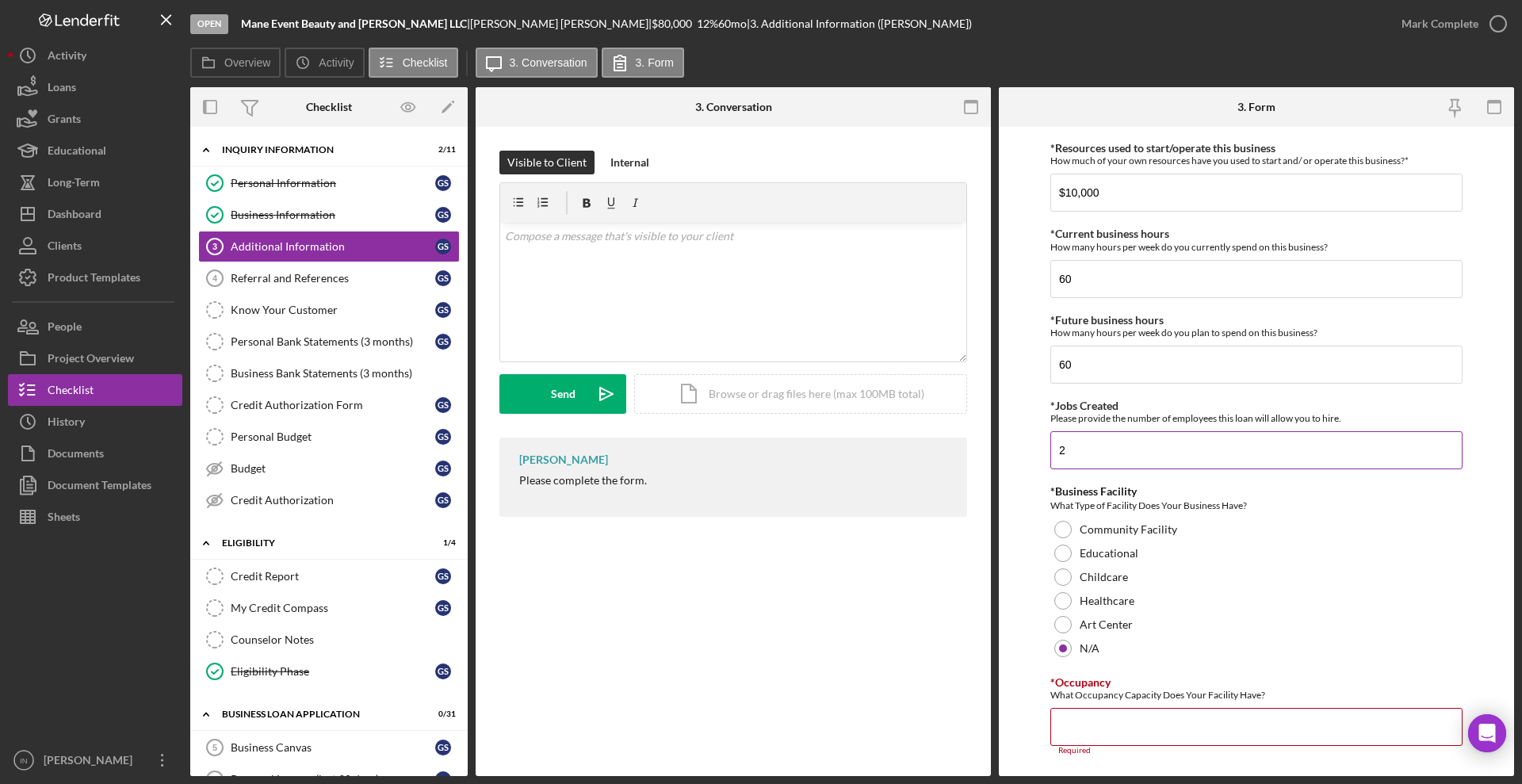
click at [1098, 453] on input "2" at bounding box center [1257, 450] width 412 height 38
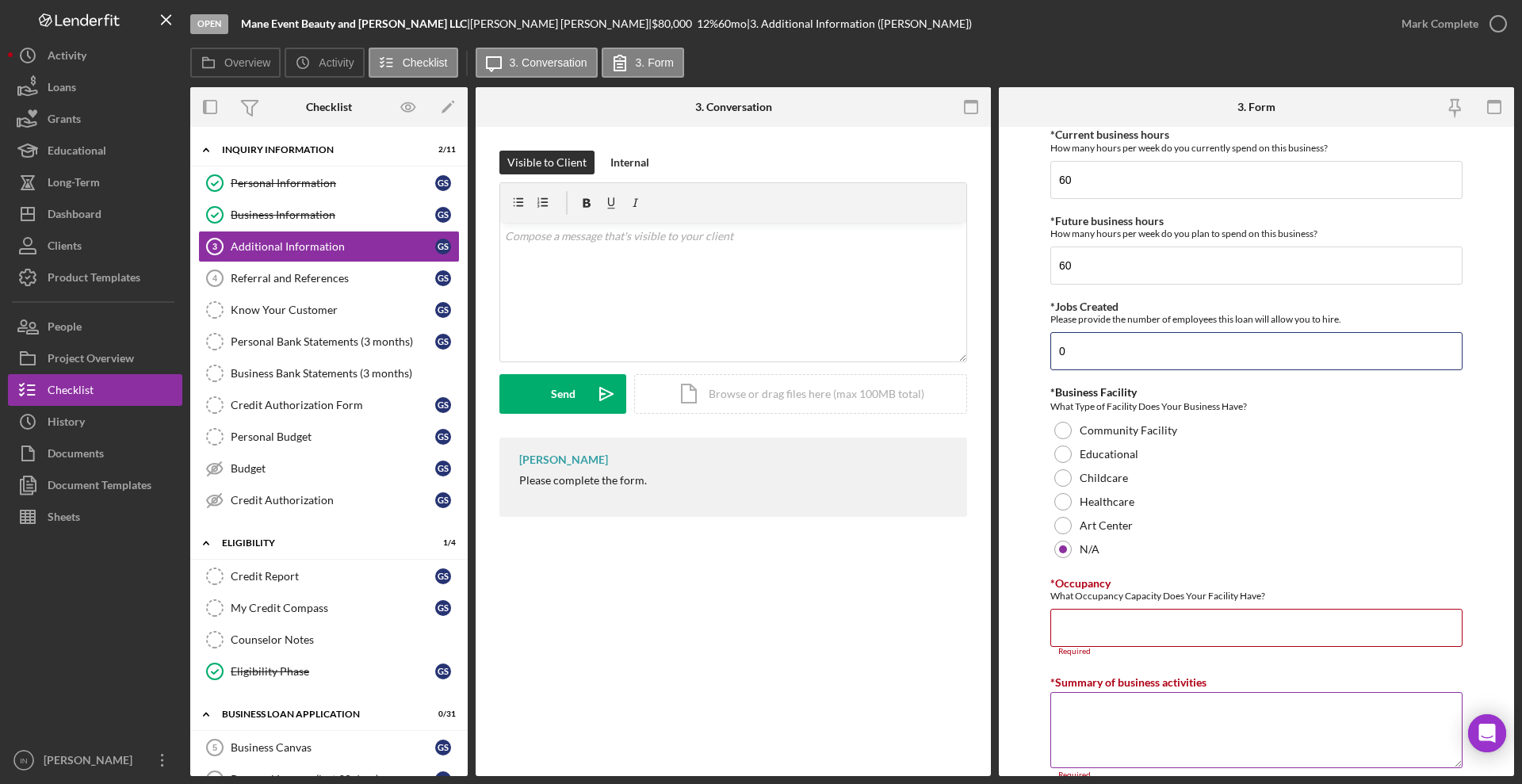
scroll to position [1383, 0]
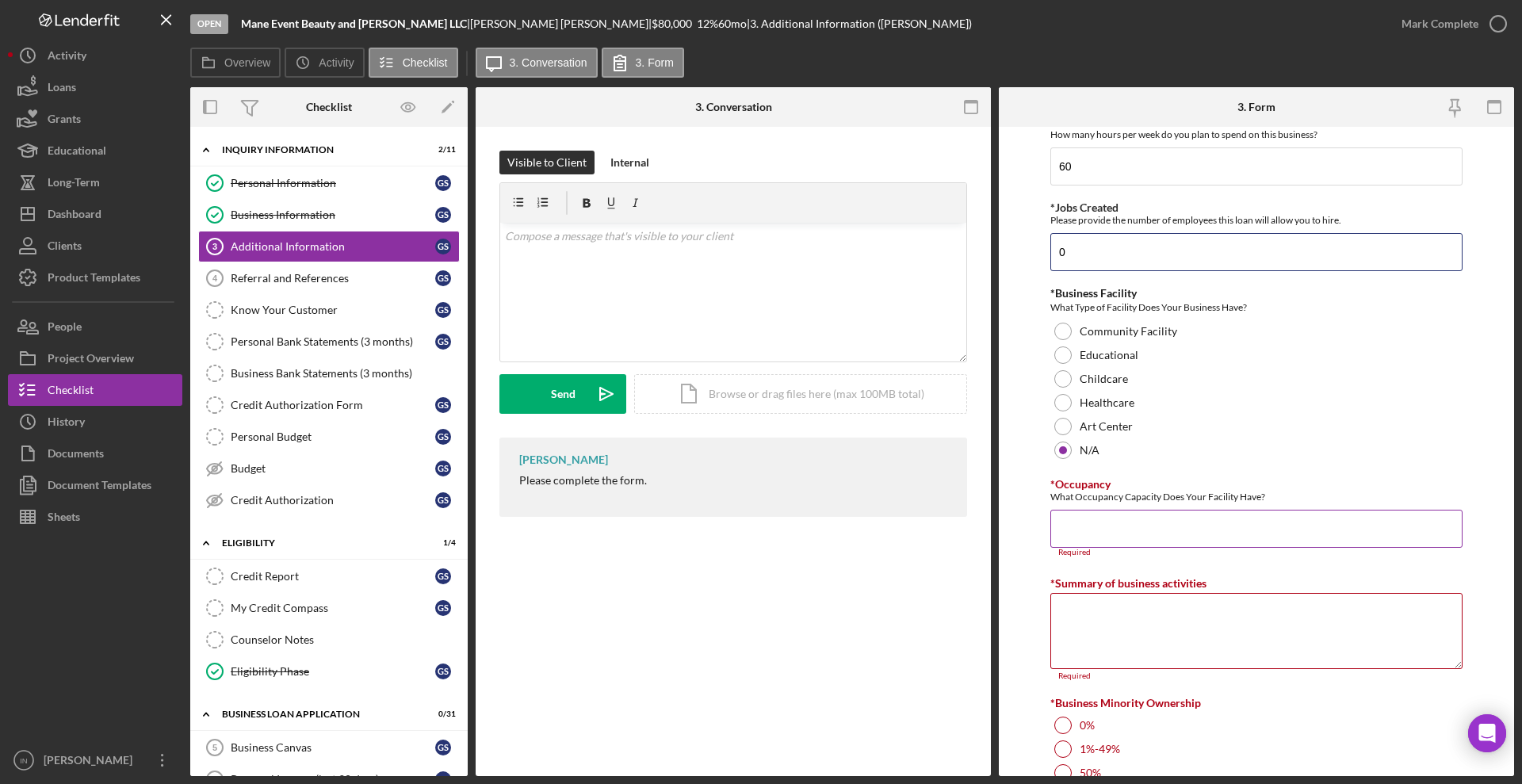
type input "0"
click at [1101, 514] on input "*Occupancy" at bounding box center [1257, 528] width 412 height 38
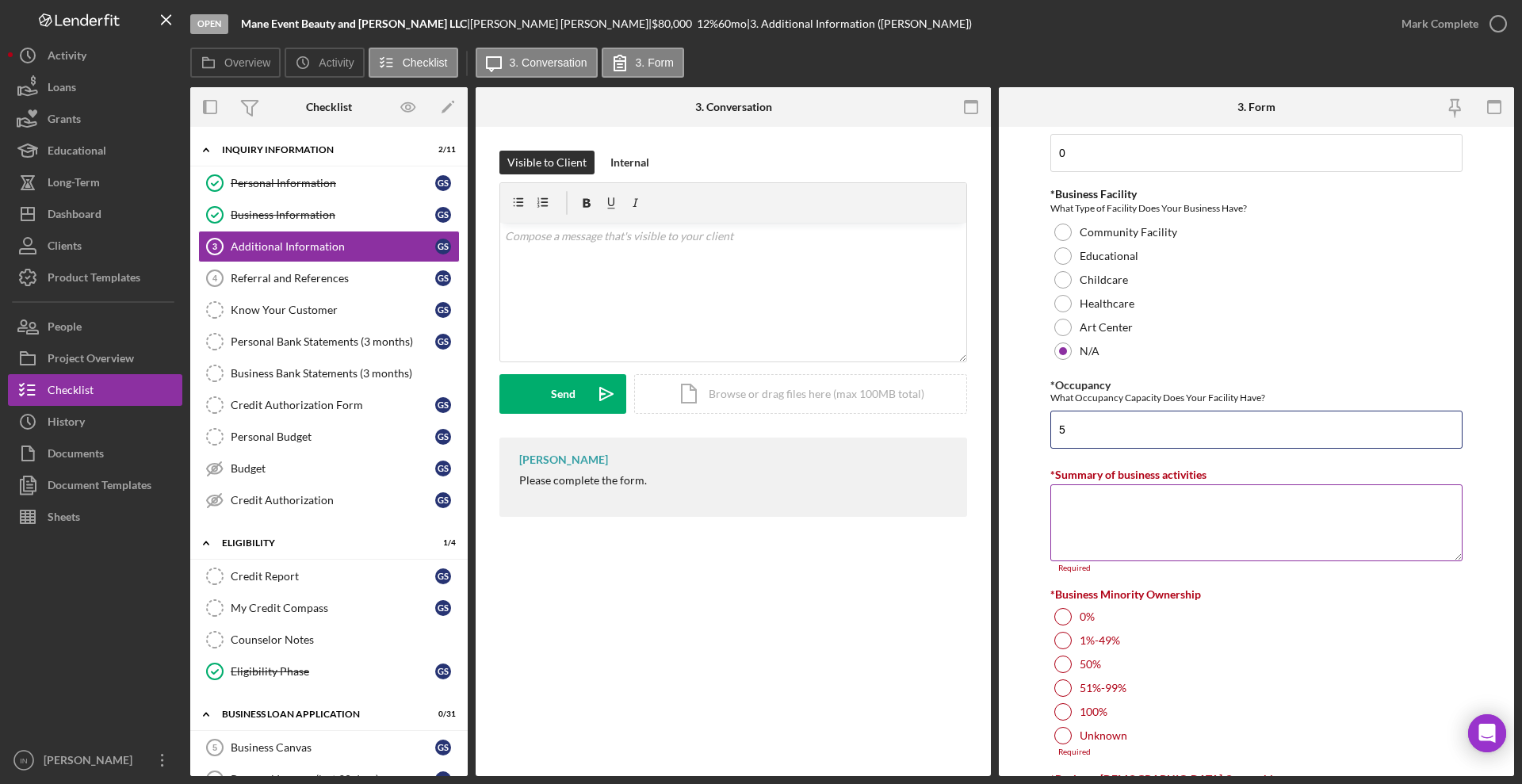
type input "5"
click at [1112, 506] on textarea "*Summary of business activities" at bounding box center [1257, 522] width 412 height 76
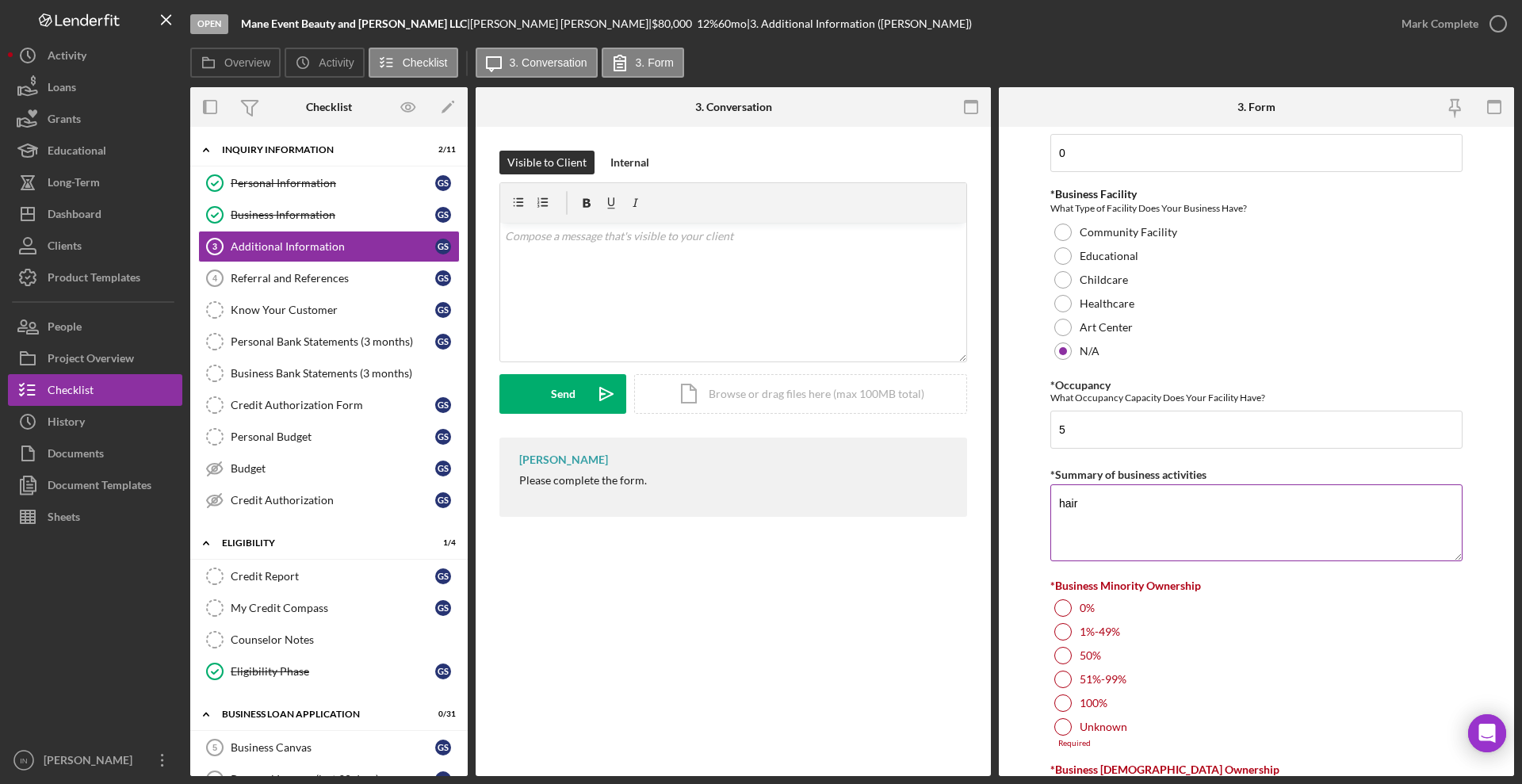
scroll to position [1680, 0]
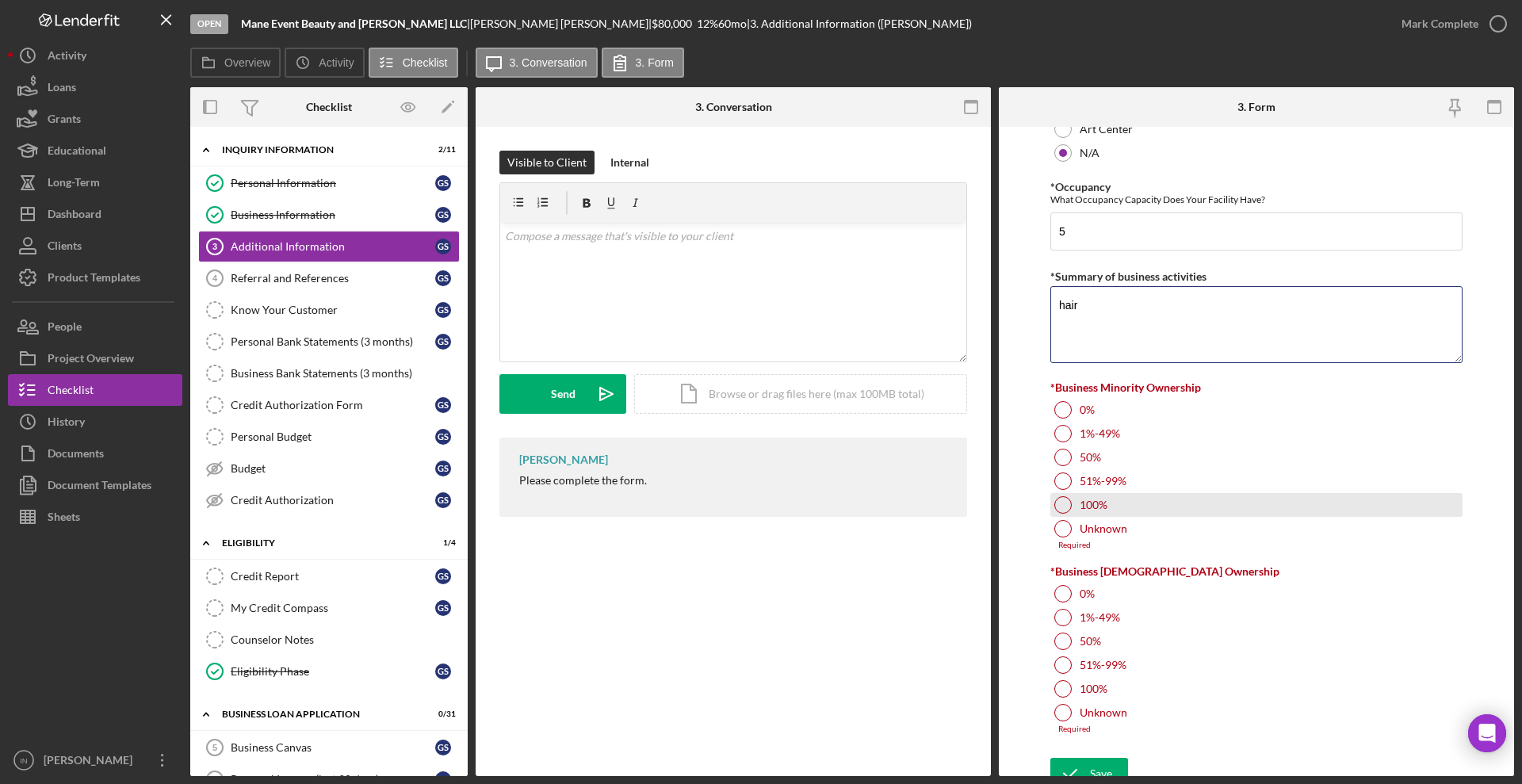
type textarea "hair"
click at [1116, 509] on div "100%" at bounding box center [1257, 505] width 412 height 24
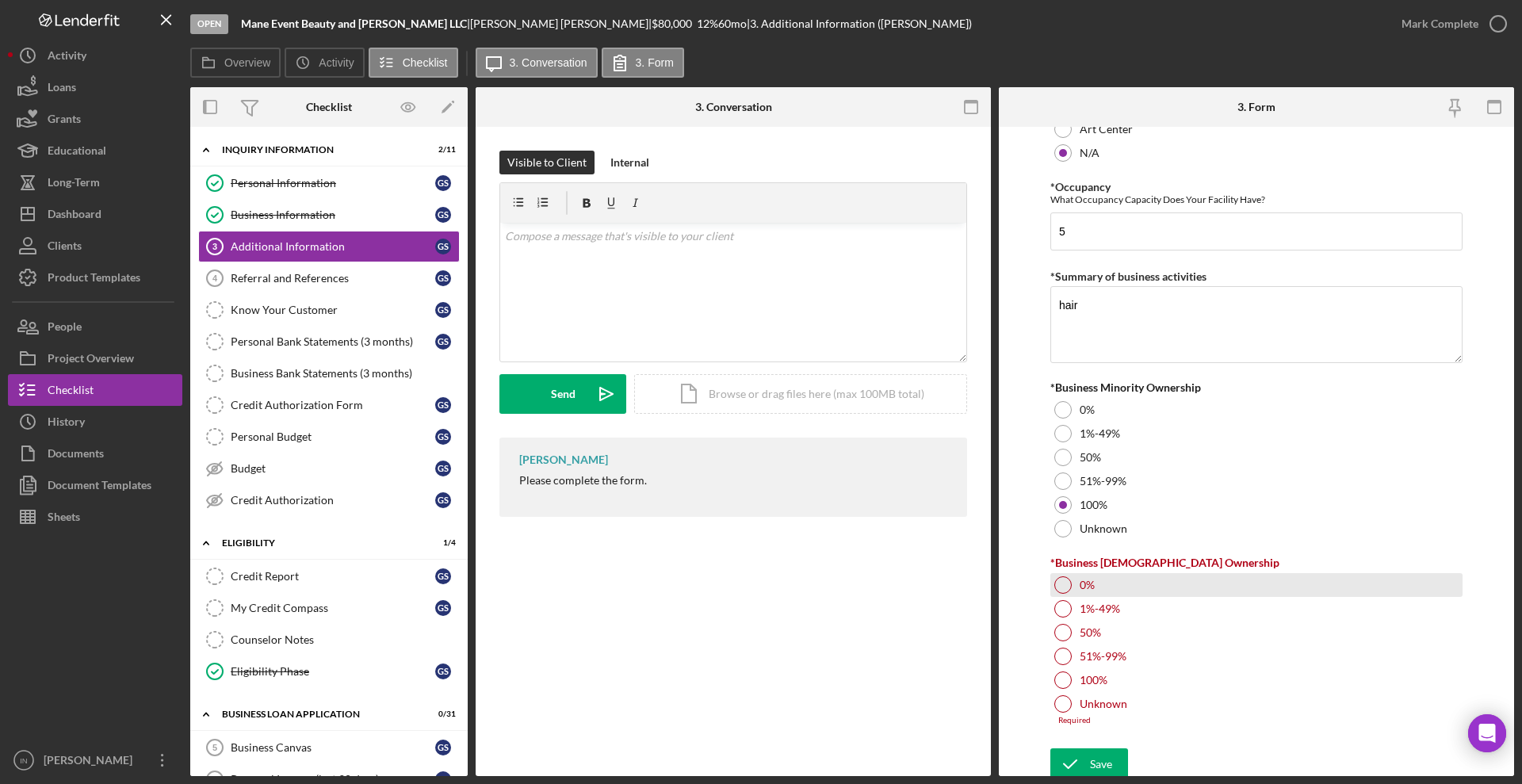
click at [1072, 591] on div "0%" at bounding box center [1257, 585] width 412 height 24
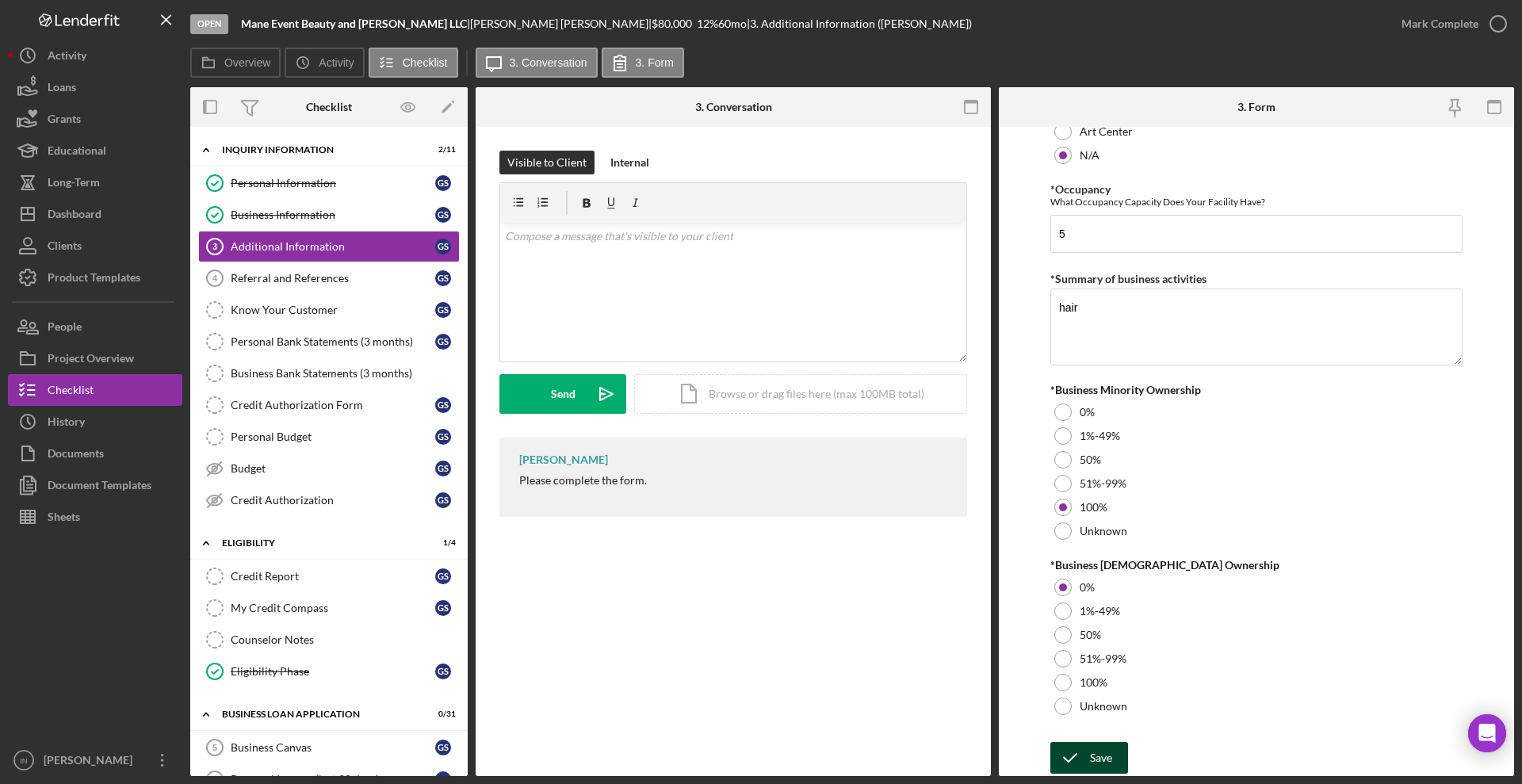
click at [1117, 749] on button "Save" at bounding box center [1090, 758] width 77 height 32
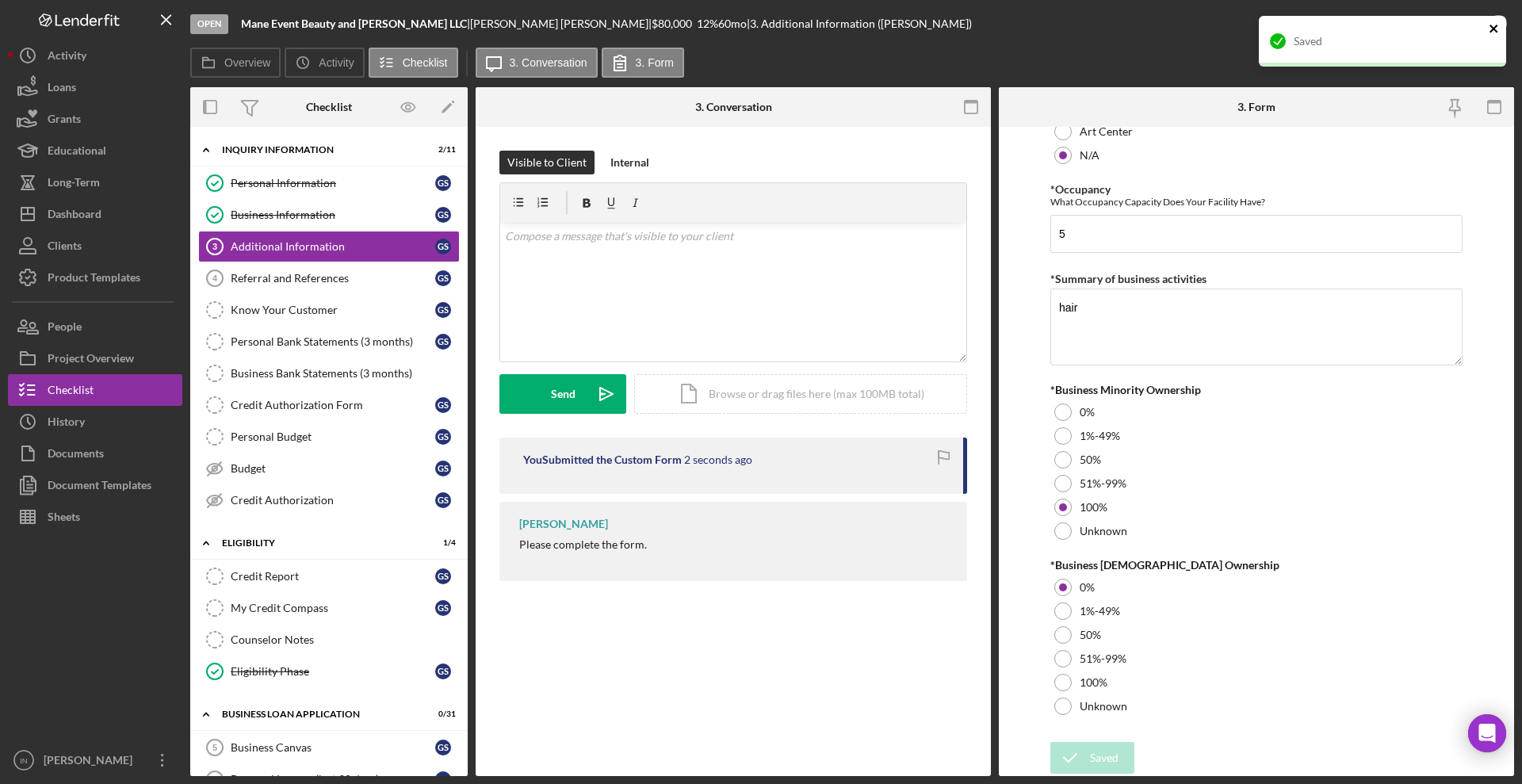
click at [1493, 27] on icon "close" at bounding box center [1493, 28] width 8 height 8
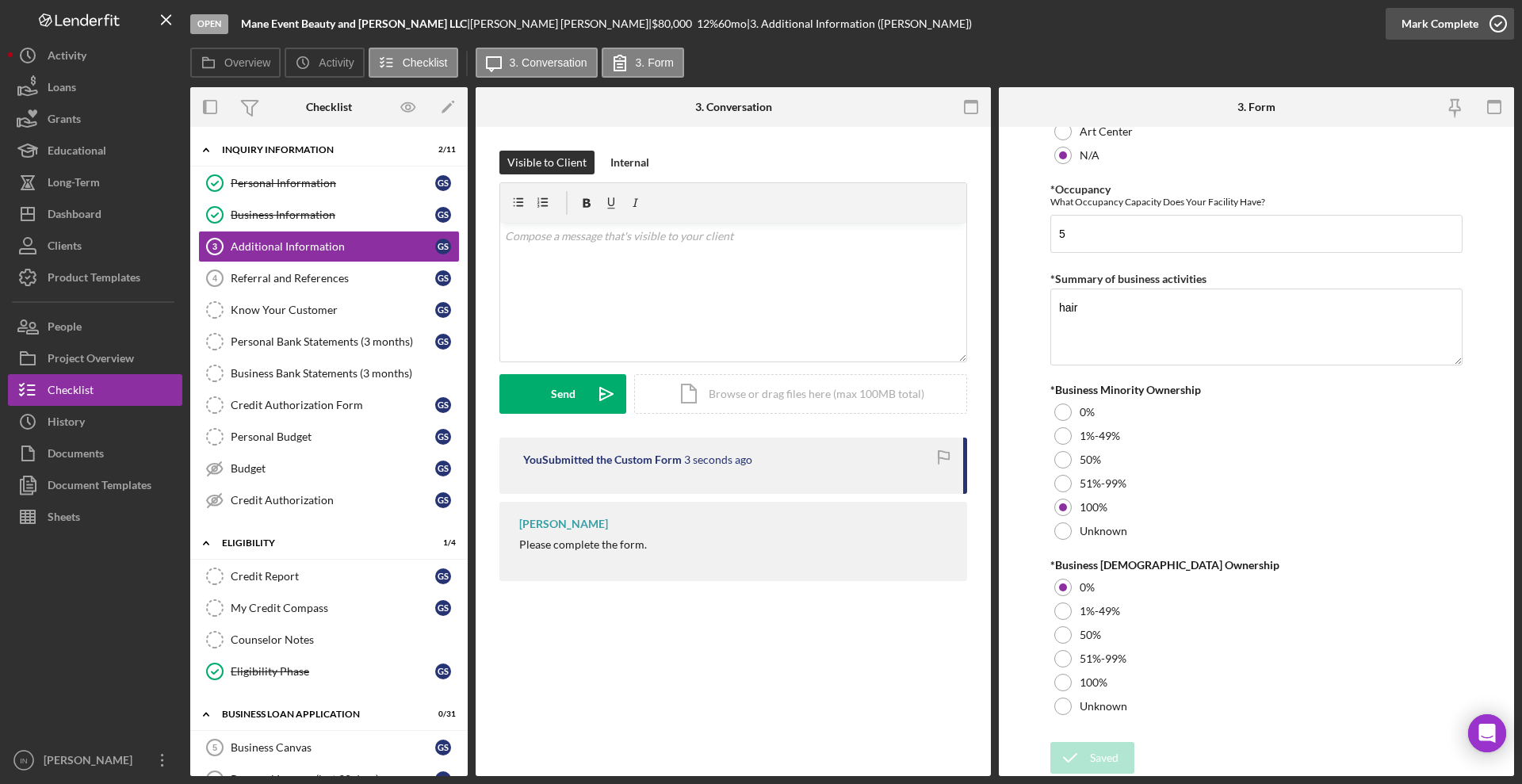
click at [1481, 15] on icon "button" at bounding box center [1498, 24] width 40 height 40
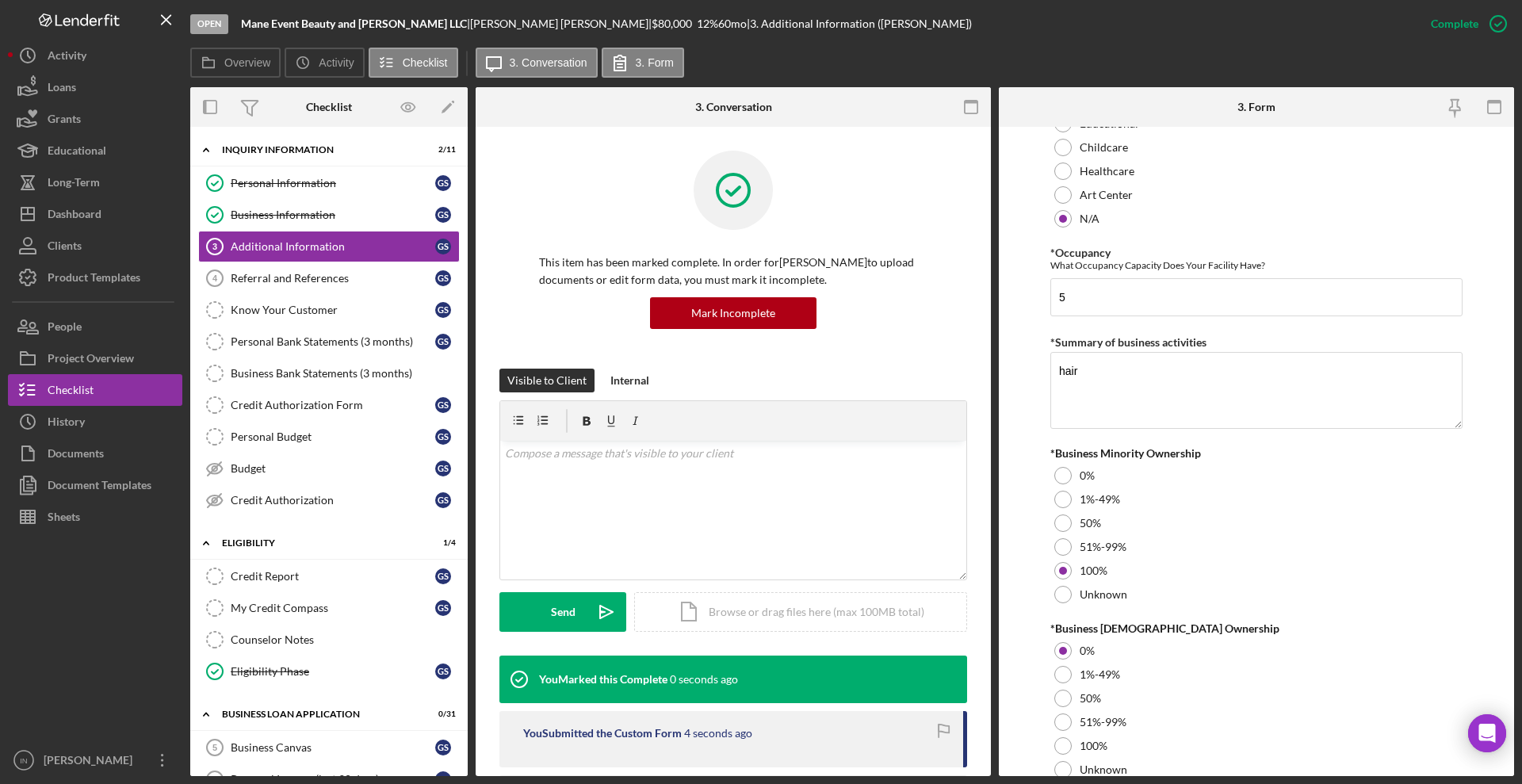
scroll to position [0, 0]
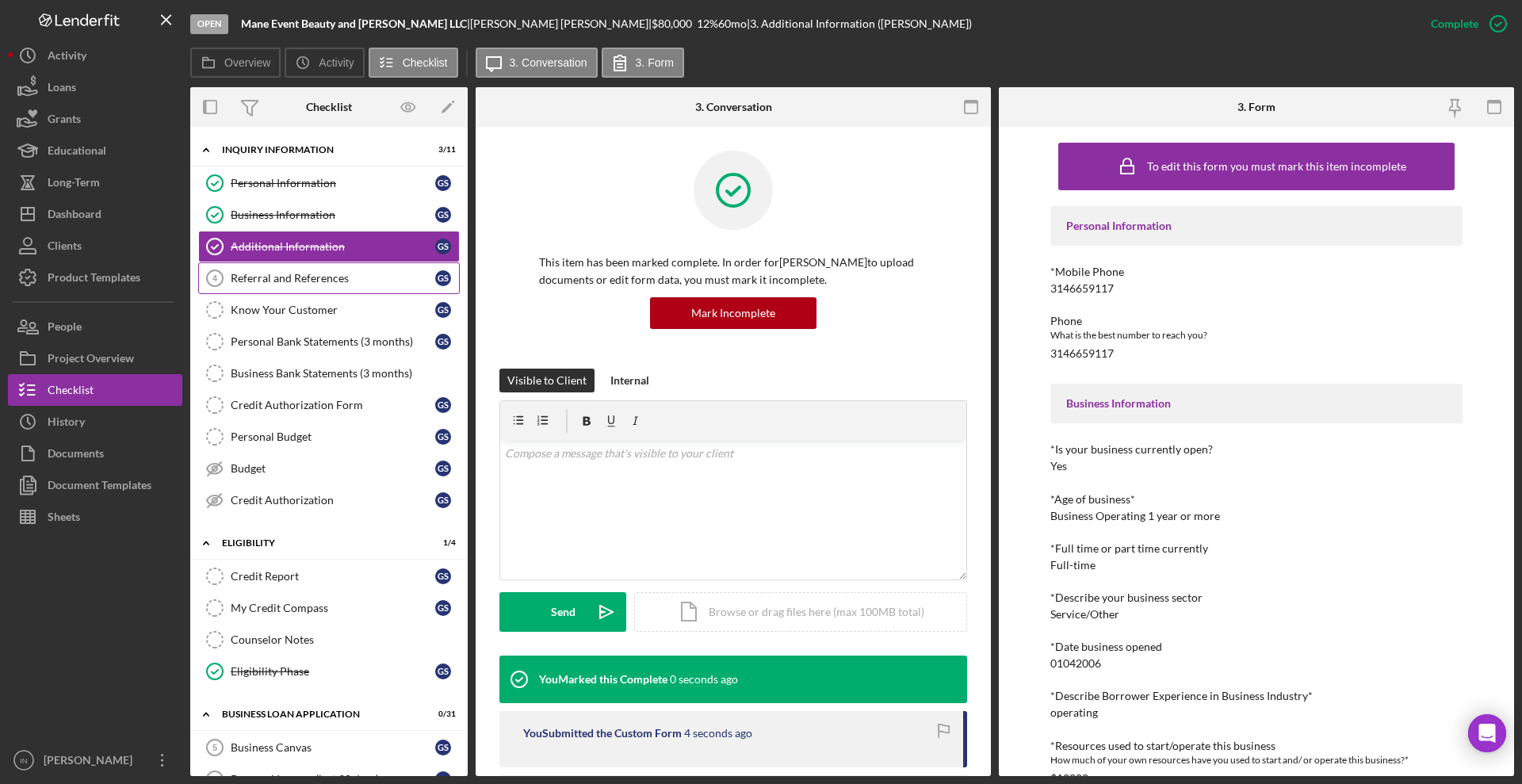
click at [313, 281] on div "Referral and References" at bounding box center [332, 278] width 204 height 13
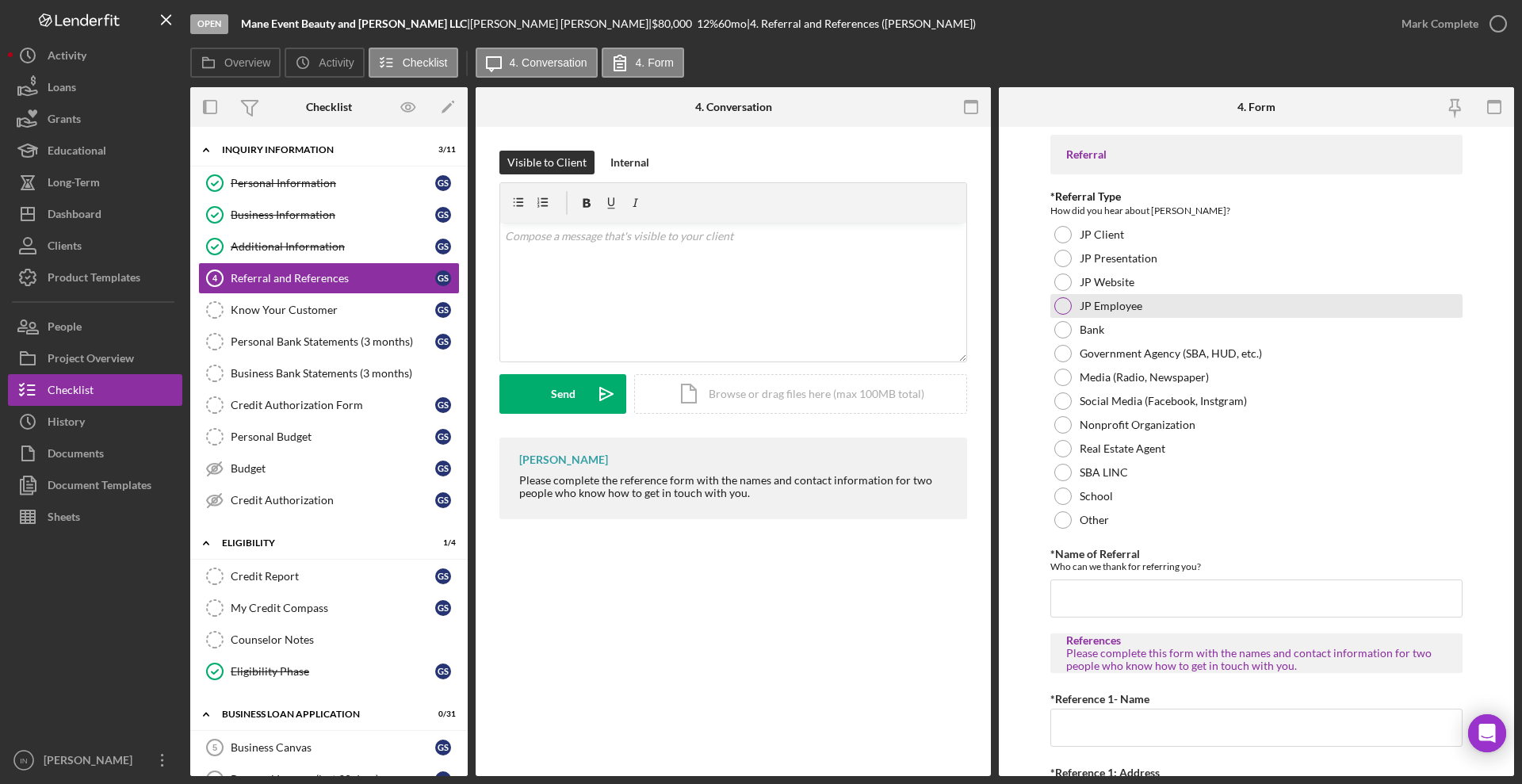
click at [1118, 300] on label "JP Employee" at bounding box center [1111, 305] width 62 height 13
click at [1123, 599] on input "*Name of Referral" at bounding box center [1257, 598] width 412 height 38
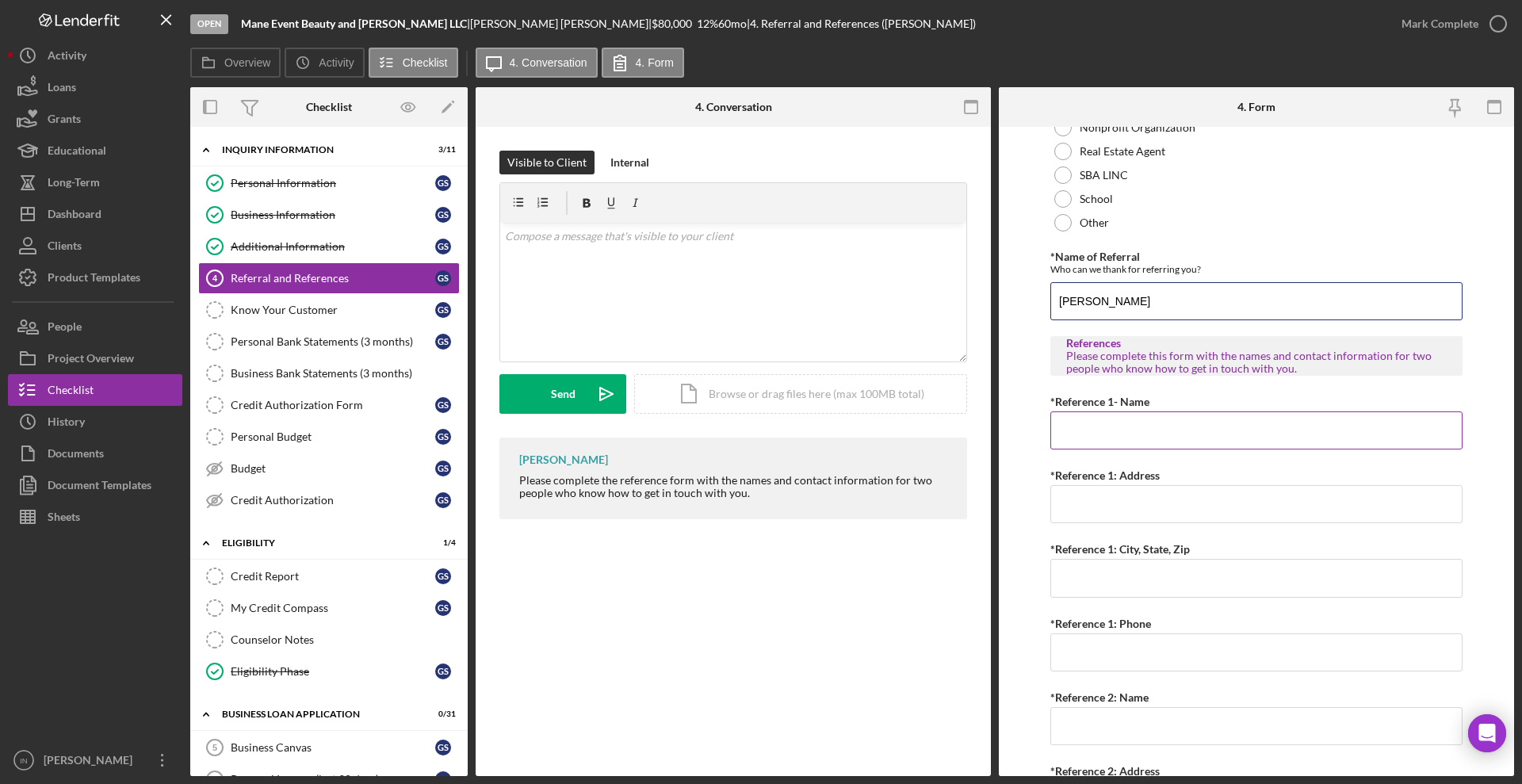
type input "[PERSON_NAME]"
click at [1102, 423] on input "*Reference 1- Name" at bounding box center [1257, 430] width 412 height 38
type input "[PERSON_NAME]"
click at [1109, 650] on input "*Reference 1: Phone" at bounding box center [1257, 652] width 412 height 38
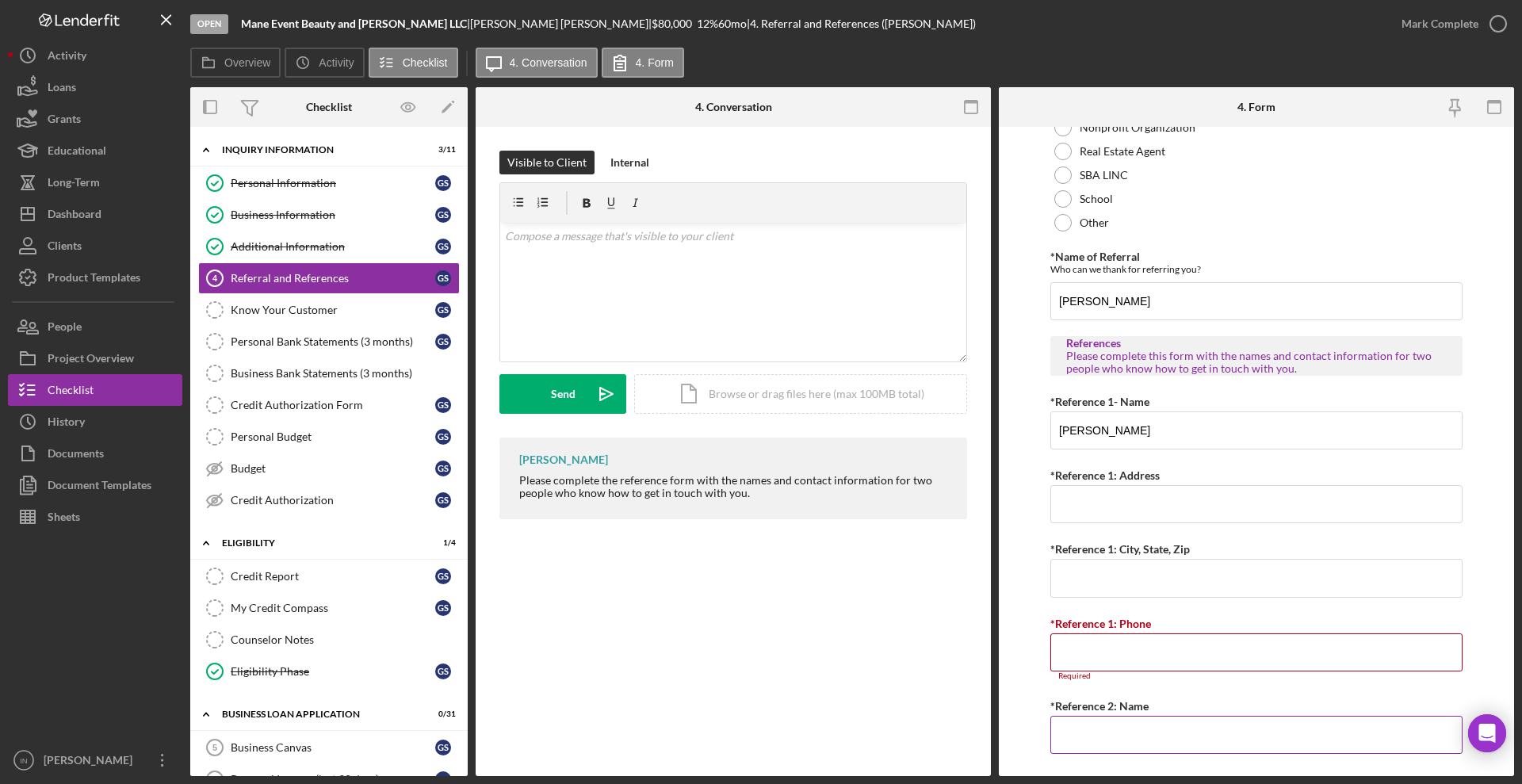
click at [1083, 716] on input "*Reference 2: Name" at bounding box center [1257, 734] width 412 height 38
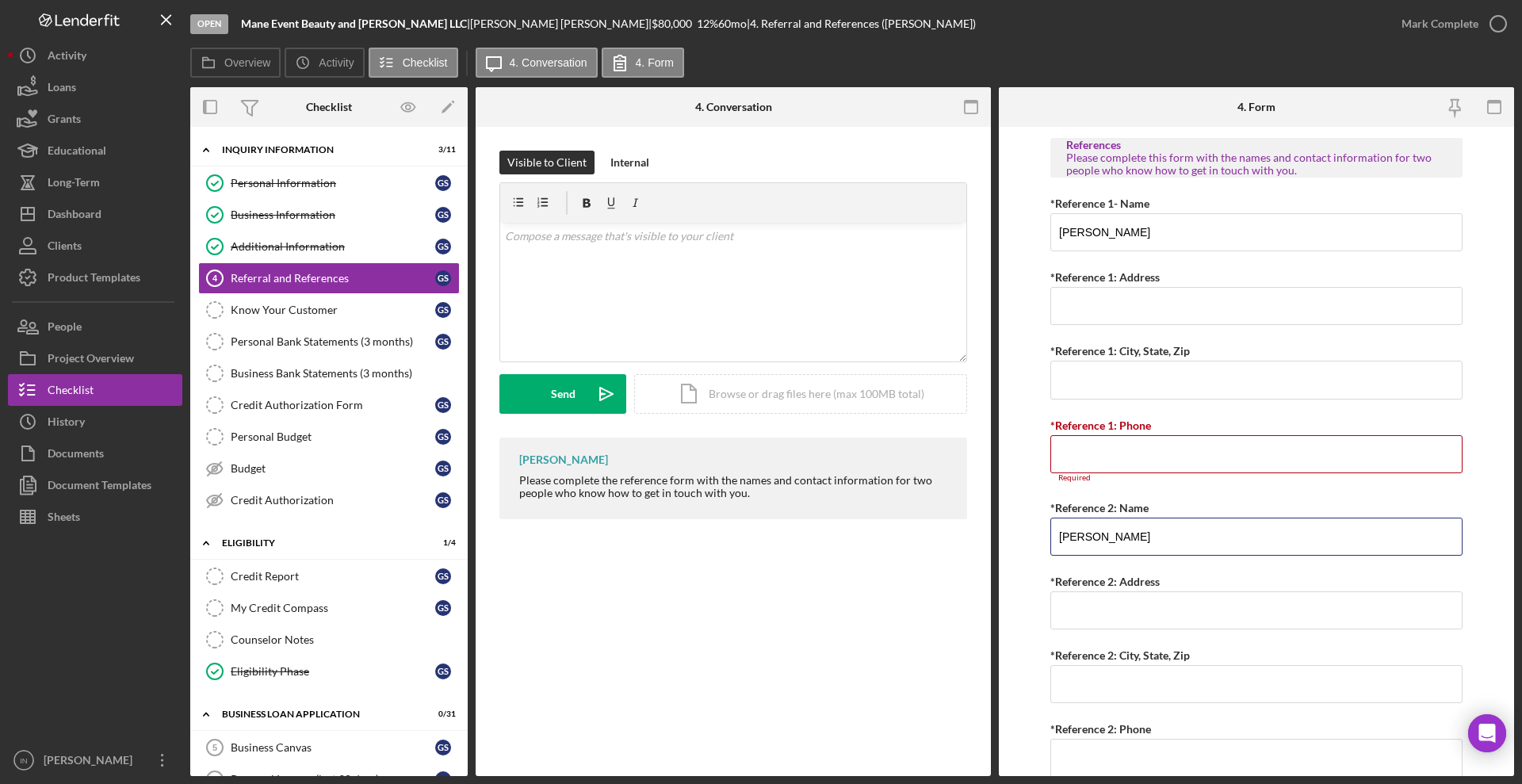
scroll to position [555, 0]
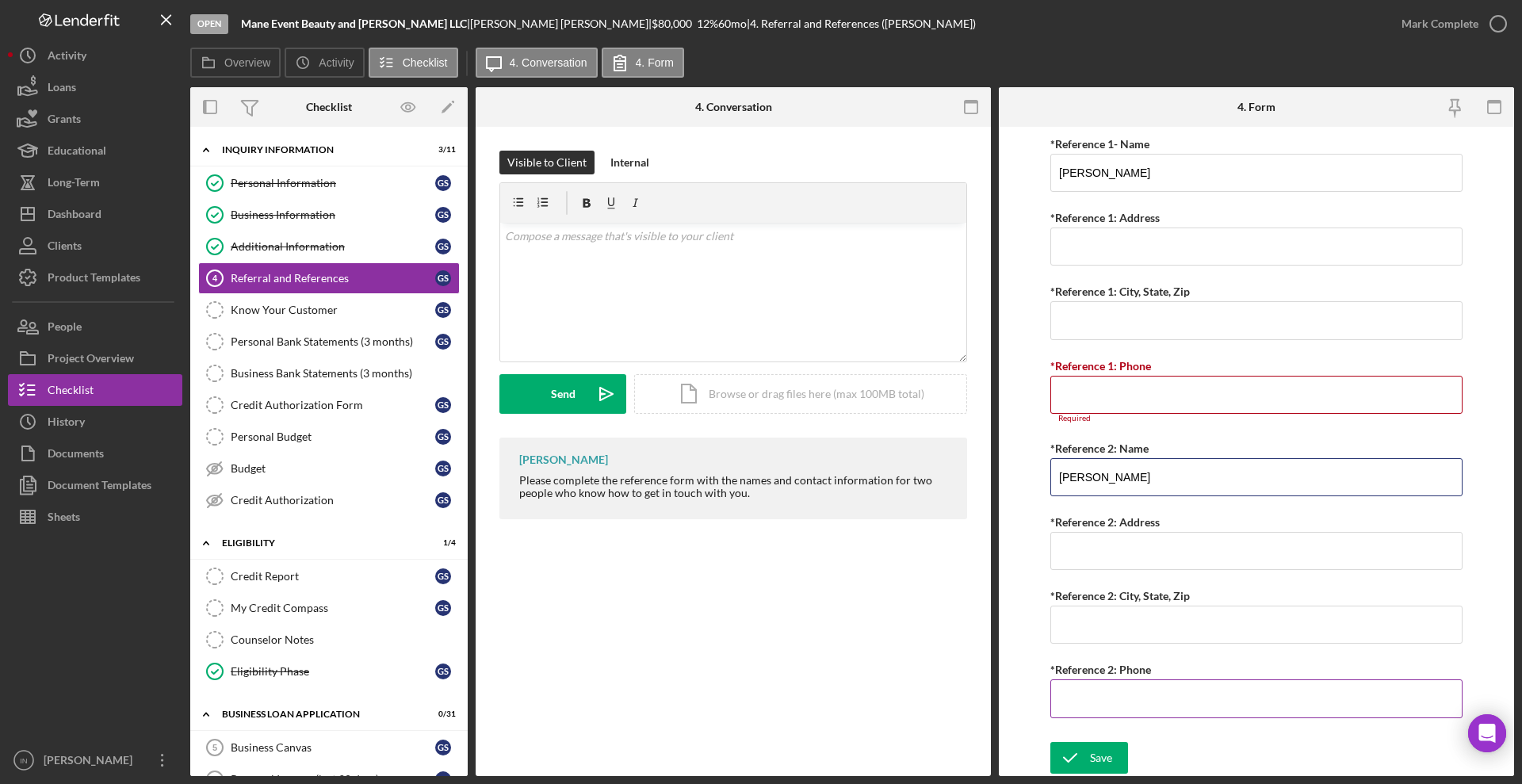
type input "[PERSON_NAME]"
click at [1177, 685] on input "*Reference 2: Phone" at bounding box center [1257, 698] width 412 height 38
type input "[PHONE_NUMBER]"
click at [1199, 539] on input "*Reference 2: Address" at bounding box center [1257, 550] width 412 height 38
type input "St"
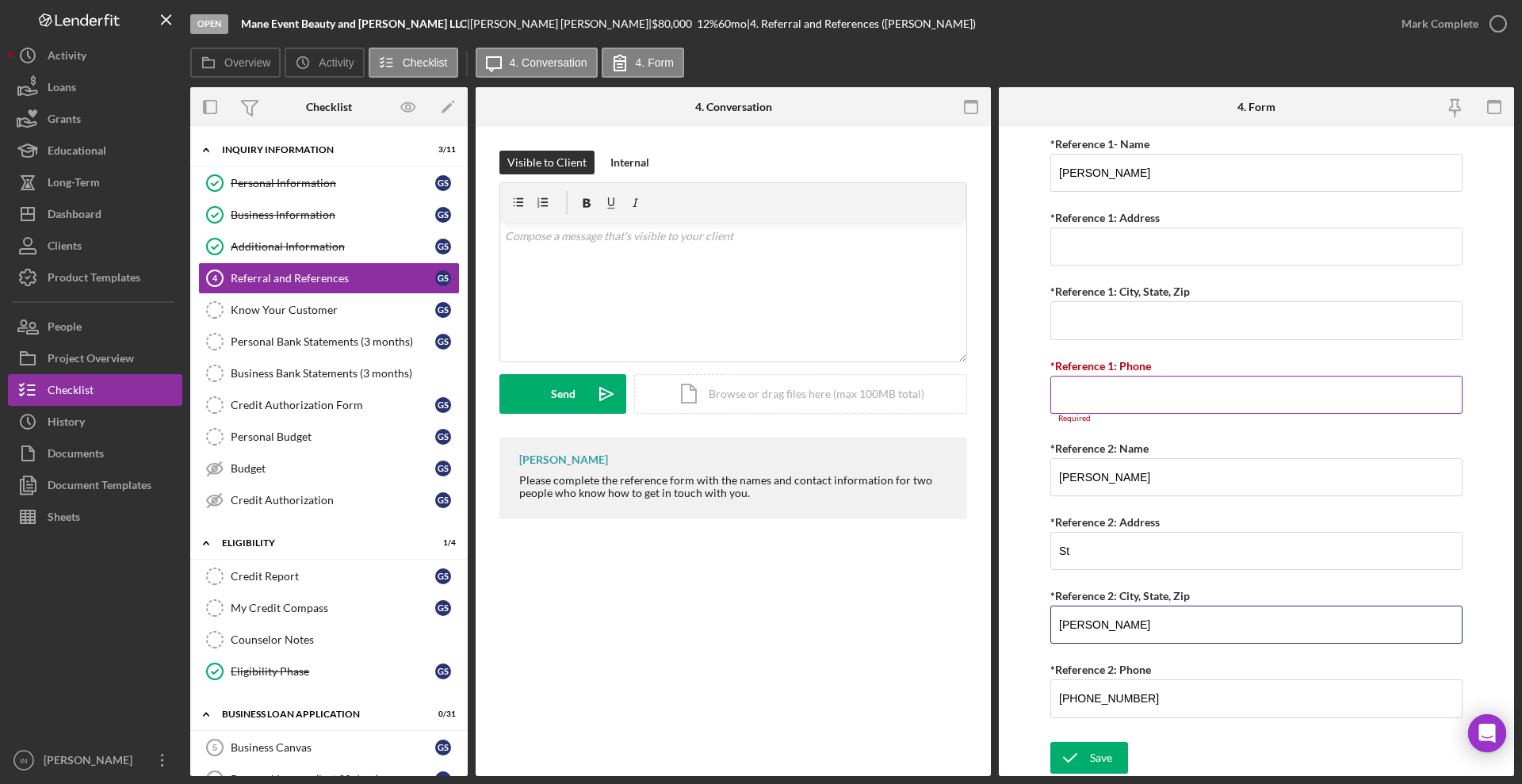
type input "[PERSON_NAME]"
click at [1095, 400] on input "*Reference 1: Phone" at bounding box center [1257, 395] width 412 height 38
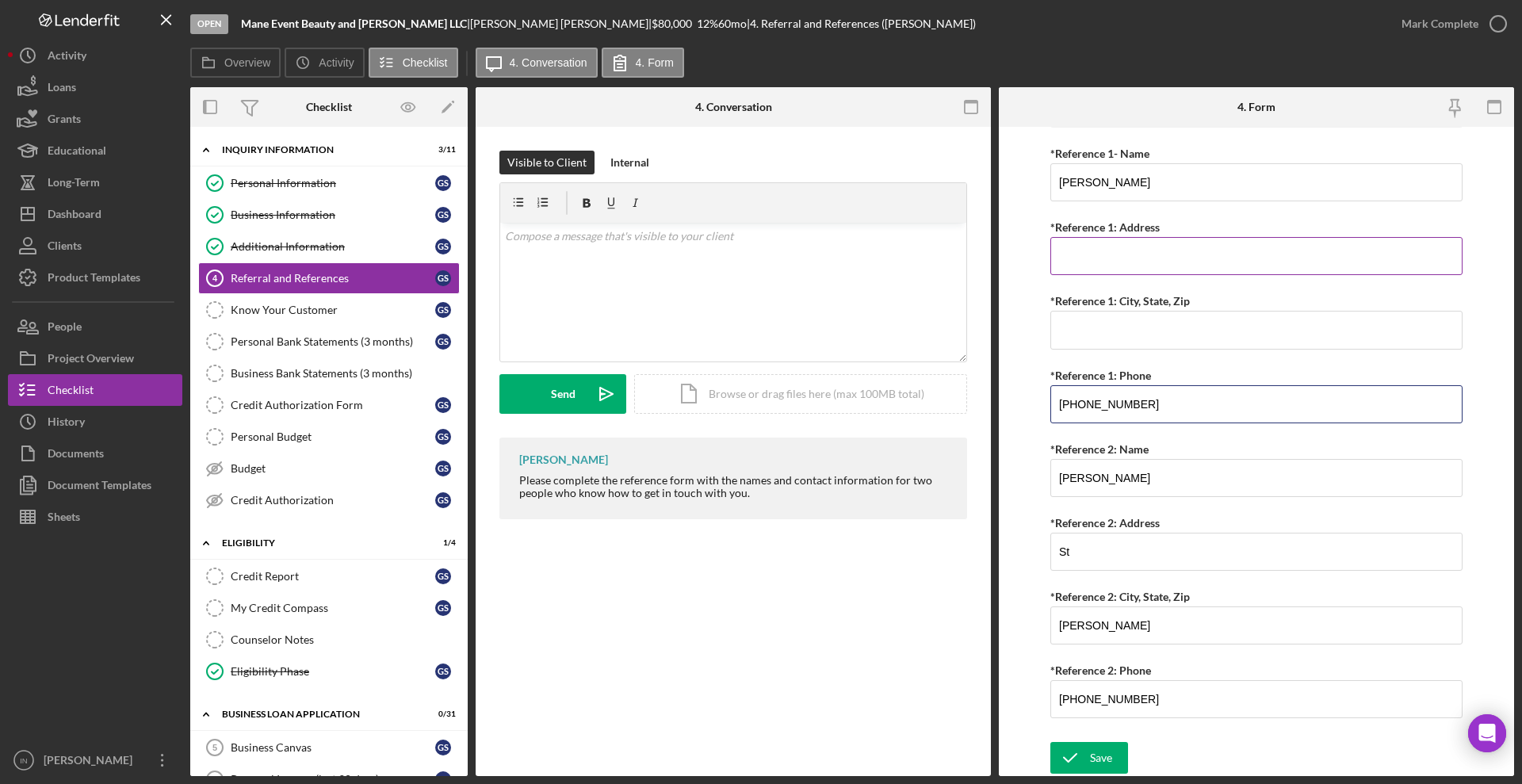
type input "[PHONE_NUMBER]"
click at [1161, 254] on input "*Reference 1: Address" at bounding box center [1257, 256] width 412 height 38
type input "St"
type input "[PERSON_NAME]"
click at [1104, 754] on div "Save" at bounding box center [1101, 758] width 22 height 32
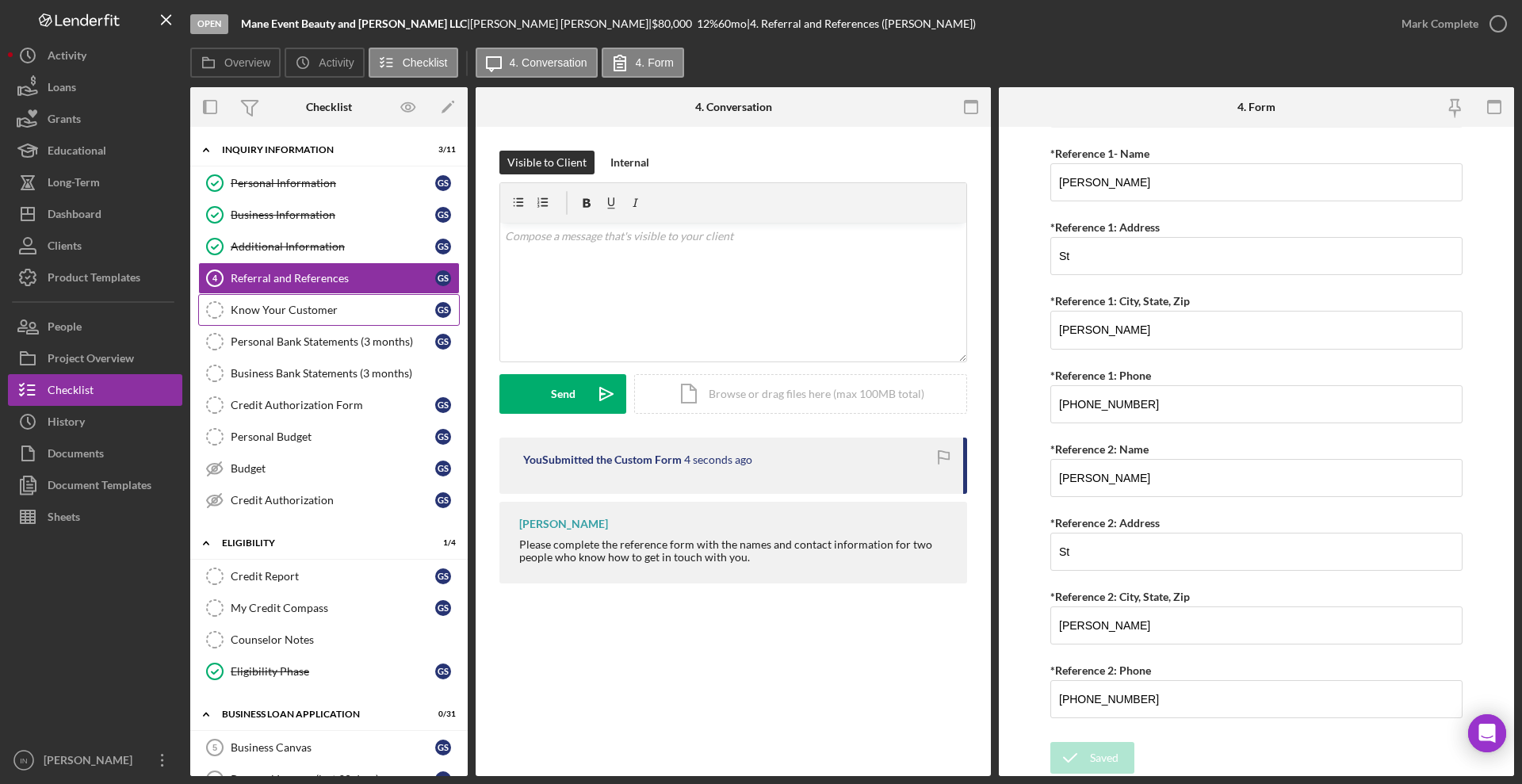
click at [353, 316] on link "Know Your Customer Know Your Customer G S" at bounding box center [329, 310] width 262 height 32
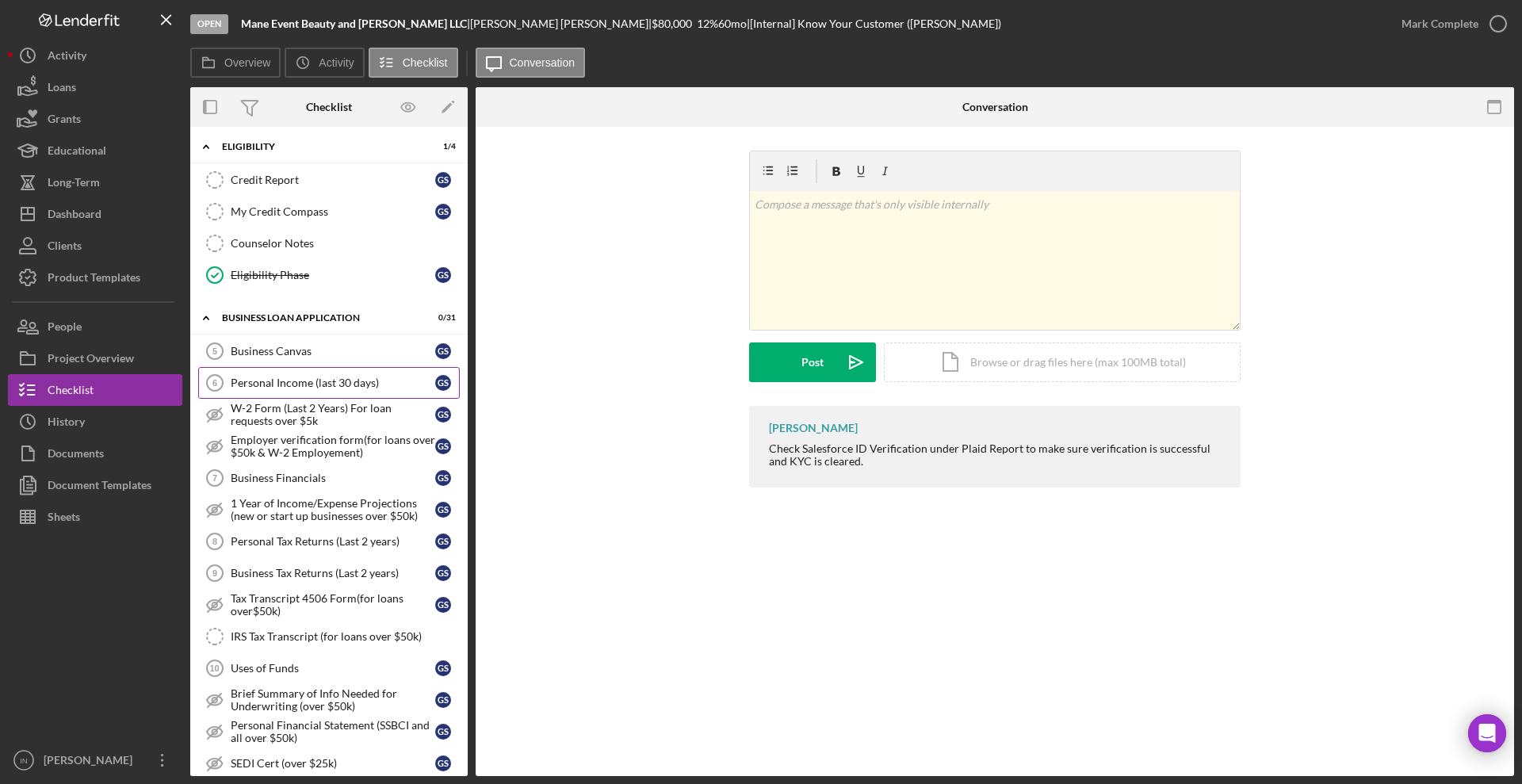
scroll to position [495, 0]
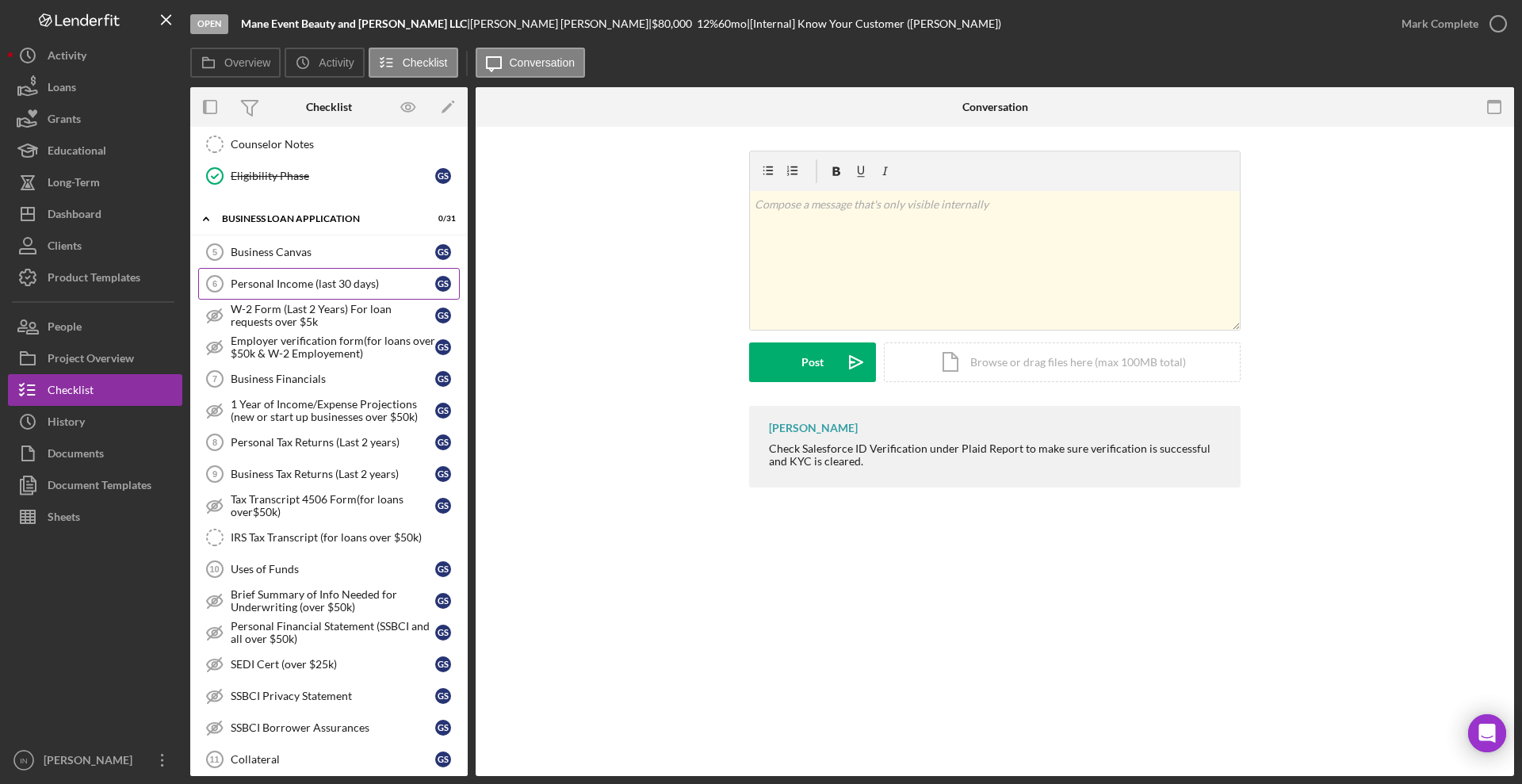
click at [333, 285] on div "Personal Income (last 30 days)" at bounding box center [332, 283] width 204 height 13
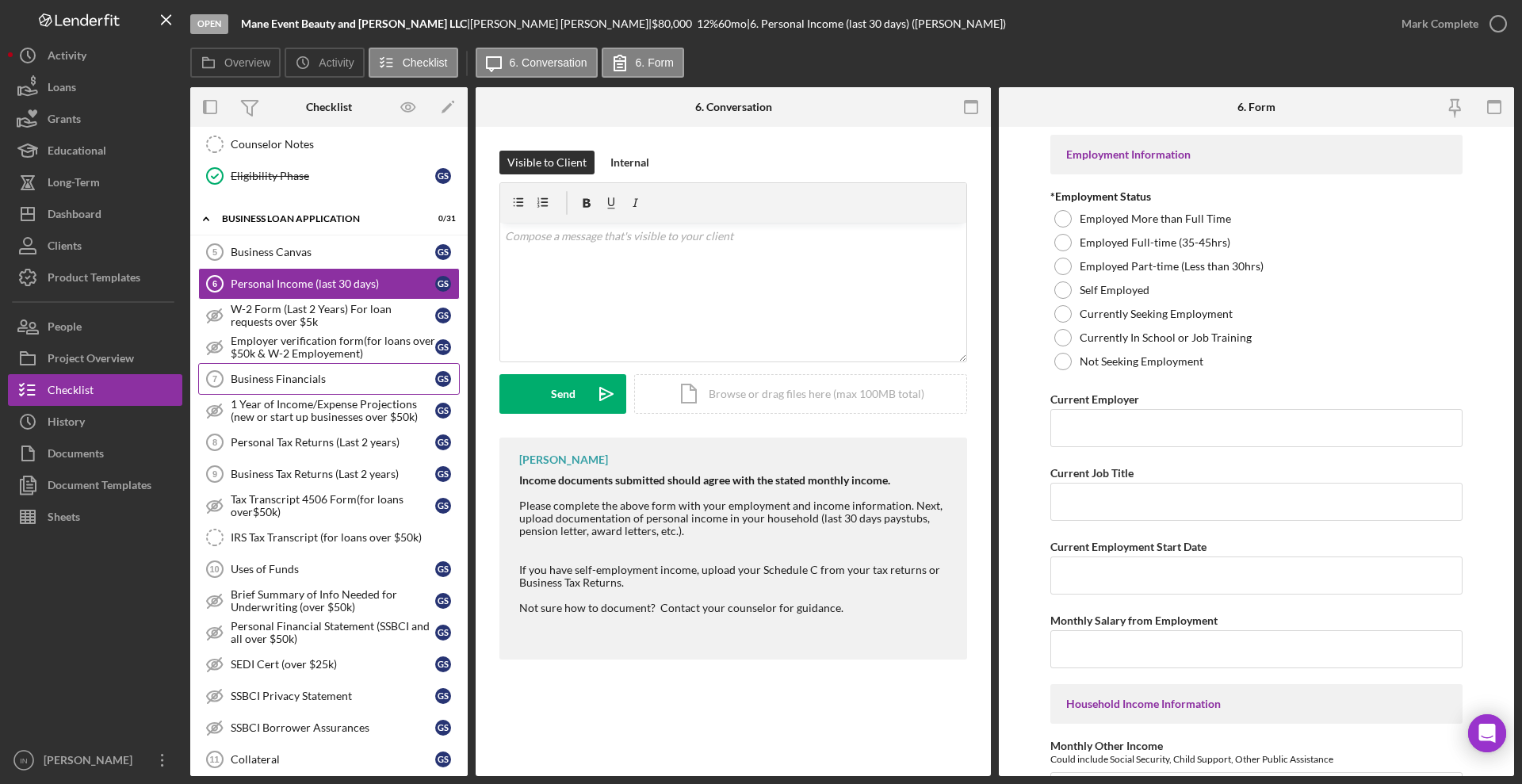
click at [324, 375] on div "Business Financials" at bounding box center [332, 379] width 204 height 13
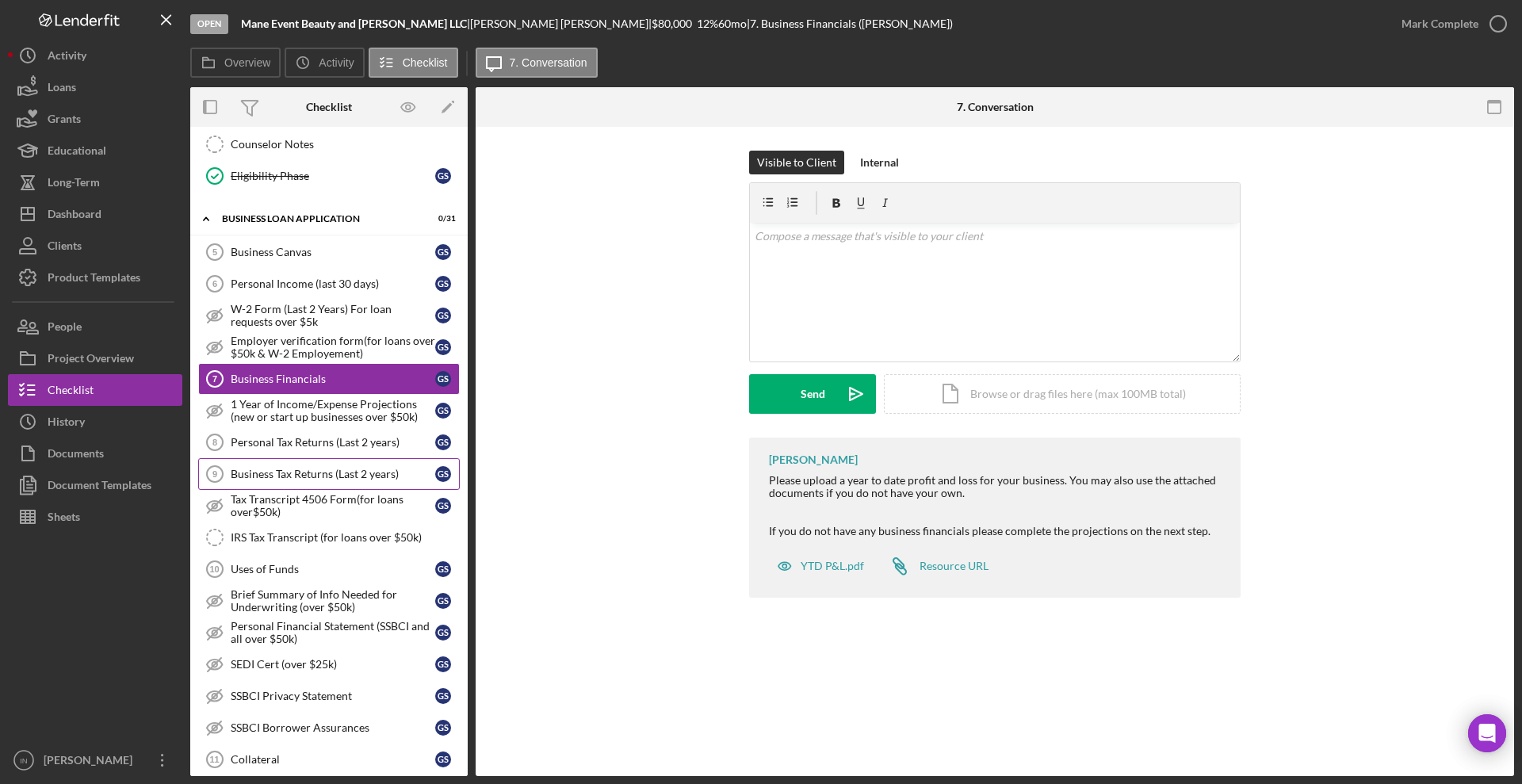
scroll to position [595, 0]
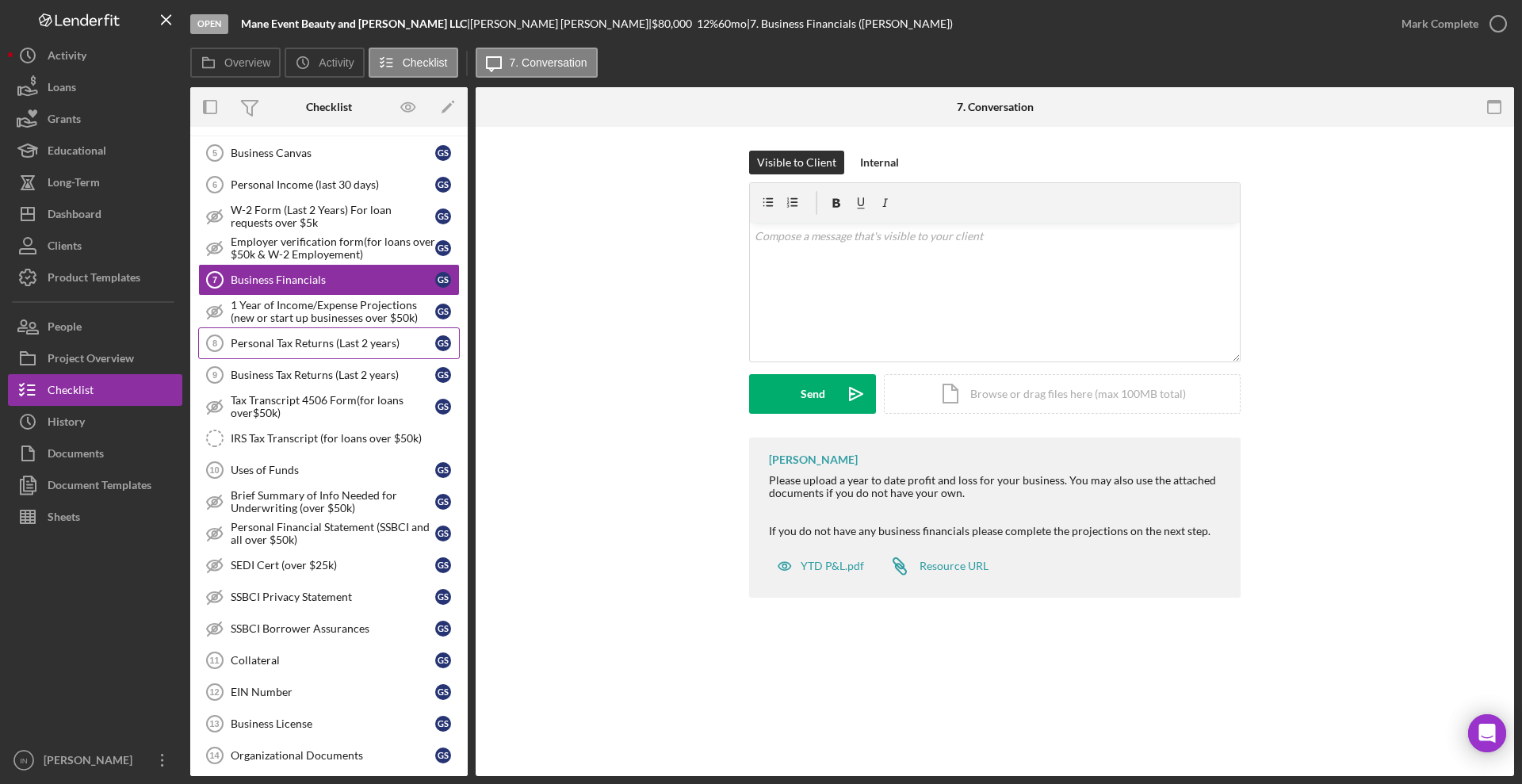
click at [325, 351] on link "Personal Tax Returns (Last 2 years) 8 Personal Tax Returns (Last 2 years) G S" at bounding box center [329, 343] width 262 height 32
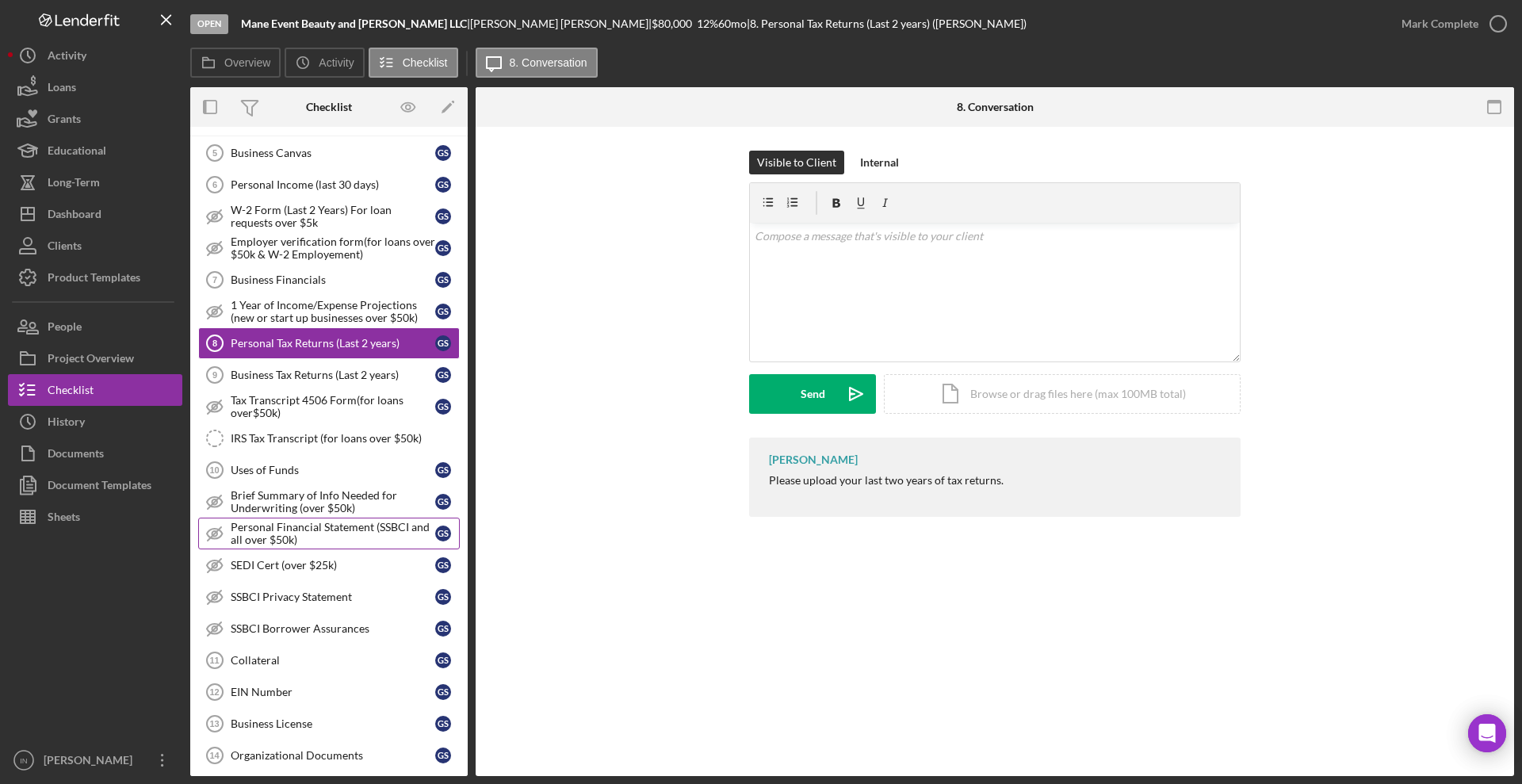
click at [315, 532] on div "Personal Financial Statement (SSBCI and all over $50k)" at bounding box center [332, 533] width 204 height 25
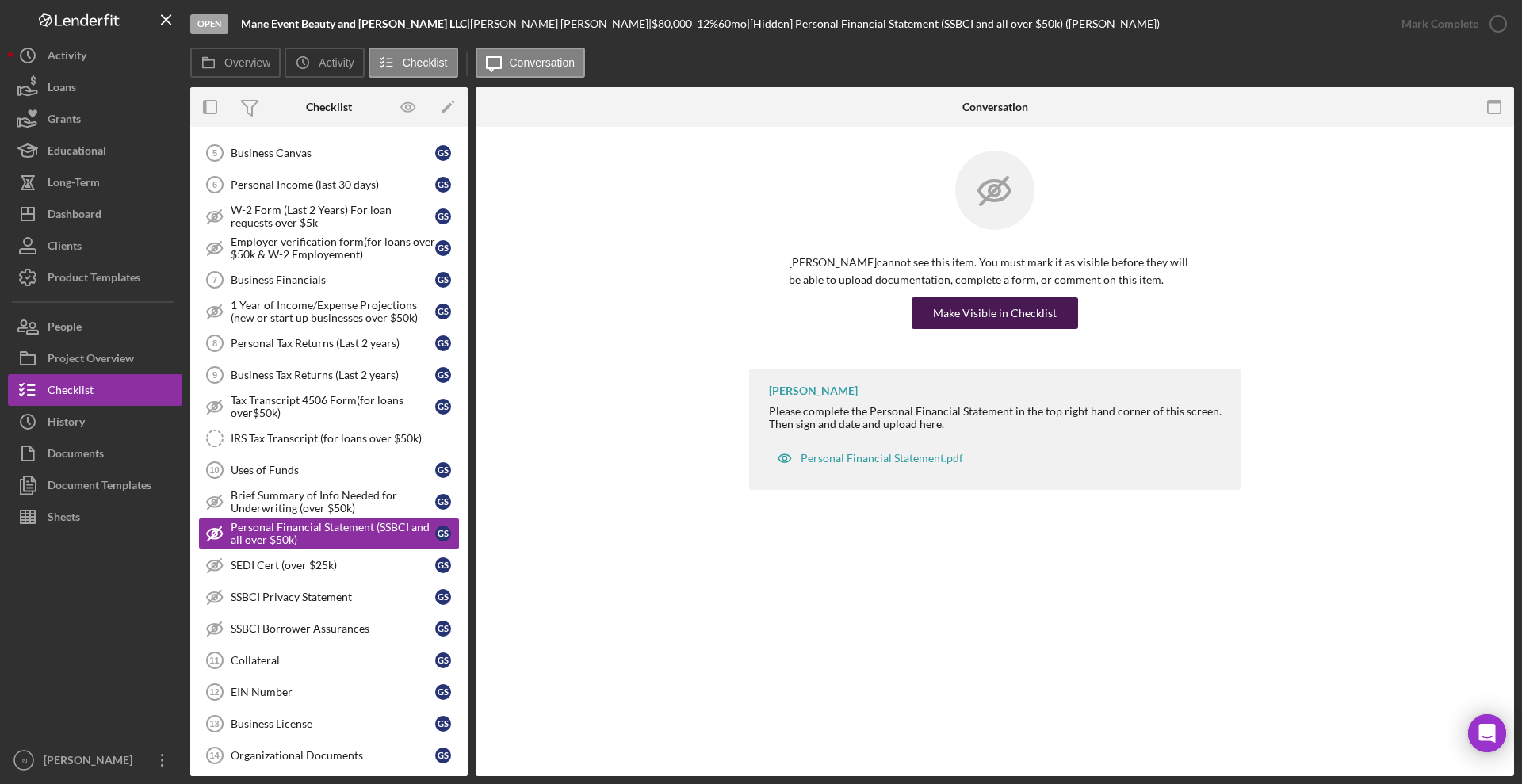
click at [1032, 306] on div "Make Visible in Checklist" at bounding box center [994, 313] width 124 height 32
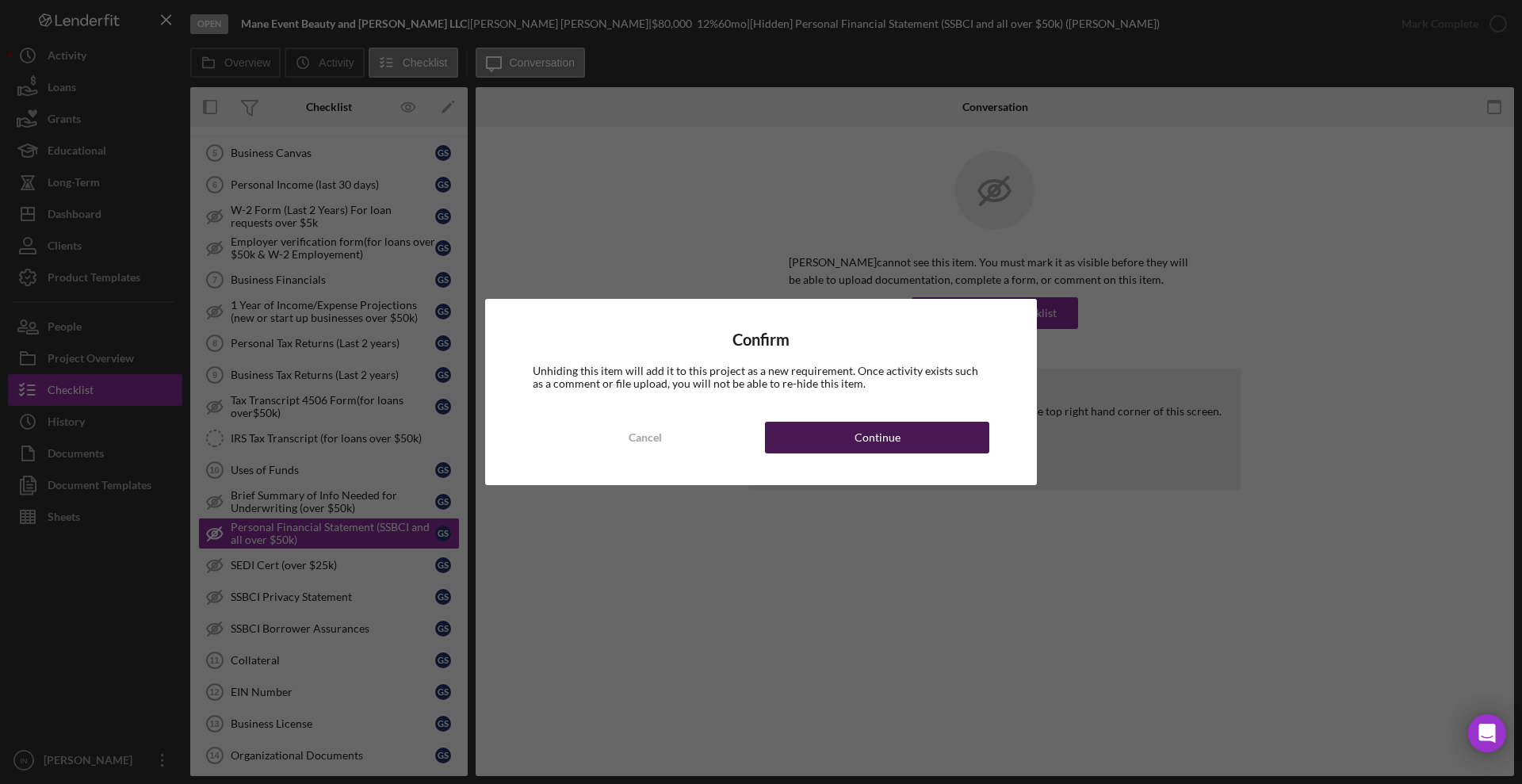
click at [911, 438] on button "Continue" at bounding box center [877, 437] width 225 height 32
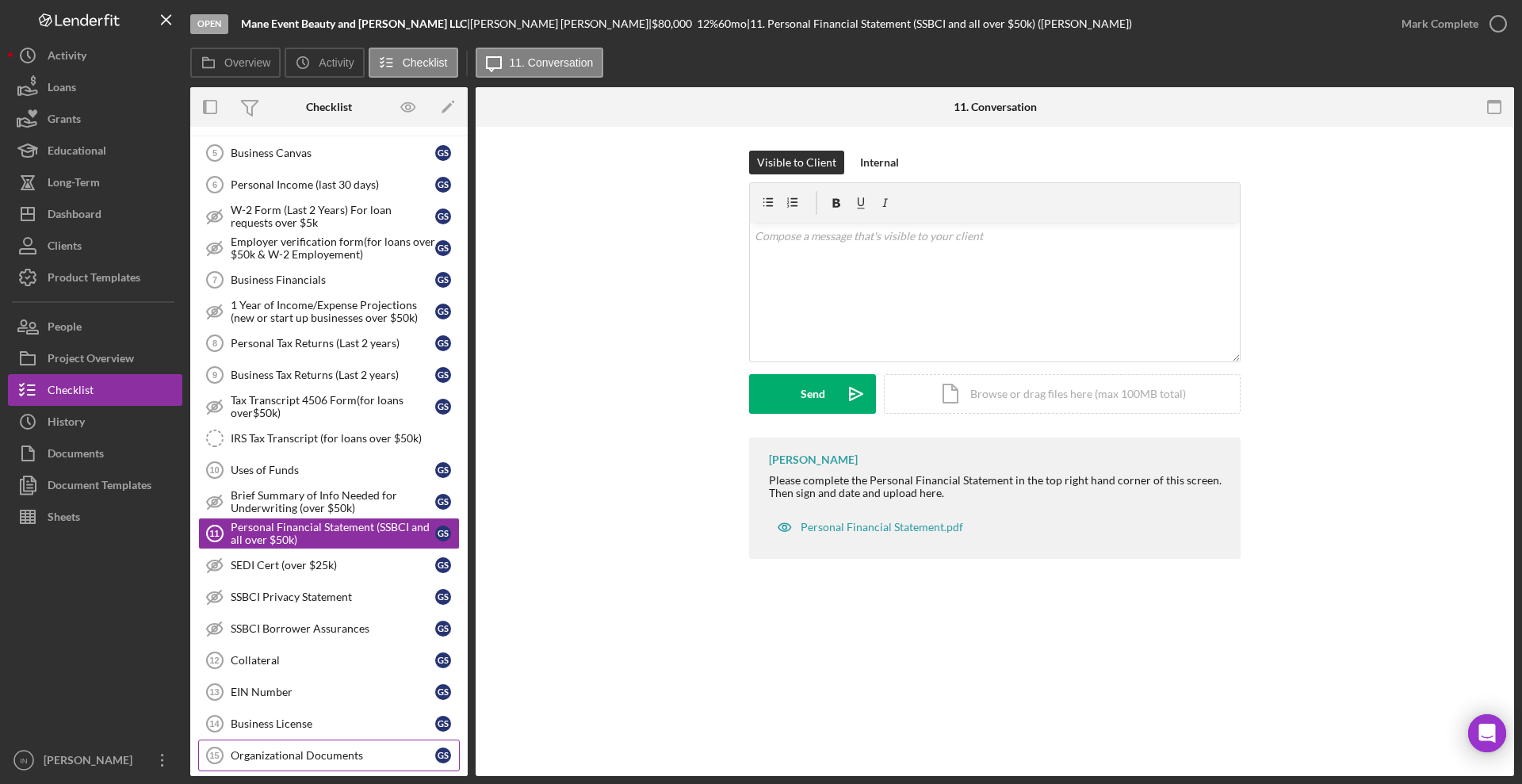
scroll to position [792, 0]
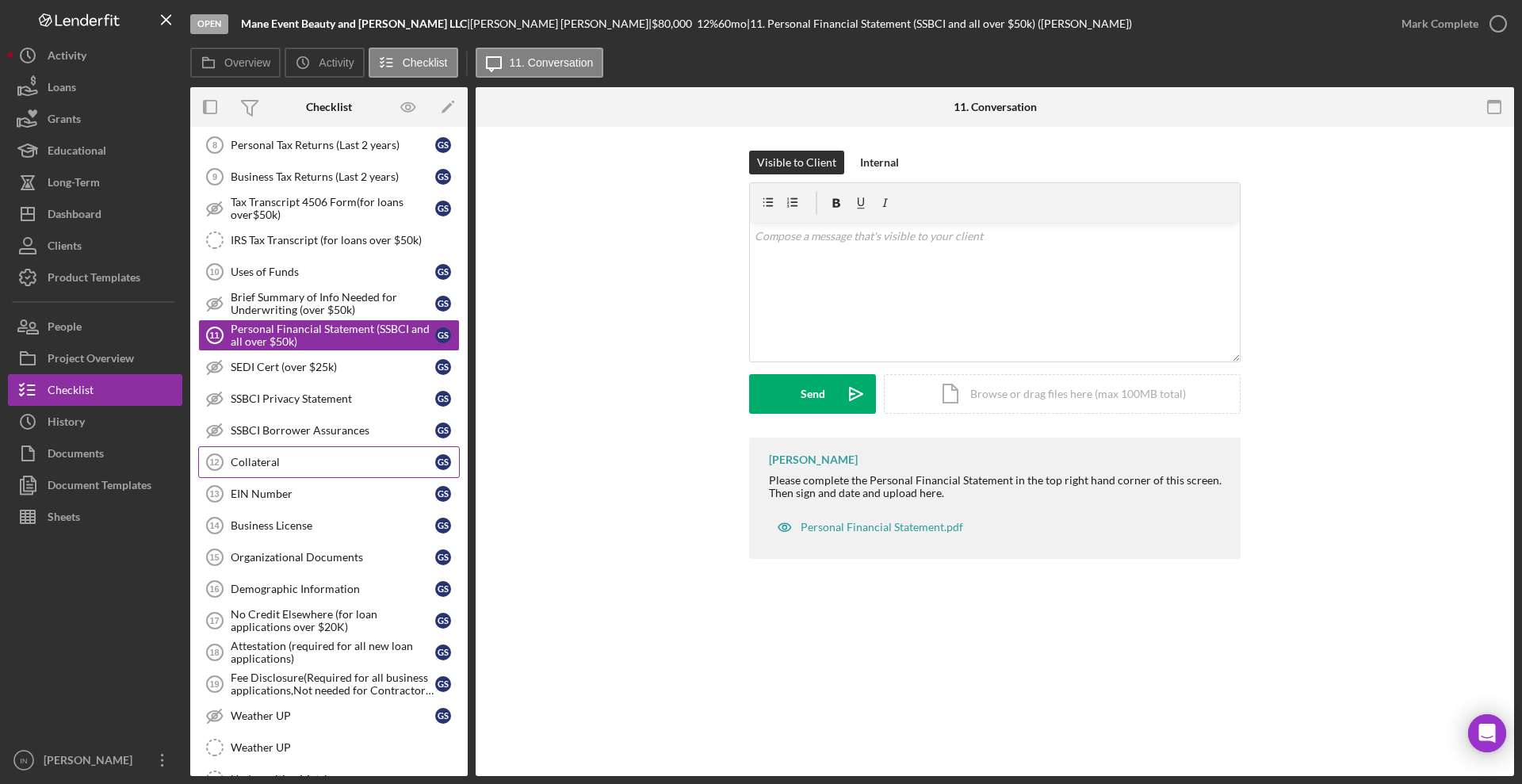
click at [281, 467] on div "Collateral" at bounding box center [332, 462] width 204 height 13
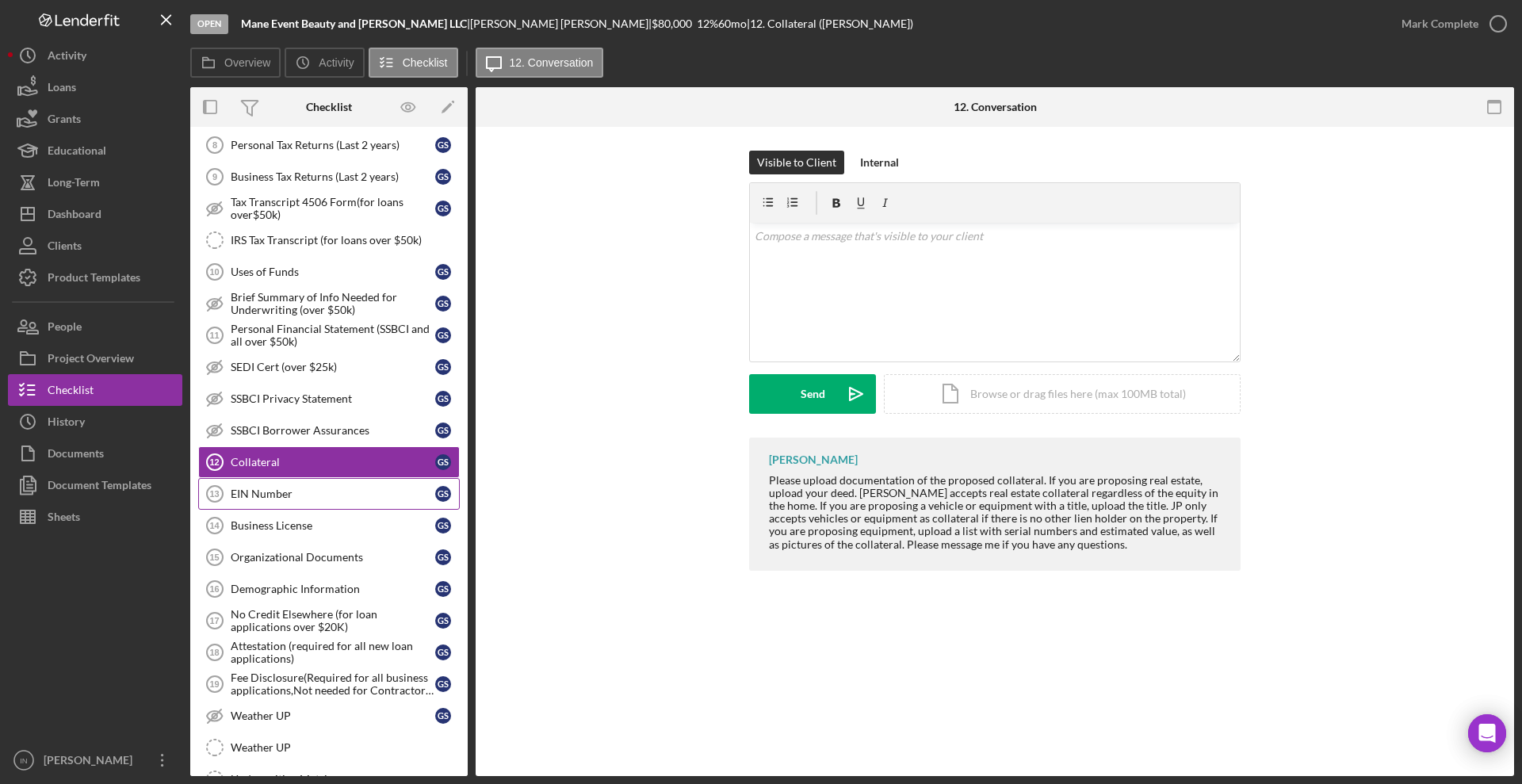
click at [289, 489] on div "EIN Number" at bounding box center [332, 494] width 204 height 13
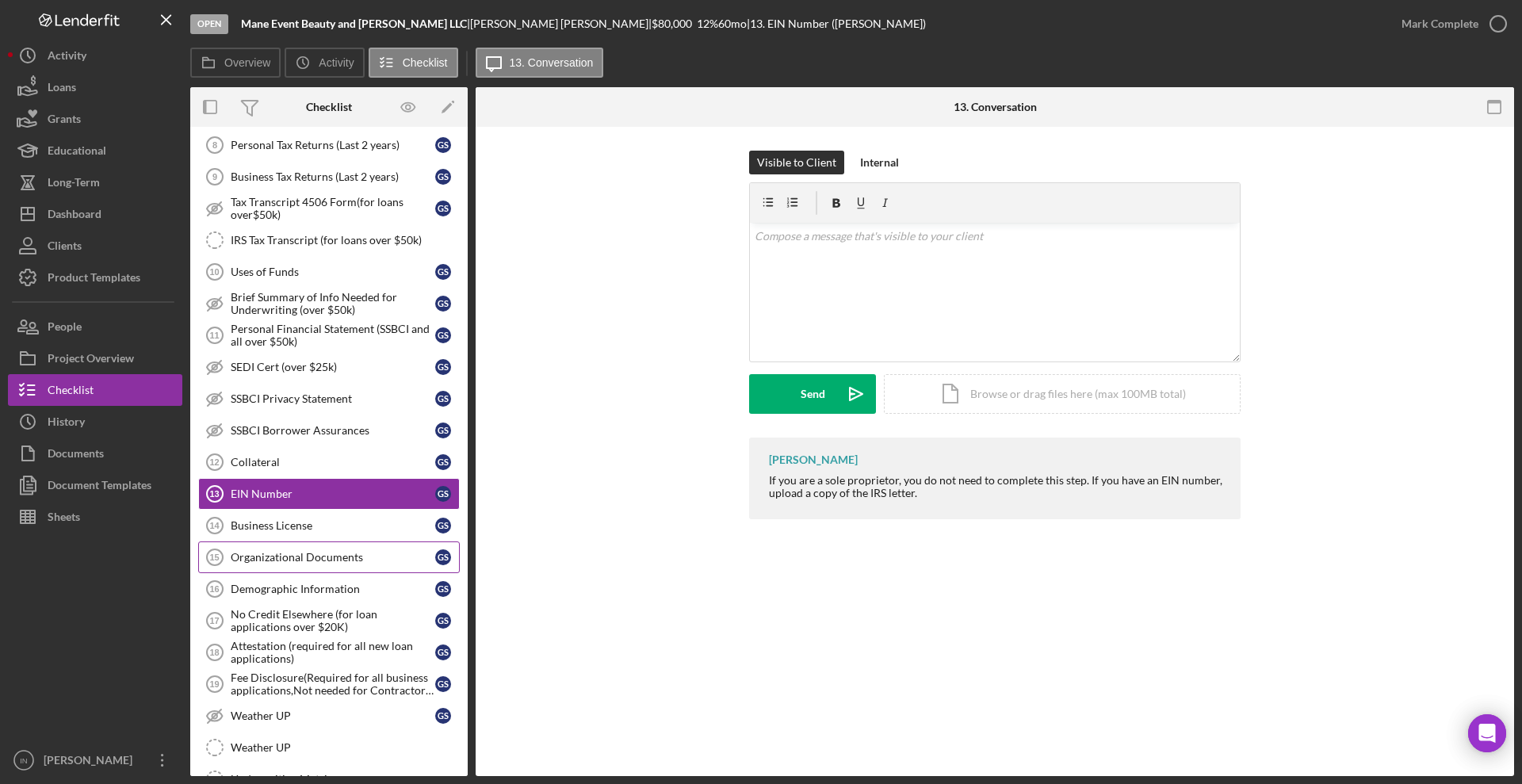
scroll to position [892, 0]
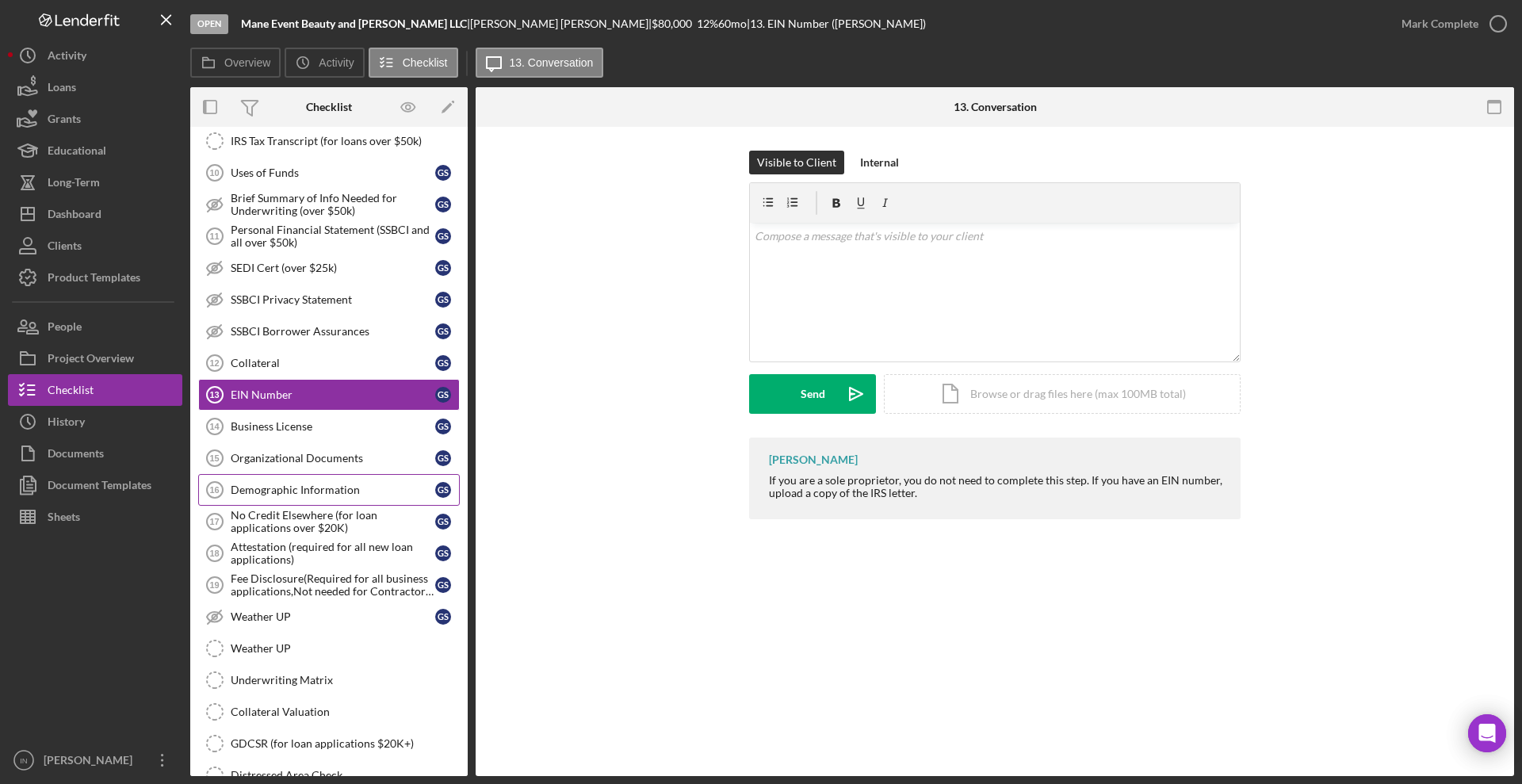
click at [320, 486] on div "Demographic Information" at bounding box center [332, 490] width 204 height 13
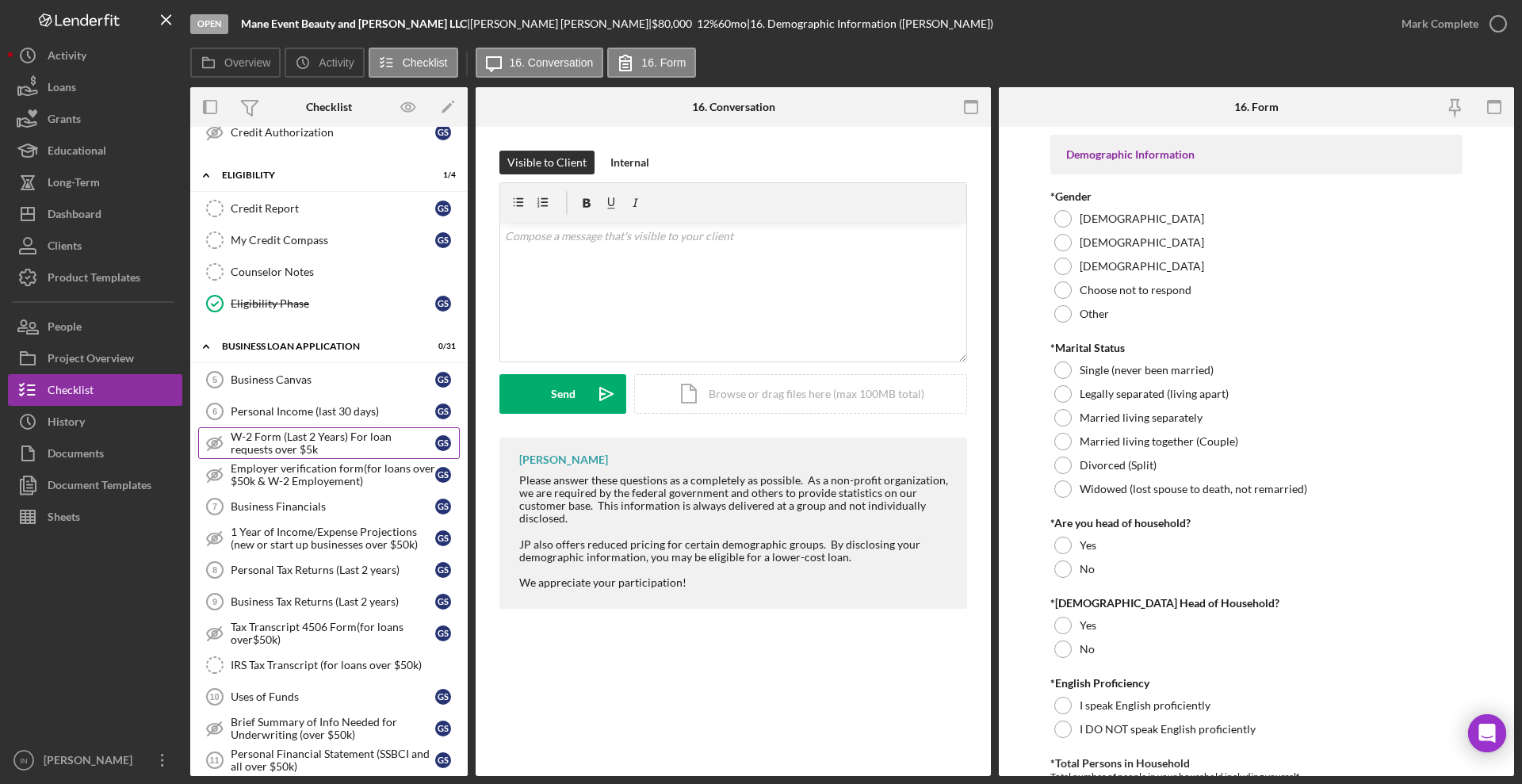
scroll to position [467, 0]
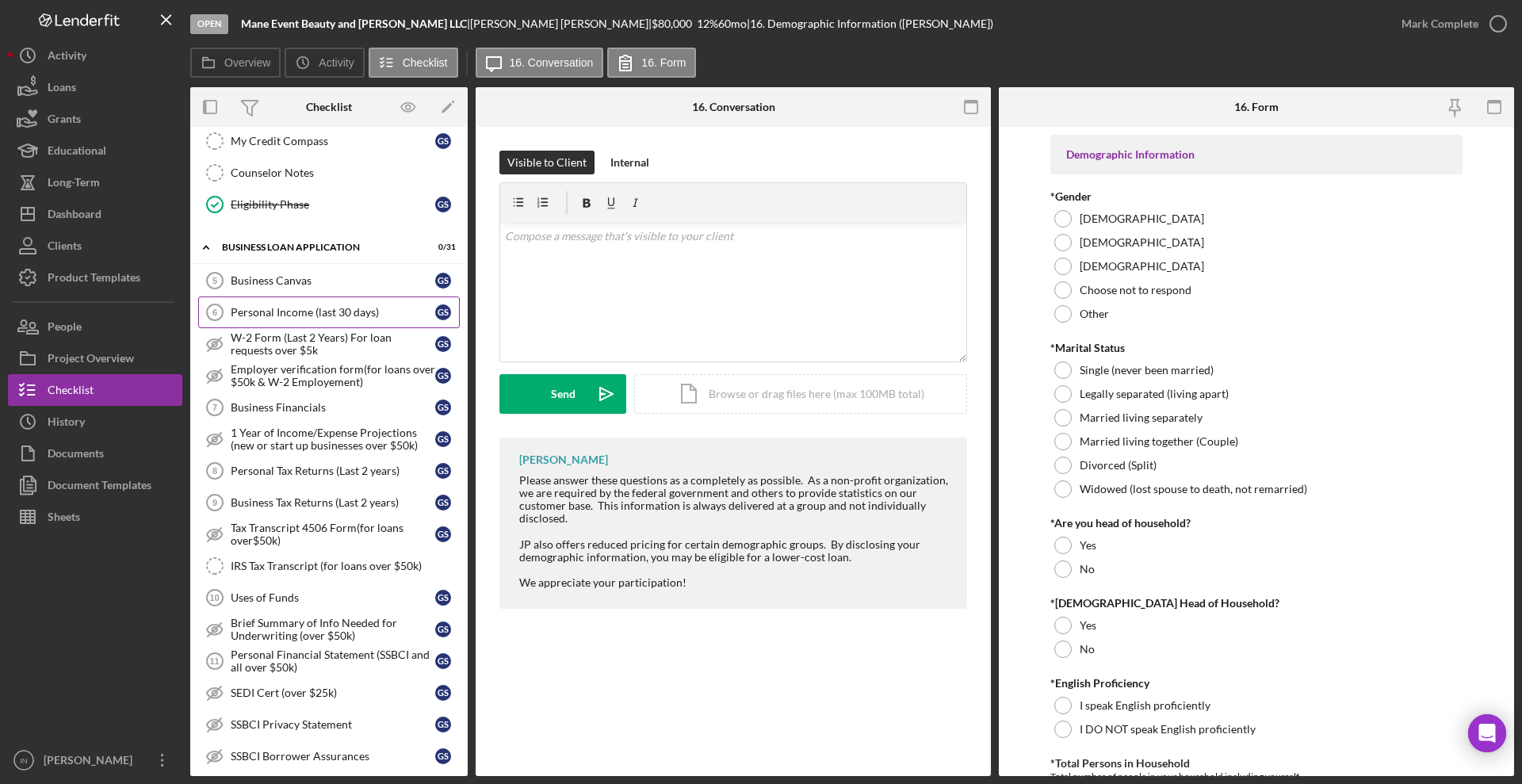
click at [276, 305] on link "Personal Income (last 30 days) 6 Personal Income (last 30 days) G S" at bounding box center [329, 312] width 262 height 32
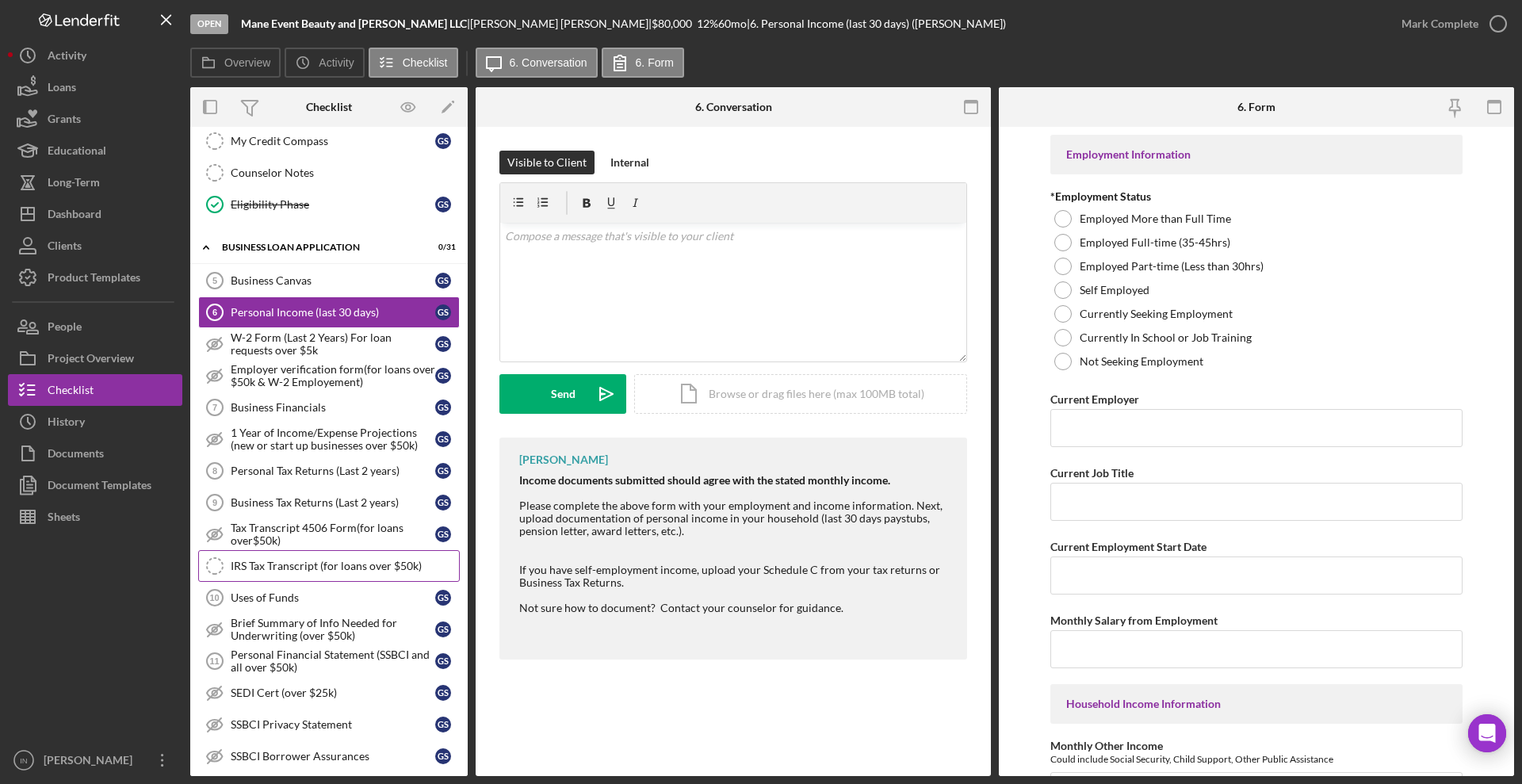
scroll to position [566, 0]
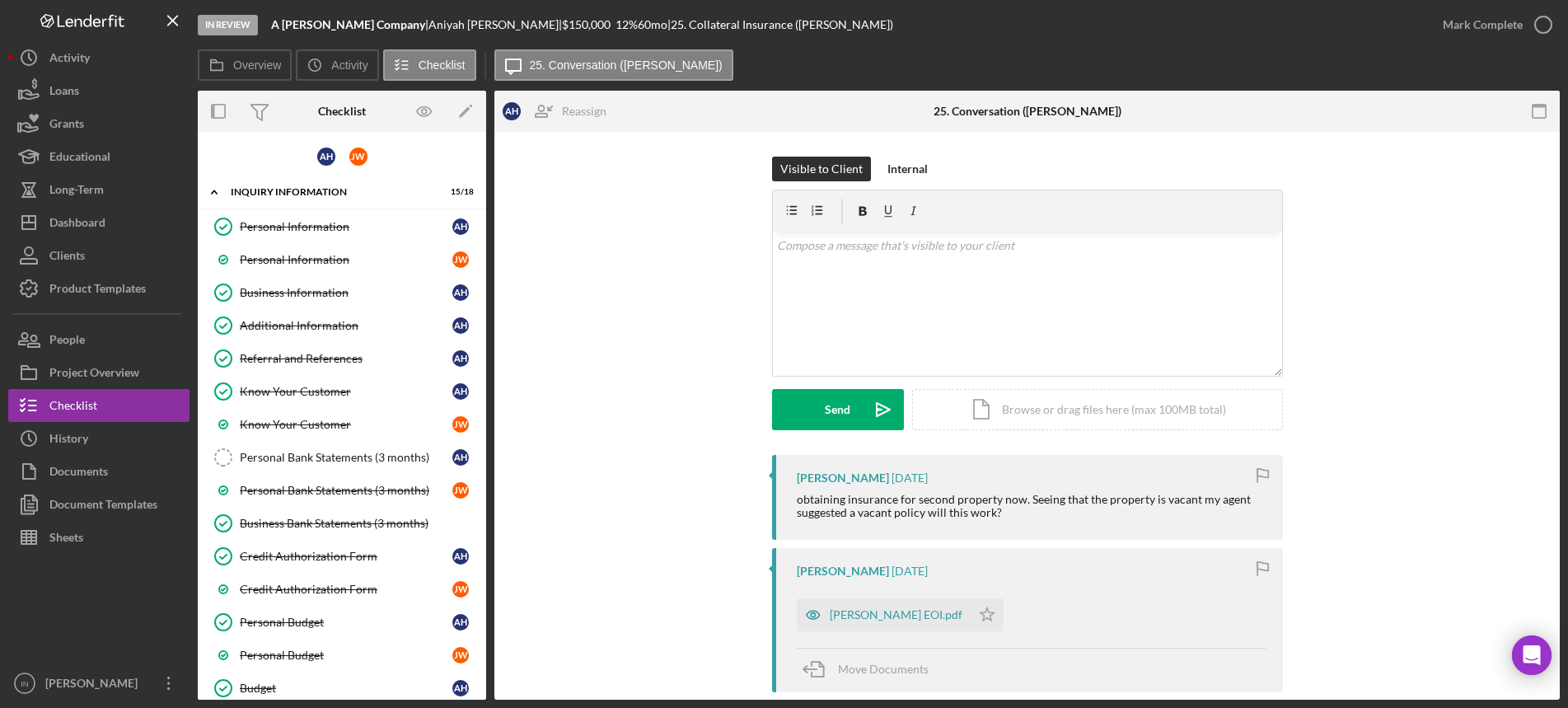
scroll to position [1777, 0]
